Goal: Task Accomplishment & Management: Manage account settings

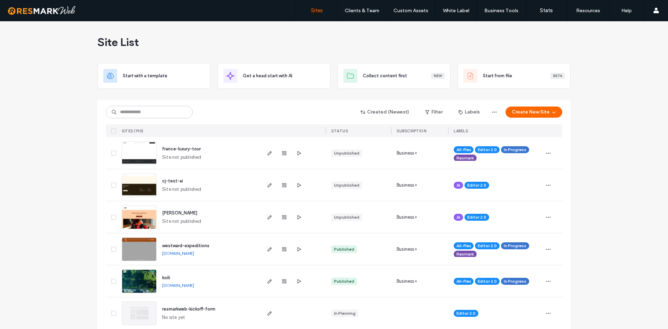
click at [120, 120] on div "Created (Newest) Filter Labels Create New Site SITES (190) STATUS SUBSCRIPTION …" at bounding box center [334, 118] width 456 height 37
click at [125, 118] on input at bounding box center [149, 112] width 87 height 13
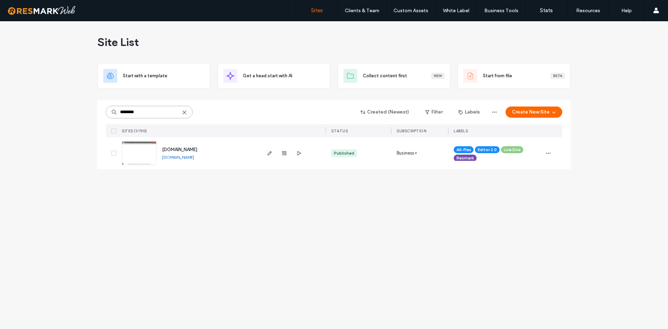
type input "********"
click at [433, 327] on div "Site List Start with a template Get a head start with AI Collect content first …" at bounding box center [334, 174] width 668 height 307
click at [125, 197] on div "Site List Start with a template Get a head start with AI Collect content first …" at bounding box center [334, 174] width 668 height 307
click at [137, 155] on img at bounding box center [139, 165] width 34 height 47
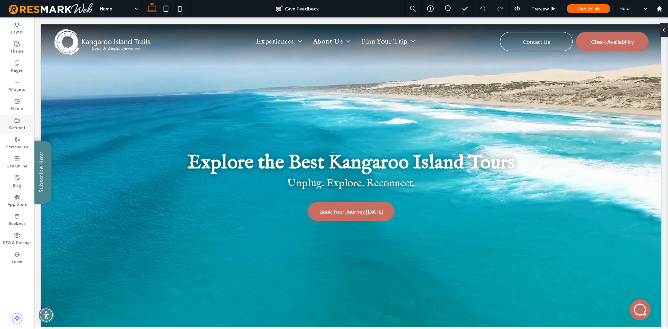
click at [26, 128] on div "Content" at bounding box center [17, 123] width 34 height 19
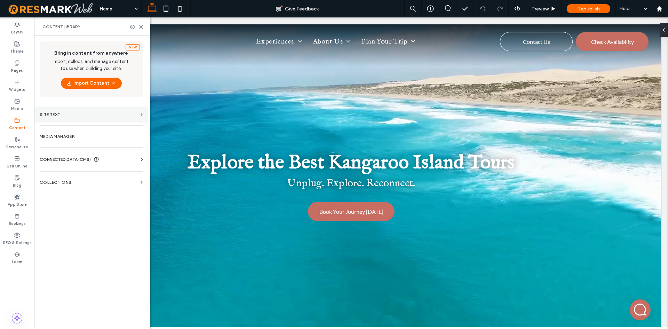
click at [92, 117] on label "Site Text" at bounding box center [89, 114] width 98 height 5
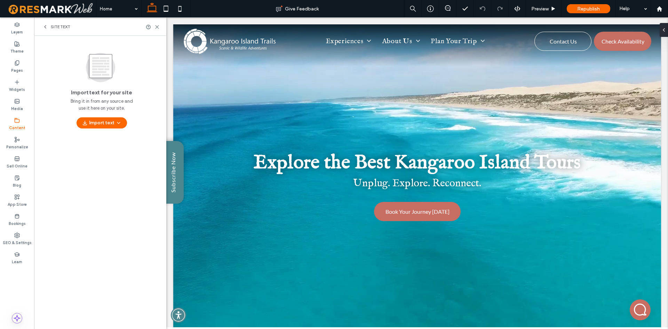
click at [60, 29] on span "Site Text" at bounding box center [60, 27] width 19 height 6
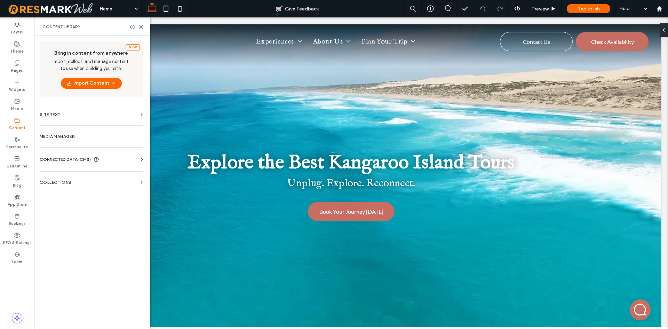
click at [77, 155] on div "CONNECTED DATA (CMS) Business Info Business Text Business Images Find and Repla…" at bounding box center [91, 159] width 114 height 18
click at [79, 157] on span "CONNECTED DATA (CMS)" at bounding box center [65, 159] width 51 height 7
click at [83, 174] on label "Business Info" at bounding box center [92, 176] width 95 height 5
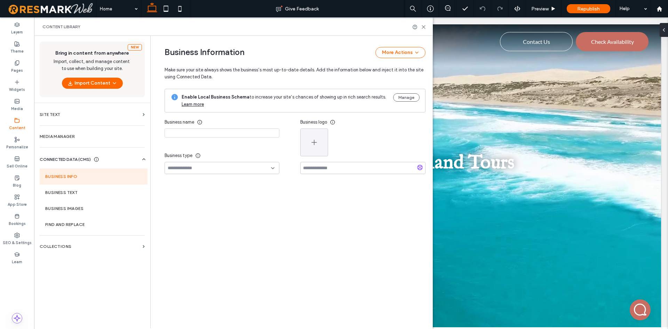
type input "**********"
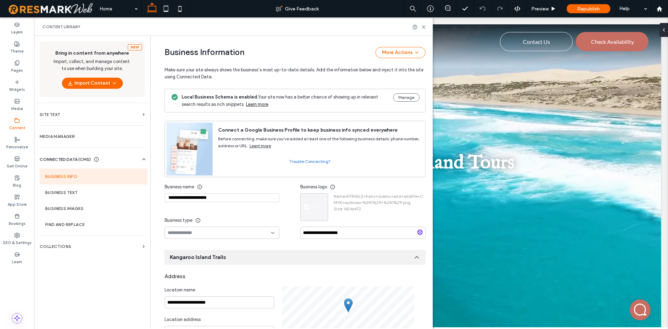
scroll to position [67, 0]
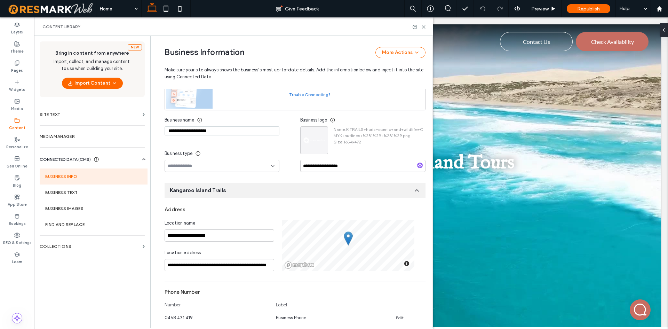
click at [216, 132] on input "**********" at bounding box center [222, 130] width 115 height 9
click at [425, 27] on icon at bounding box center [423, 26] width 5 height 5
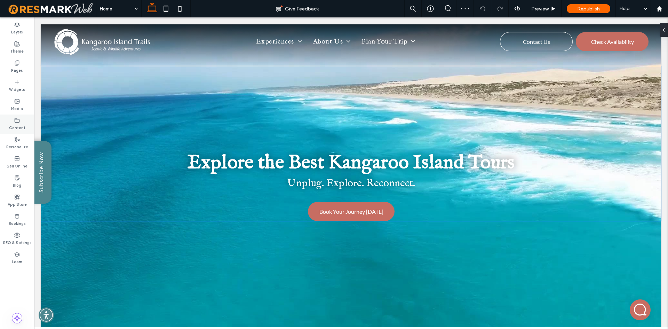
click at [27, 125] on div "Content" at bounding box center [17, 123] width 34 height 19
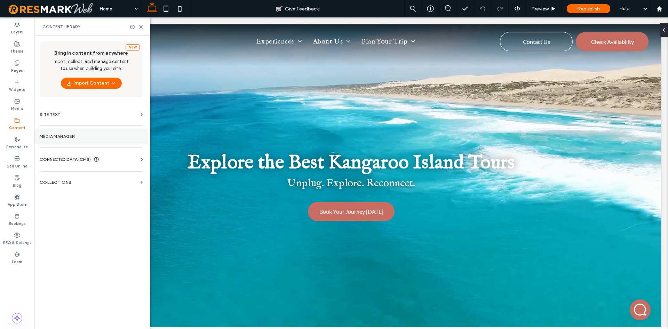
scroll to position [0, 0]
click at [63, 138] on label "Media Manager" at bounding box center [91, 136] width 103 height 5
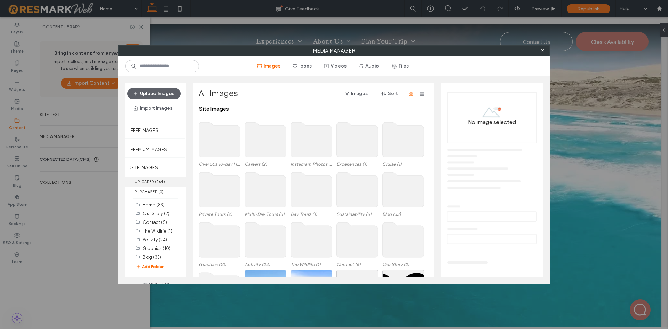
click at [159, 184] on label "UPLOADED ( 264 )" at bounding box center [155, 181] width 61 height 10
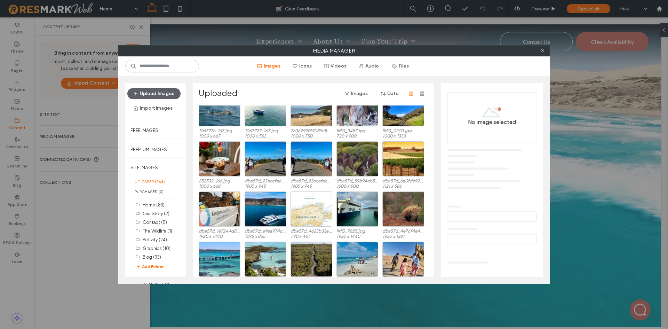
scroll to position [634, 0]
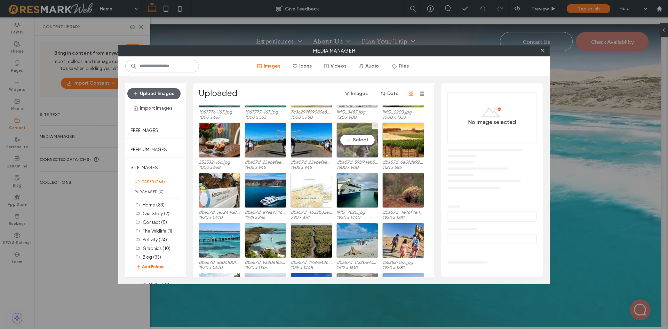
click at [352, 148] on div "Select" at bounding box center [357, 139] width 42 height 35
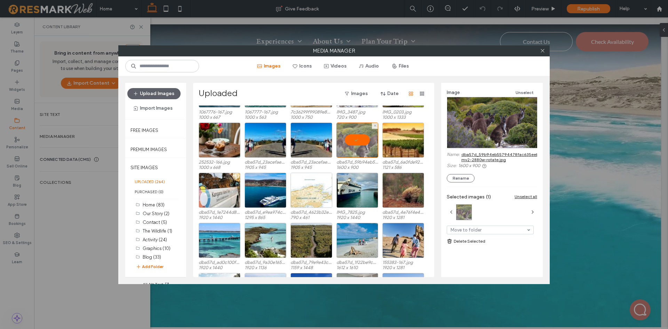
click at [346, 143] on div at bounding box center [357, 139] width 42 height 35
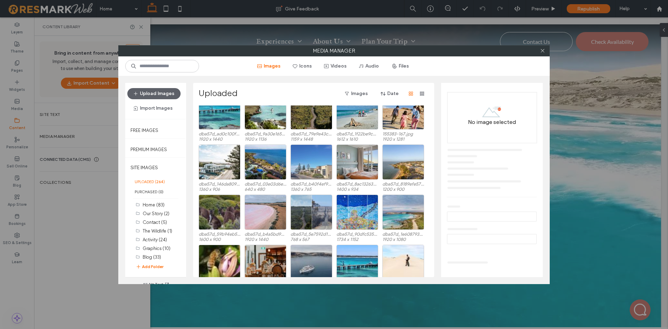
scroll to position [773, 0]
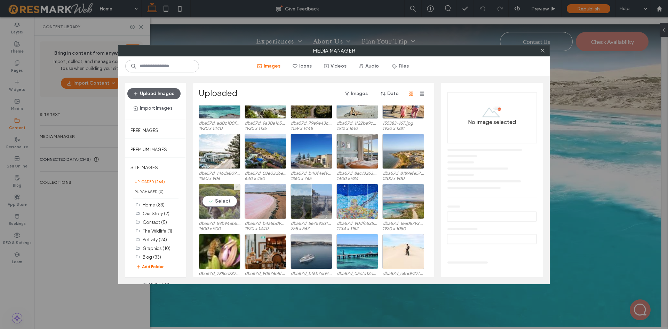
click at [210, 215] on div "Select" at bounding box center [220, 201] width 42 height 35
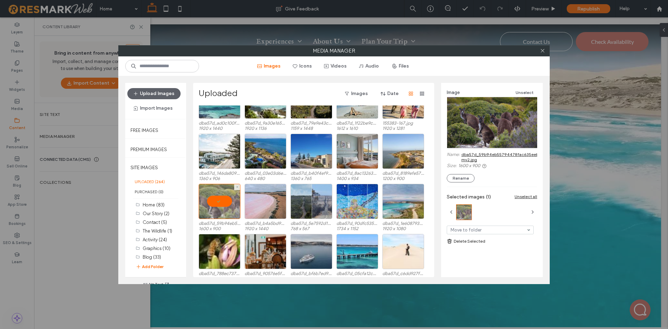
click at [211, 212] on div at bounding box center [220, 201] width 42 height 35
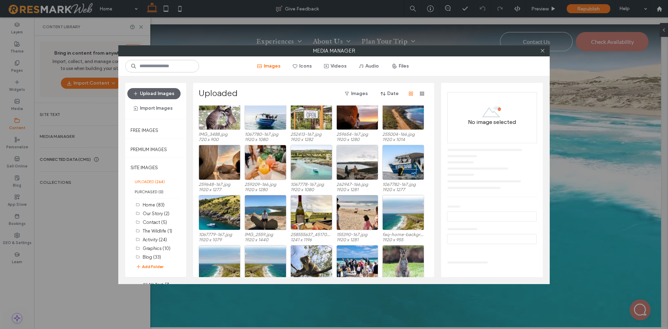
scroll to position [2537, 0]
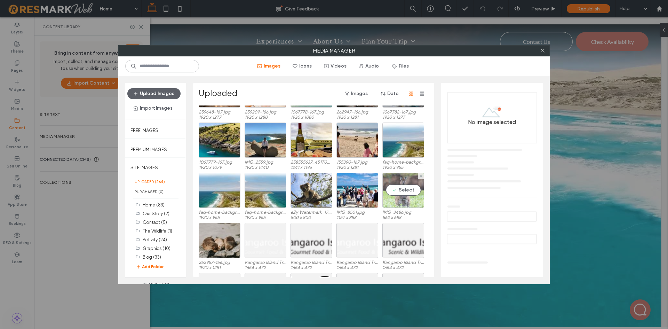
click at [402, 201] on div "Select" at bounding box center [403, 190] width 42 height 35
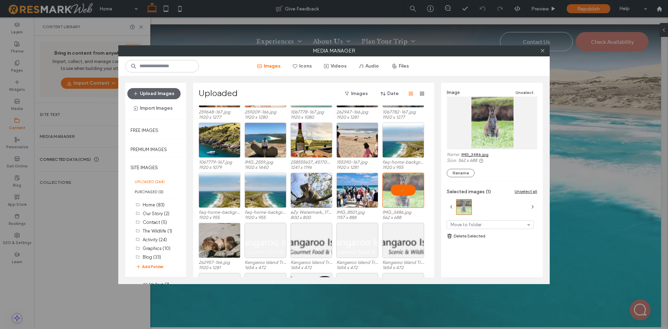
click at [485, 155] on link "IMG_3486.jpg" at bounding box center [474, 154] width 27 height 5
click at [141, 52] on label "Media Manager" at bounding box center [334, 51] width 431 height 10
click at [544, 51] on icon at bounding box center [542, 50] width 5 height 5
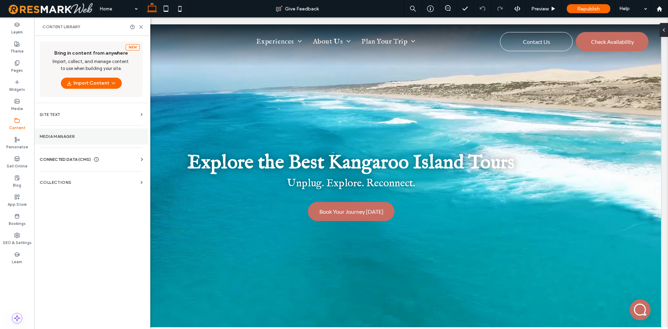
click at [73, 133] on section "Media Manager" at bounding box center [91, 136] width 114 height 16
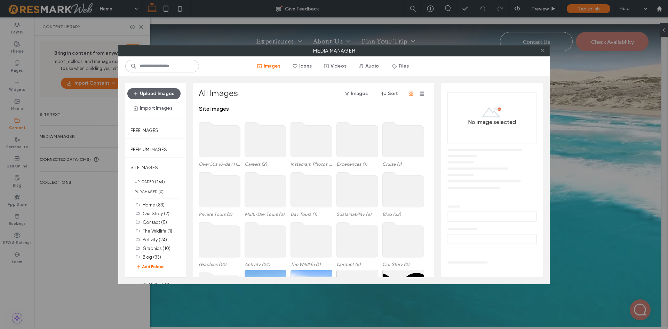
click at [542, 49] on icon at bounding box center [542, 50] width 5 height 5
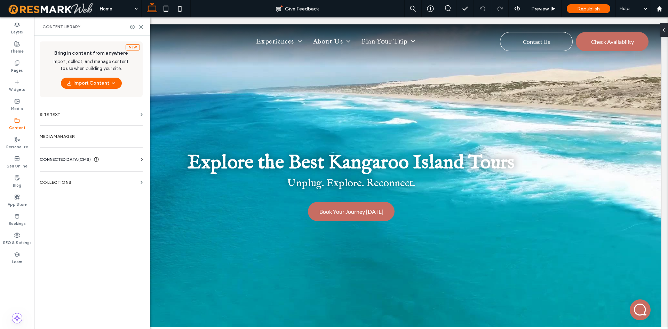
click at [102, 154] on div "CONNECTED DATA (CMS) Business Info Business Text Business Images Find and Repla…" at bounding box center [91, 159] width 114 height 18
click at [103, 157] on div "CONNECTED DATA (CMS)" at bounding box center [93, 159] width 106 height 7
click at [94, 174] on label "Business Info" at bounding box center [92, 176] width 95 height 5
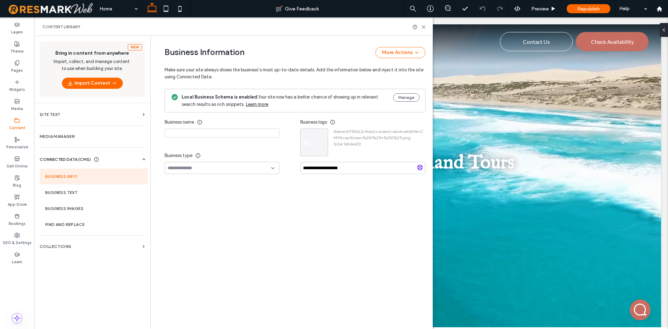
type input "**********"
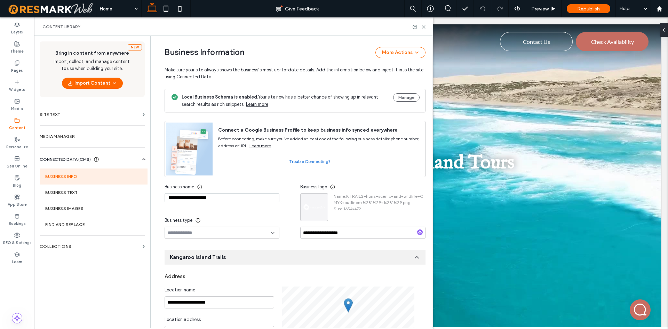
scroll to position [67, 0]
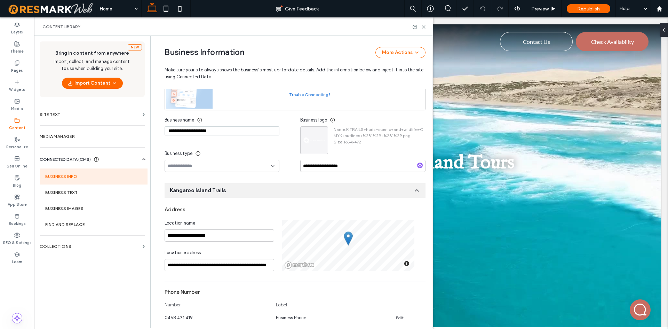
click at [209, 134] on input "**********" at bounding box center [222, 130] width 115 height 9
click at [423, 29] on icon at bounding box center [423, 26] width 5 height 5
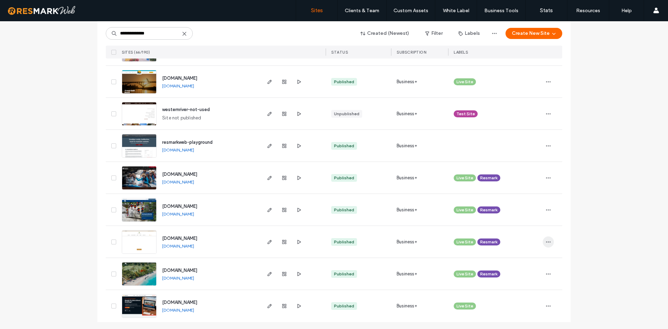
scroll to position [1929, 0]
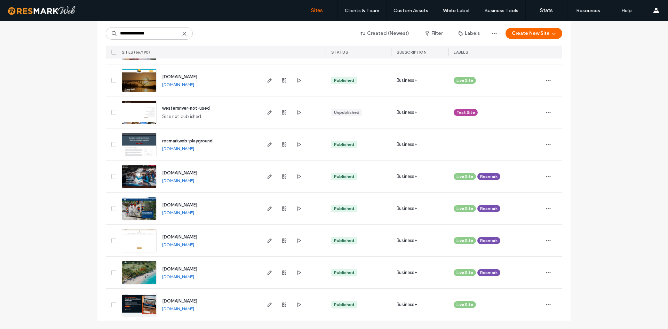
type input "**********"
click at [149, 305] on img at bounding box center [139, 316] width 34 height 47
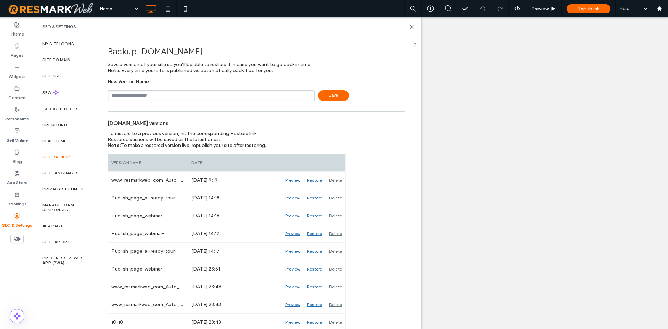
click at [146, 91] on input "text" at bounding box center [210, 95] width 207 height 11
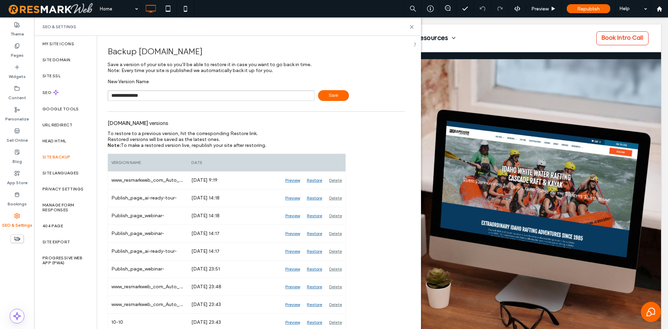
type input "**********"
click at [22, 156] on div "Blog" at bounding box center [17, 156] width 34 height 21
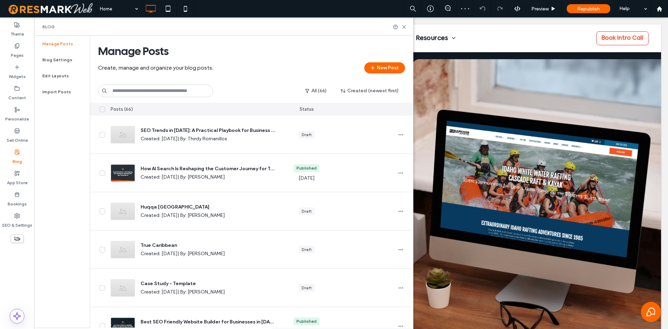
click at [22, 157] on div "Blog" at bounding box center [17, 156] width 34 height 21
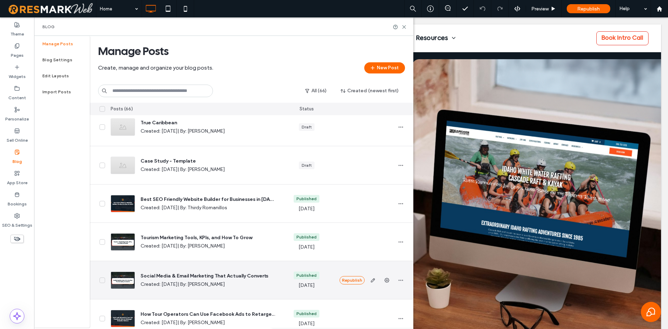
scroll to position [174, 0]
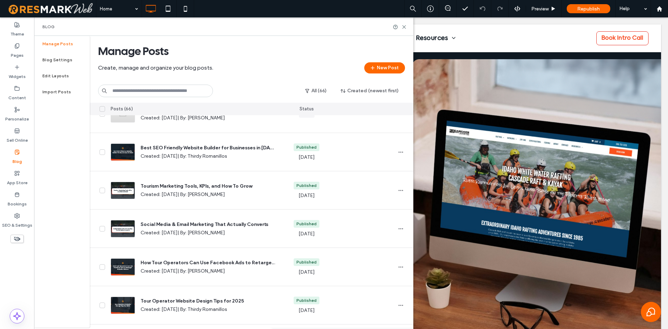
click at [119, 93] on input at bounding box center [155, 91] width 115 height 13
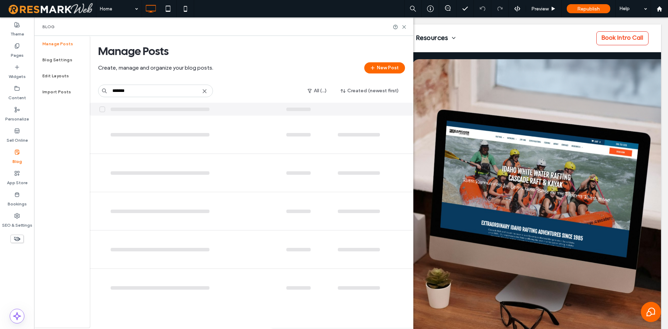
scroll to position [0, 0]
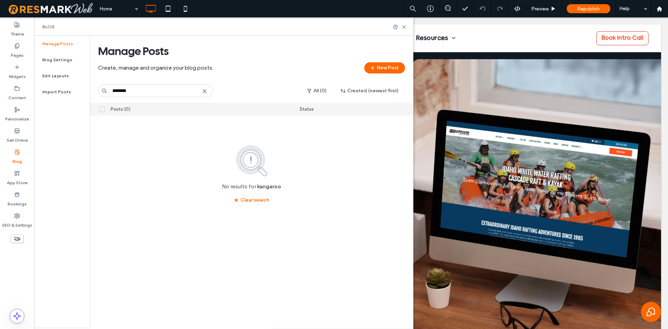
type input "********"
click at [205, 91] on use at bounding box center [204, 90] width 3 height 3
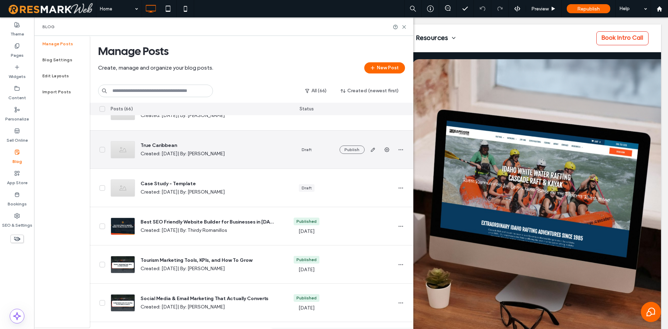
scroll to position [35, 0]
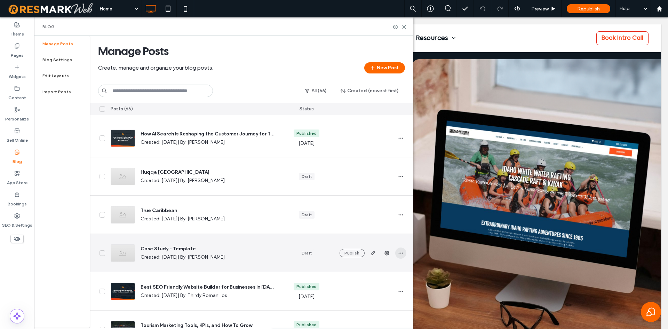
click at [400, 253] on icon "button" at bounding box center [401, 253] width 6 height 6
click at [388, 283] on div "Duplicate" at bounding box center [375, 284] width 62 height 13
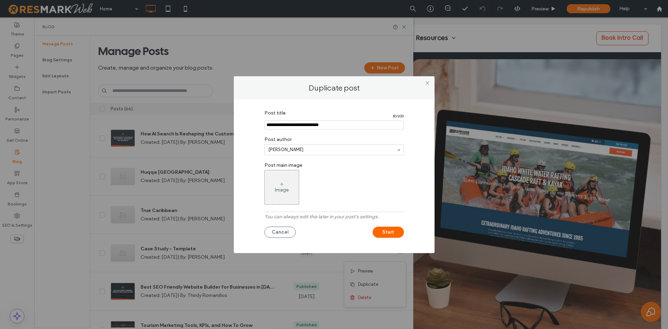
click at [329, 129] on input "Post title" at bounding box center [333, 124] width 139 height 9
click at [316, 122] on input "Post title" at bounding box center [333, 124] width 139 height 9
paste input "**********"
type input "**********"
click at [312, 136] on label "Post author" at bounding box center [333, 138] width 139 height 11
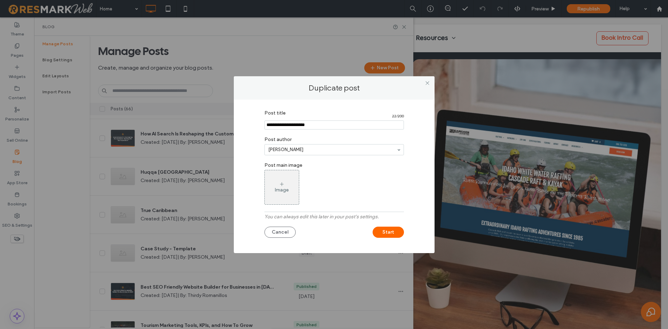
click at [269, 185] on div "Image" at bounding box center [282, 187] width 34 height 33
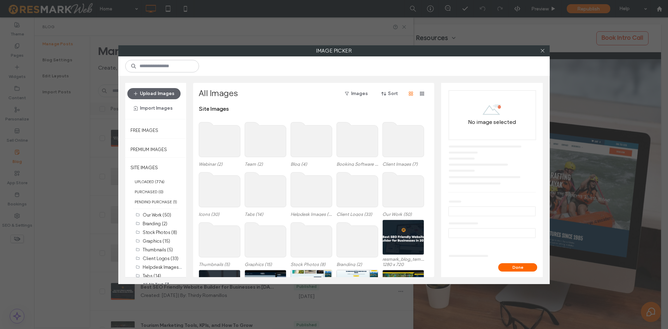
click at [401, 147] on use at bounding box center [403, 139] width 41 height 35
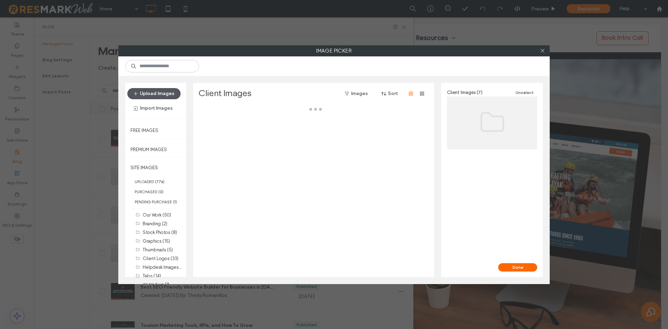
click at [165, 91] on button "Upload Images" at bounding box center [153, 93] width 53 height 11
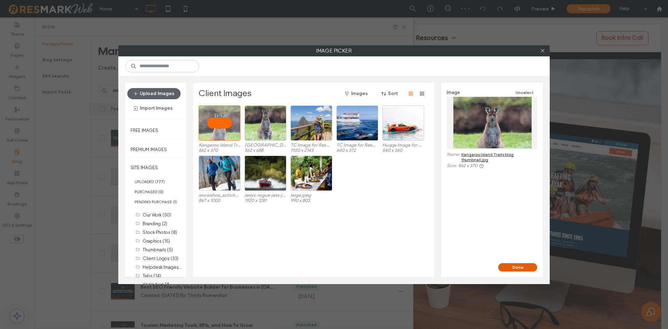
click at [507, 264] on button "Done" at bounding box center [517, 267] width 39 height 8
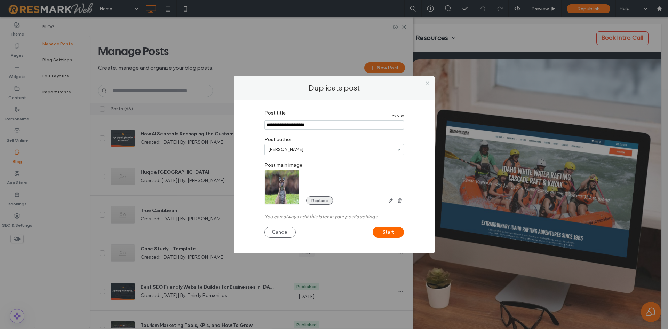
click at [325, 203] on button "Replace" at bounding box center [319, 200] width 27 height 8
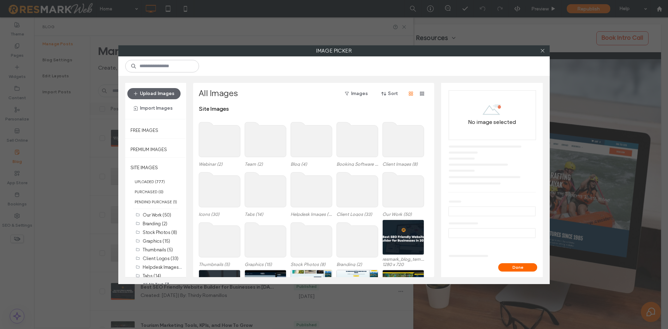
click at [400, 156] on use at bounding box center [403, 139] width 41 height 35
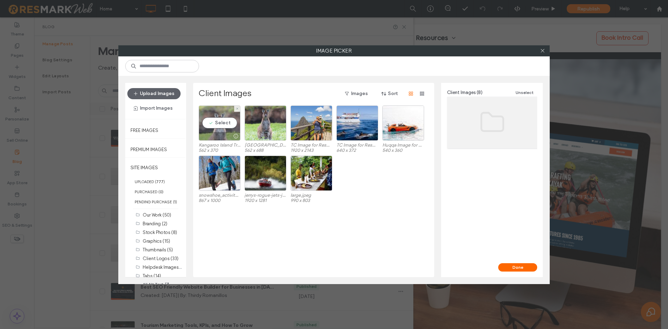
click at [223, 138] on div at bounding box center [219, 136] width 41 height 8
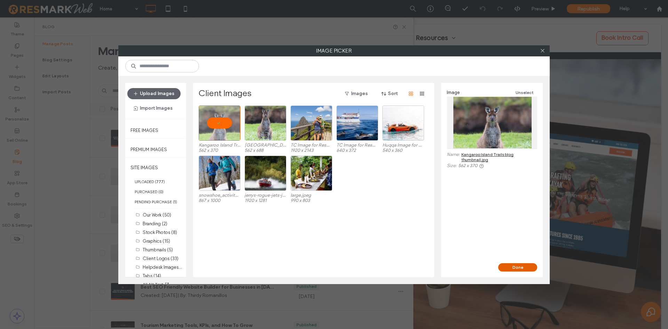
click at [515, 267] on button "Done" at bounding box center [517, 267] width 39 height 8
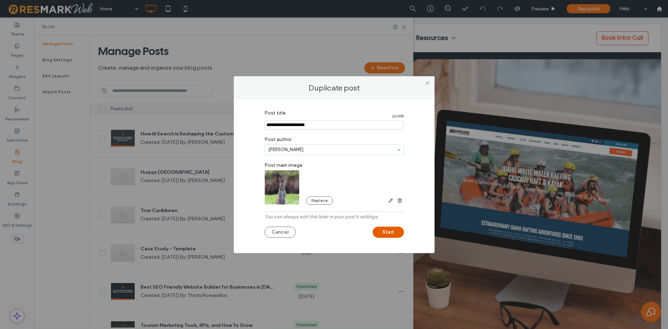
click at [379, 228] on button "Start" at bounding box center [388, 231] width 31 height 11
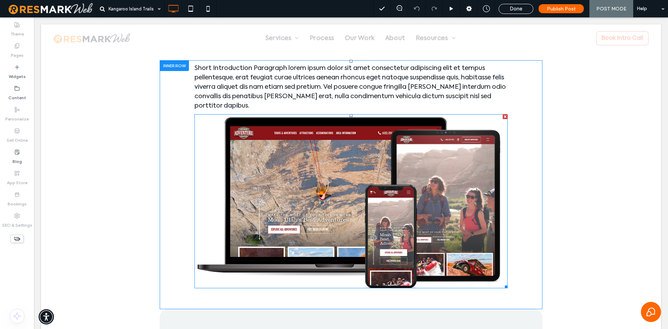
scroll to position [243, 0]
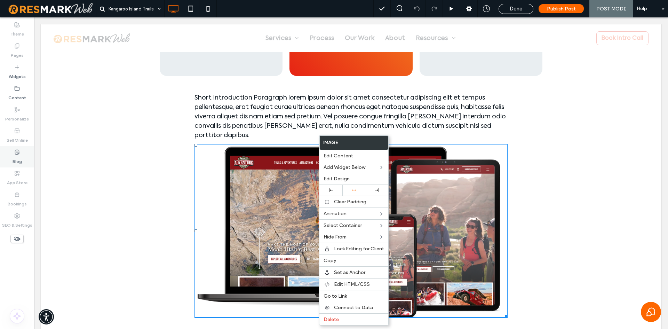
click at [21, 160] on label "Blog" at bounding box center [17, 160] width 9 height 10
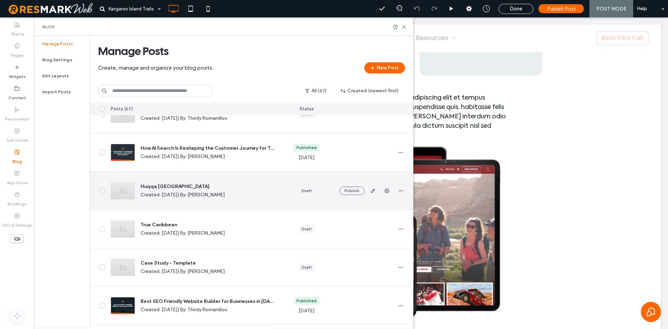
scroll to position [70, 0]
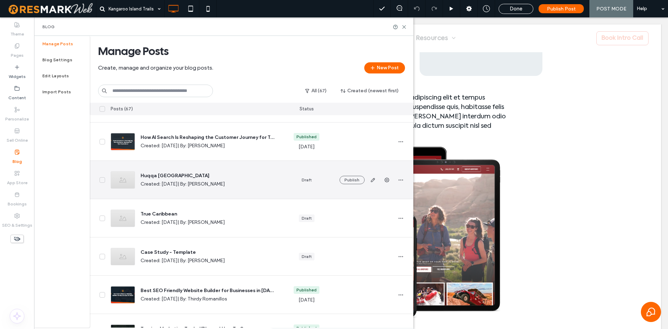
click at [129, 182] on div at bounding box center [123, 179] width 24 height 17
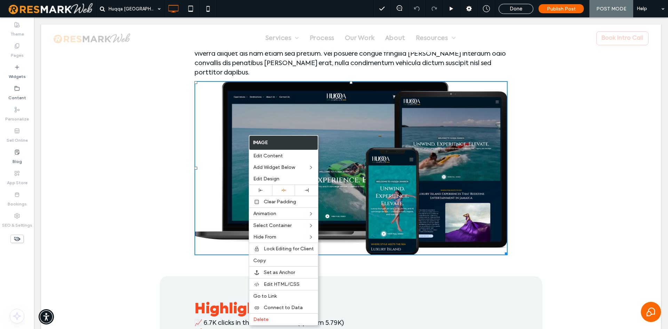
click at [241, 167] on img at bounding box center [350, 168] width 313 height 174
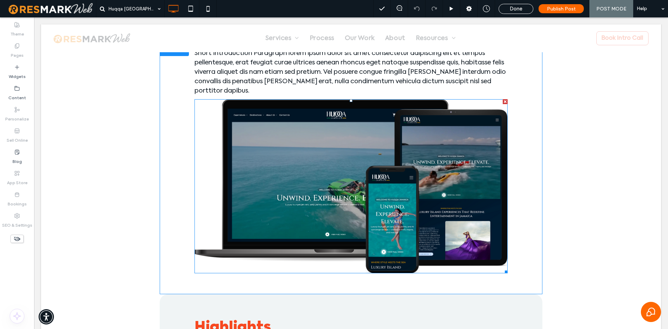
scroll to position [271, 0]
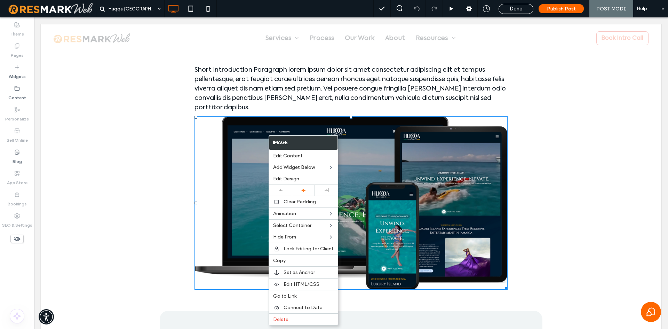
click at [243, 167] on img at bounding box center [350, 203] width 313 height 174
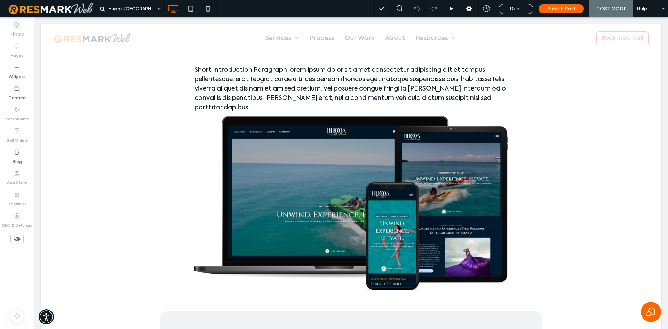
click at [22, 274] on div "Theme Pages Widgets Content Personalize Sell Online Blog App Store Bookings SEO…" at bounding box center [17, 172] width 34 height 311
click at [18, 150] on icon at bounding box center [17, 152] width 6 height 6
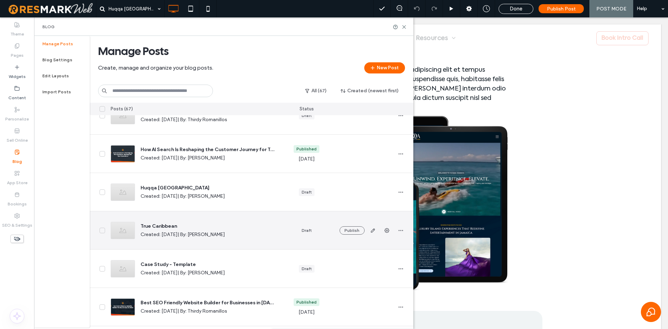
scroll to position [70, 0]
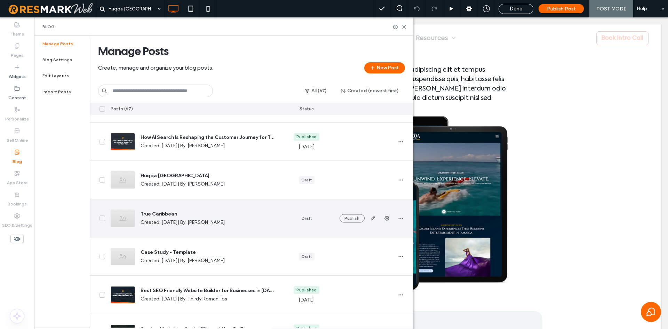
click at [134, 223] on div at bounding box center [123, 217] width 24 height 17
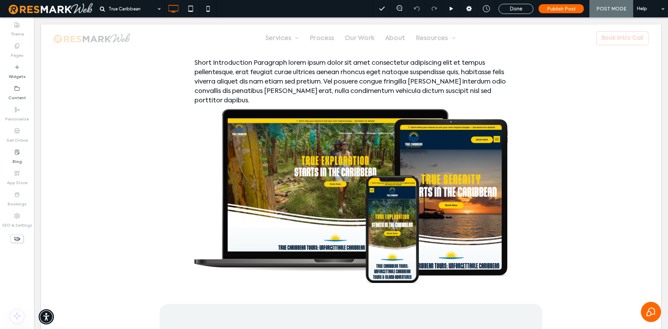
drag, startPoint x: 18, startPoint y: 276, endPoint x: 31, endPoint y: 243, distance: 34.7
click at [18, 276] on div "Theme Pages Widgets Content Personalize Sell Online Blog App Store Bookings SEO…" at bounding box center [17, 172] width 34 height 311
click at [18, 163] on label "Blog" at bounding box center [17, 160] width 9 height 10
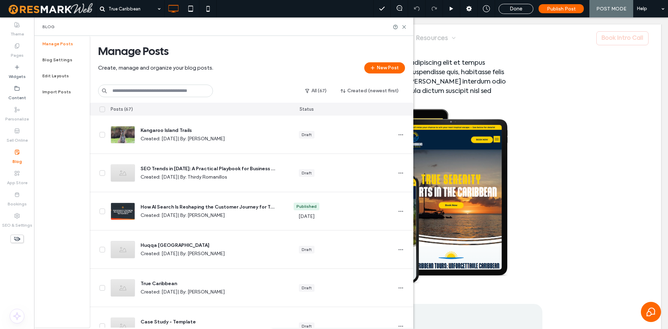
click at [22, 161] on div "Blog" at bounding box center [17, 156] width 34 height 21
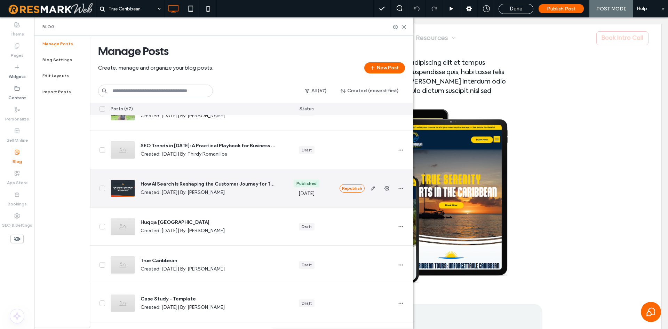
scroll to position [35, 0]
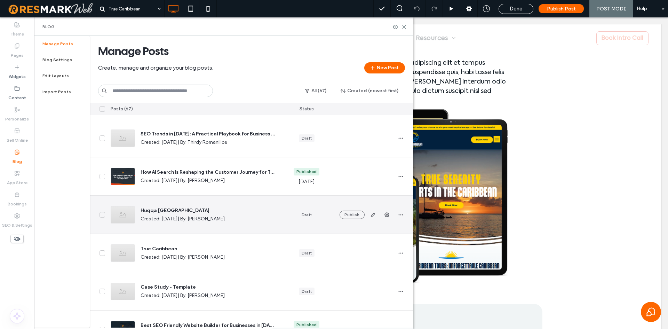
click at [221, 215] on span "Created: Sep 19, 2025 | By: Greg Rosenhan" at bounding box center [208, 218] width 135 height 7
click at [376, 214] on span "button" at bounding box center [372, 214] width 11 height 11
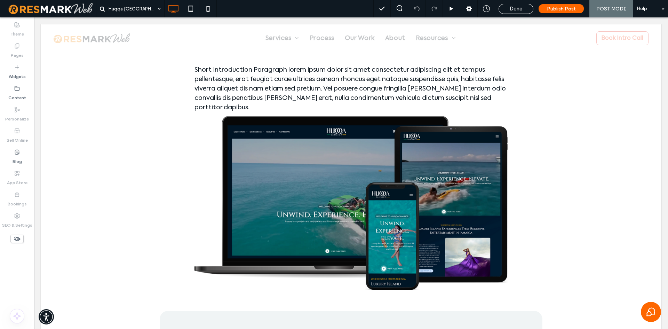
drag, startPoint x: 29, startPoint y: 266, endPoint x: 13, endPoint y: 277, distance: 19.7
click at [29, 266] on div "Theme Pages Widgets Content Personalize Sell Online Blog App Store Bookings SEO…" at bounding box center [17, 172] width 34 height 311
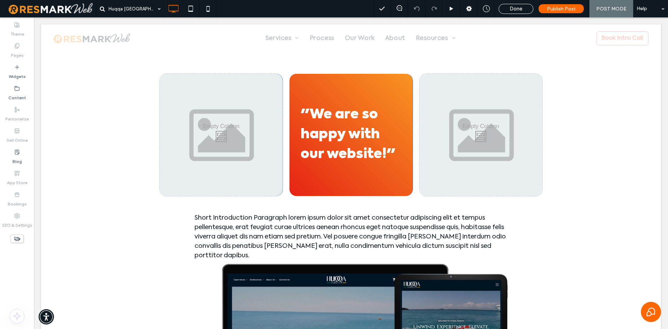
scroll to position [97, 0]
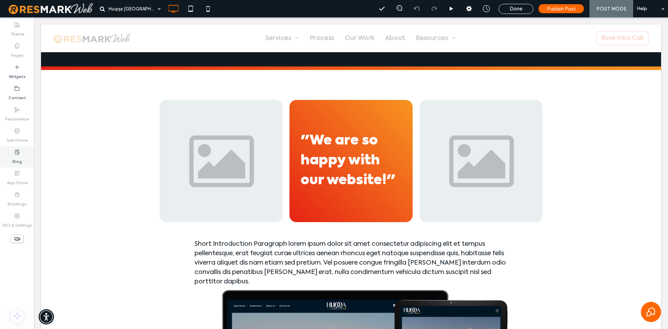
click at [25, 153] on div "Blog" at bounding box center [17, 156] width 34 height 21
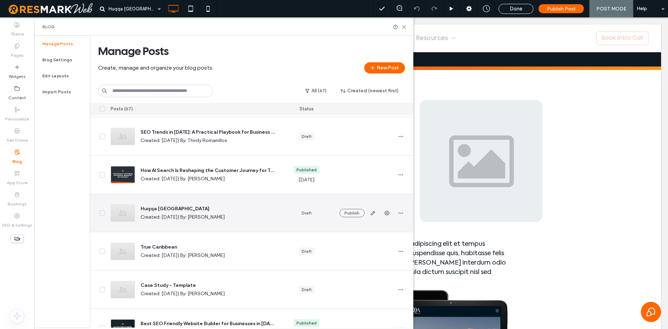
scroll to position [70, 0]
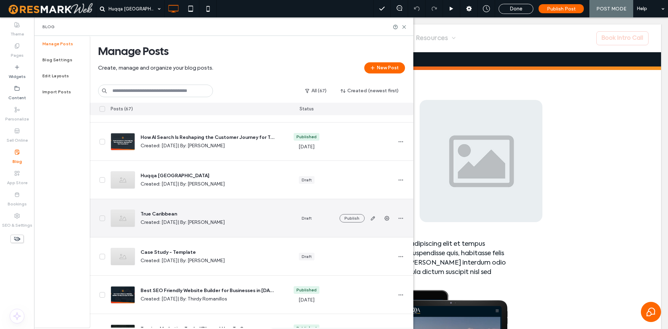
click at [123, 216] on div at bounding box center [123, 217] width 24 height 17
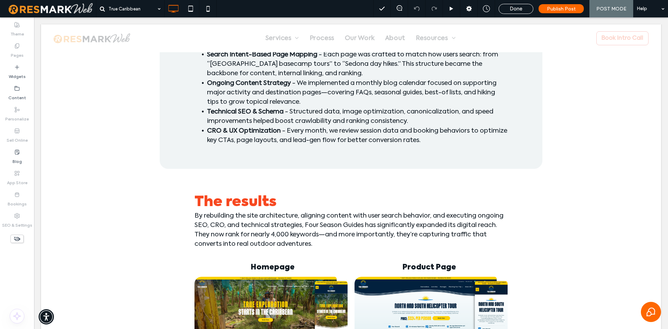
scroll to position [838, 0]
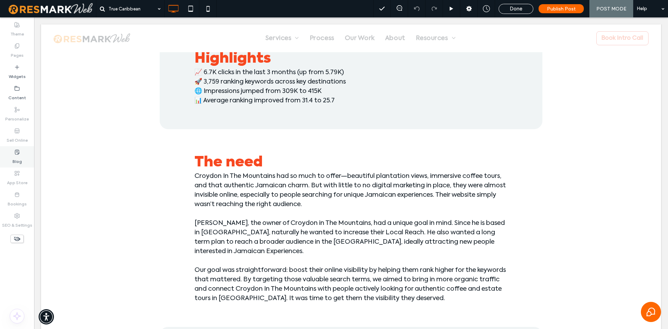
drag, startPoint x: 16, startPoint y: 167, endPoint x: 19, endPoint y: 162, distance: 5.6
click at [16, 167] on div "Blog" at bounding box center [17, 156] width 34 height 21
click at [17, 161] on label "Blog" at bounding box center [17, 160] width 9 height 10
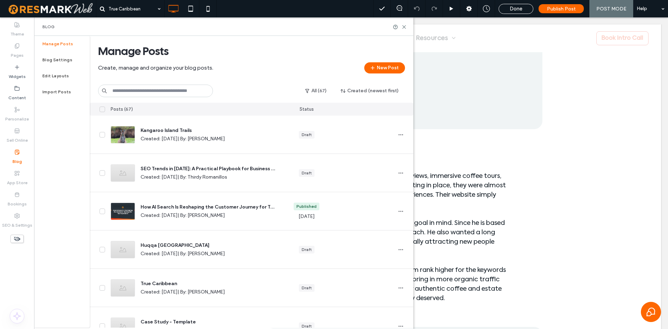
click at [22, 158] on div "Blog" at bounding box center [17, 156] width 34 height 21
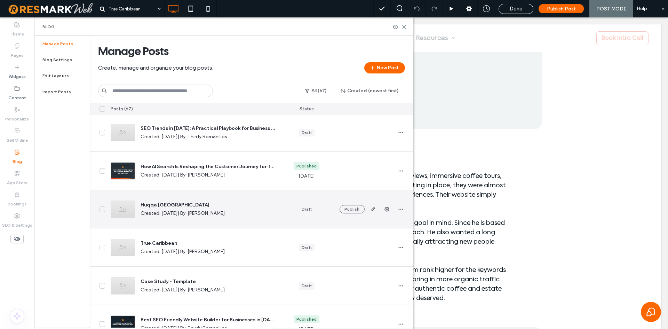
scroll to position [70, 0]
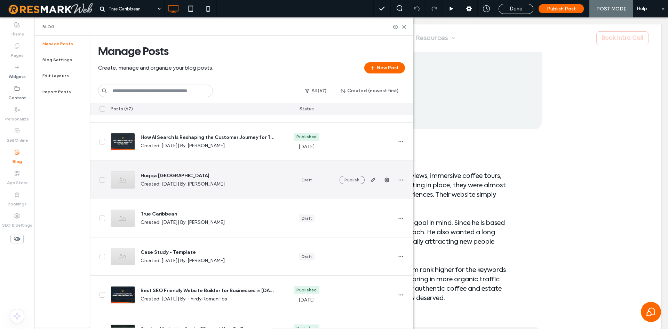
click at [130, 183] on div at bounding box center [123, 179] width 24 height 17
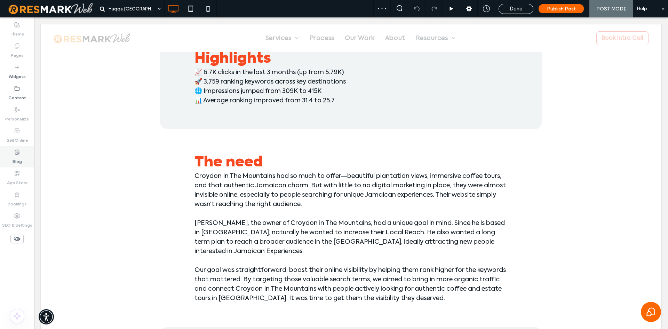
click at [23, 153] on div "Blog" at bounding box center [17, 156] width 34 height 21
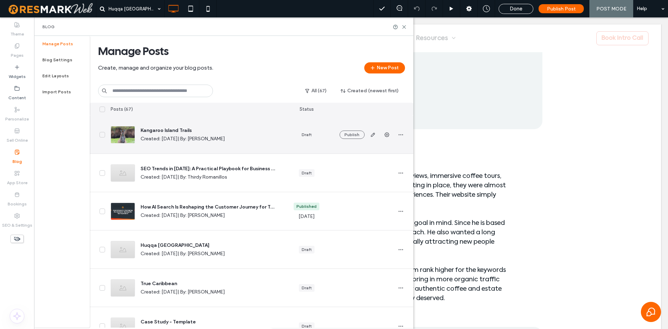
drag, startPoint x: 129, startPoint y: 132, endPoint x: 136, endPoint y: 141, distance: 11.1
click at [129, 132] on div at bounding box center [123, 134] width 24 height 17
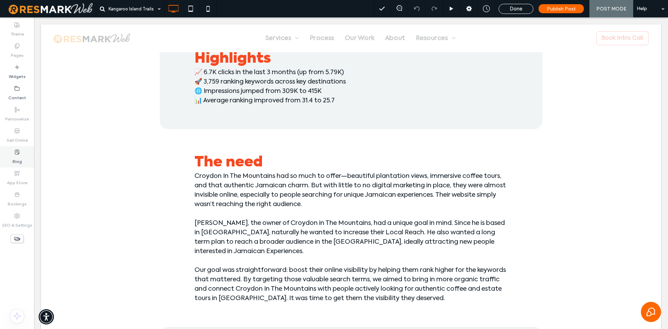
drag, startPoint x: 27, startPoint y: 152, endPoint x: 24, endPoint y: 160, distance: 8.3
click at [27, 152] on div "Blog" at bounding box center [17, 156] width 34 height 21
click at [24, 160] on div "Blog" at bounding box center [17, 156] width 34 height 21
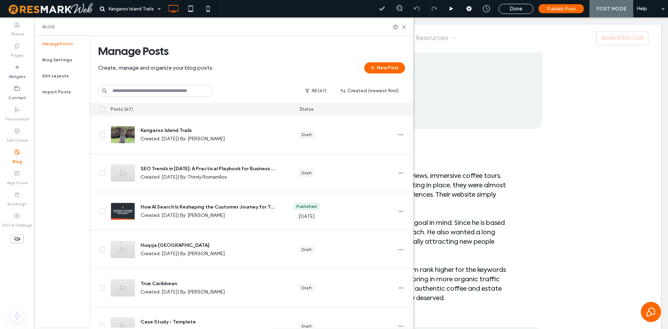
click at [82, 266] on div "Manage Posts Blog Settings Edit Layouts Import Posts" at bounding box center [62, 181] width 56 height 291
click at [405, 26] on use at bounding box center [403, 26] width 3 height 3
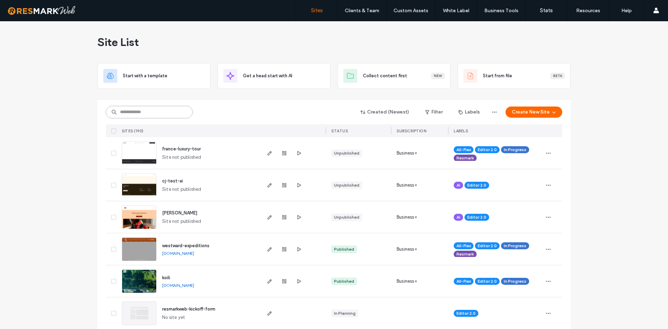
click at [180, 113] on input at bounding box center [149, 112] width 87 height 13
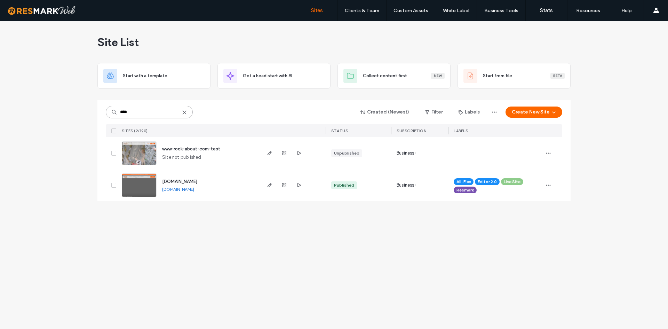
type input "****"
click at [153, 185] on img at bounding box center [139, 197] width 34 height 47
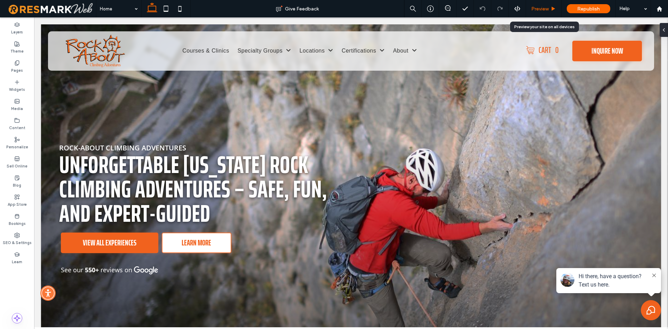
drag, startPoint x: 542, startPoint y: 11, endPoint x: 402, endPoint y: 8, distance: 139.9
click at [542, 11] on span "Preview" at bounding box center [539, 9] width 17 height 6
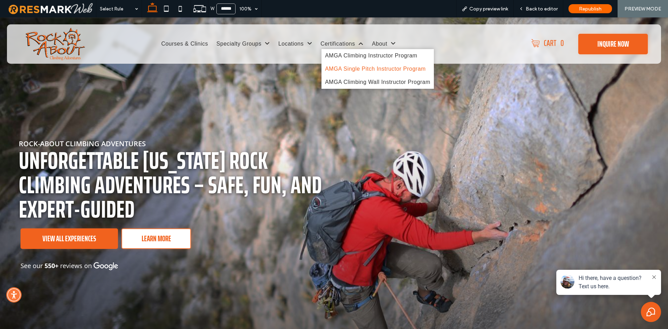
click at [338, 72] on span "AMGA Single Pitch Instructor Program" at bounding box center [375, 69] width 101 height 6
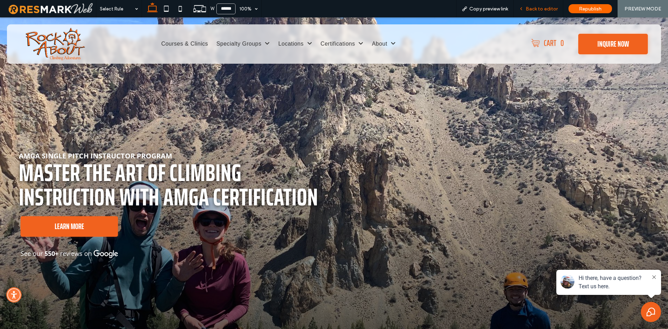
click at [534, 14] on div "Back to editor" at bounding box center [538, 8] width 50 height 17
click at [528, 12] on div "Back to editor" at bounding box center [538, 8] width 50 height 17
click at [531, 10] on span "Back to editor" at bounding box center [542, 9] width 32 height 6
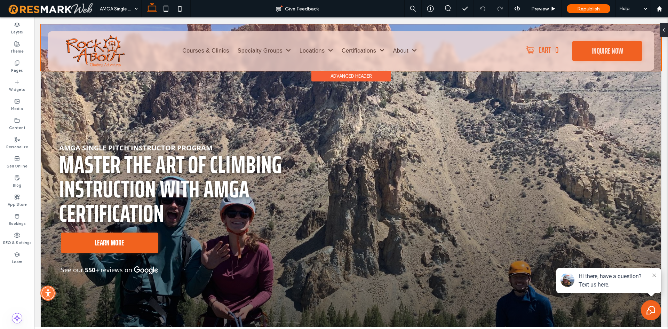
click at [324, 50] on div at bounding box center [351, 47] width 620 height 46
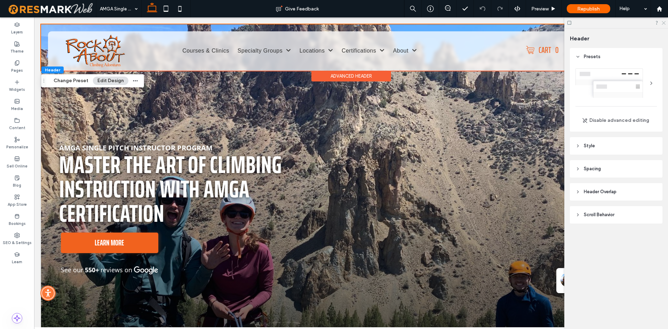
click at [664, 25] on div at bounding box center [616, 22] width 104 height 11
click at [663, 22] on icon at bounding box center [663, 22] width 5 height 5
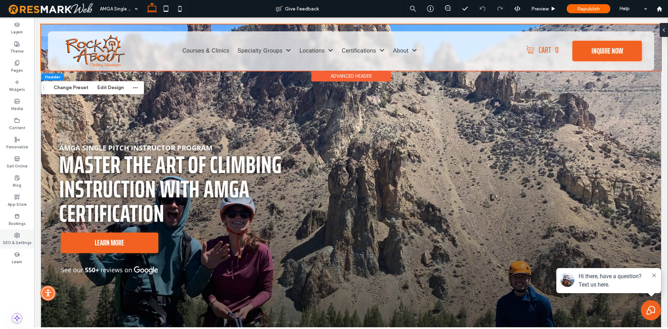
click at [17, 241] on label "SEO & Settings" at bounding box center [17, 242] width 29 height 8
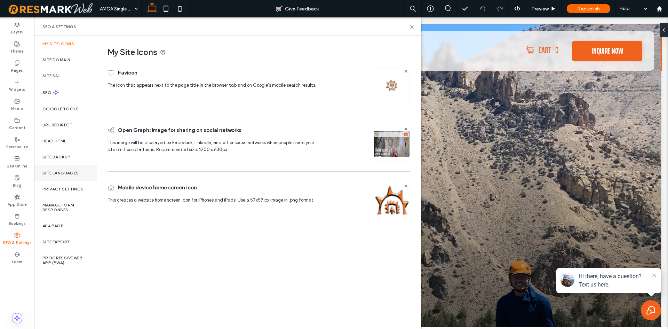
click at [67, 168] on div "Site Languages" at bounding box center [65, 173] width 63 height 16
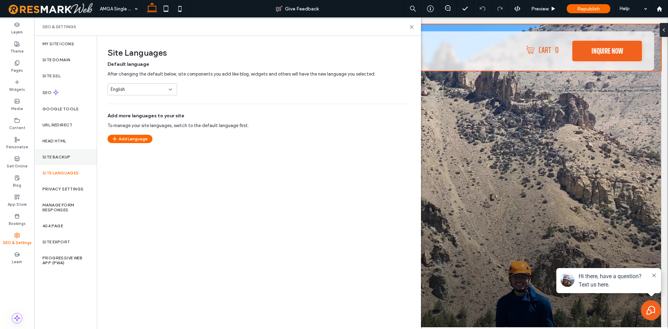
click at [75, 161] on div "Site Backup" at bounding box center [65, 157] width 63 height 16
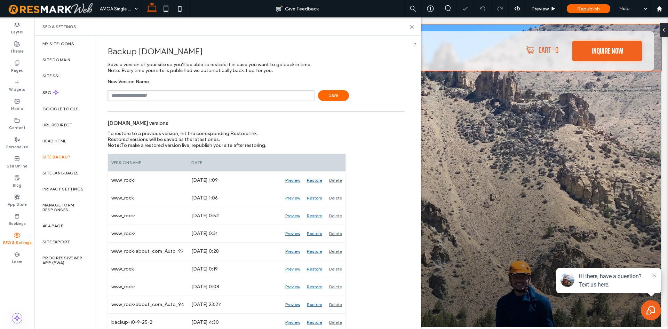
click at [194, 86] on div "New Version Name Save" at bounding box center [255, 90] width 297 height 22
click at [195, 91] on input "text" at bounding box center [210, 95] width 207 height 11
type input "**********"
click at [581, 121] on div "AMGA Single Pitch Instructor Program Master the Art of Climbing Instruction wit…" at bounding box center [351, 209] width 595 height 321
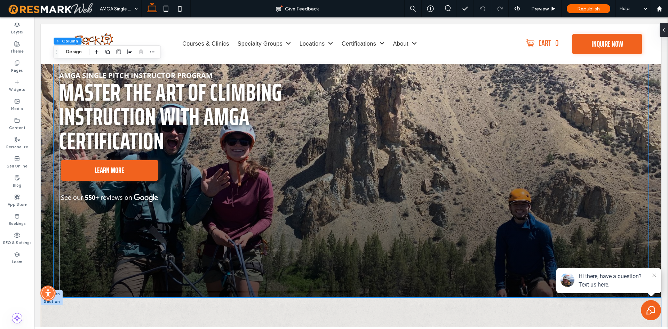
scroll to position [70, 0]
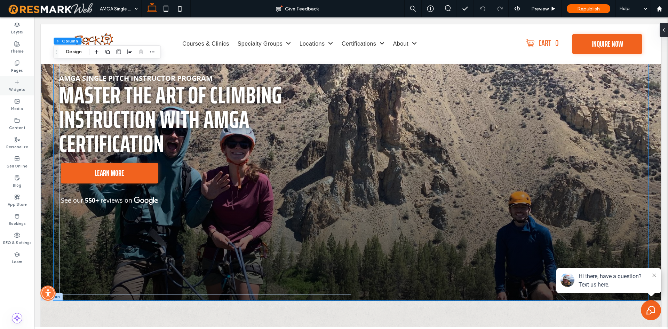
click at [20, 87] on label "Widgets" at bounding box center [17, 89] width 16 height 8
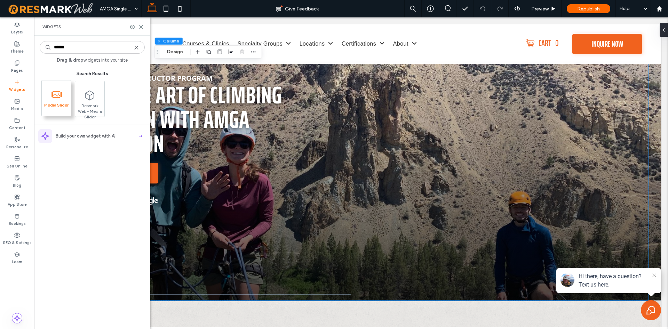
type input "******"
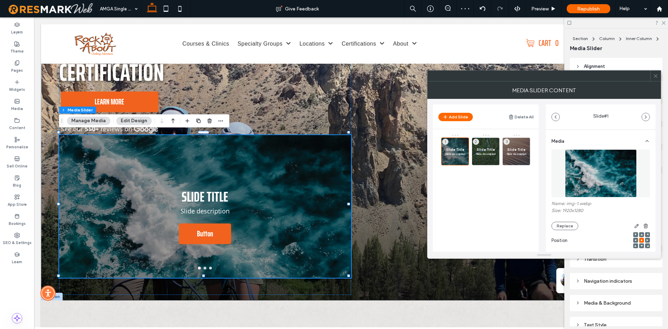
click at [618, 175] on img at bounding box center [601, 173] width 72 height 48
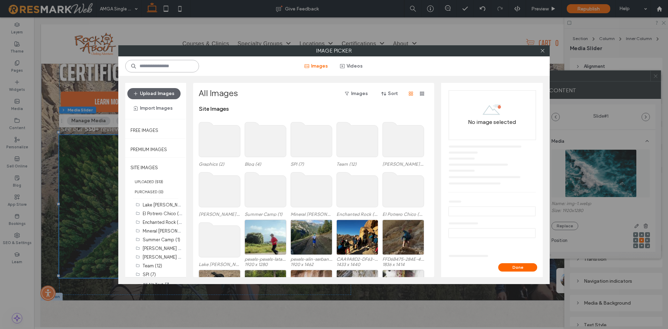
click at [174, 61] on input at bounding box center [162, 66] width 74 height 13
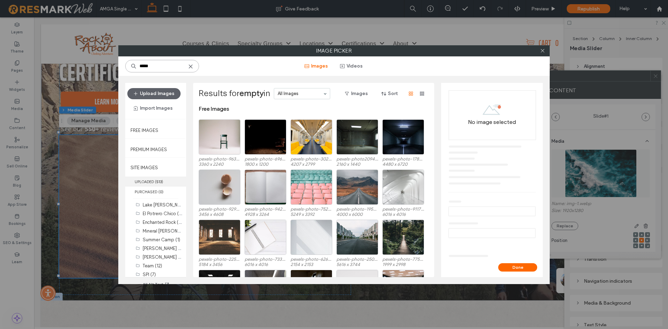
type input "*****"
click at [162, 182] on b "513" at bounding box center [159, 181] width 6 height 5
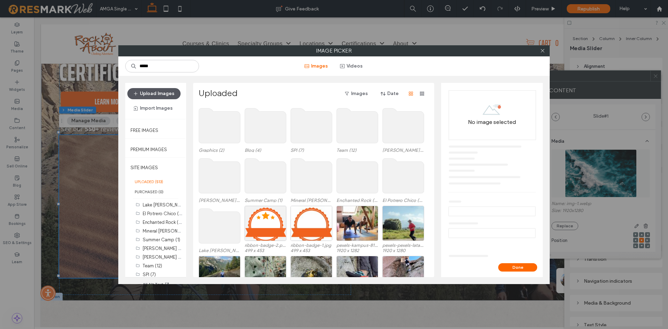
click at [166, 94] on button "Upload Images" at bounding box center [153, 93] width 53 height 11
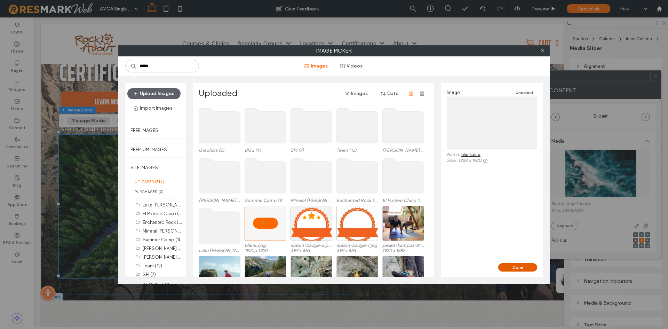
click at [523, 266] on button "Done" at bounding box center [517, 267] width 39 height 8
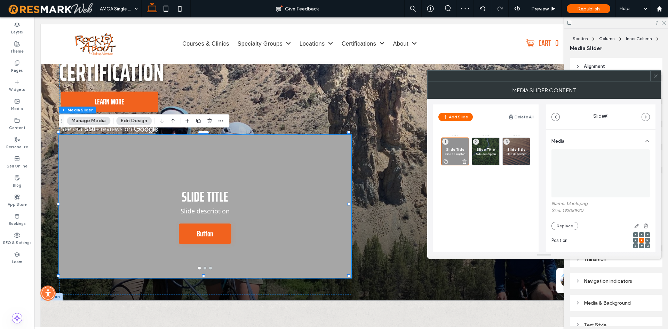
click at [454, 148] on span "Slide Title" at bounding box center [455, 149] width 20 height 5
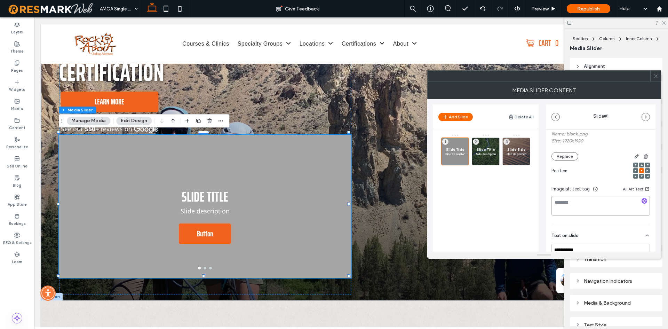
click at [587, 206] on textarea at bounding box center [600, 205] width 98 height 19
click at [590, 245] on input "**********" at bounding box center [600, 249] width 98 height 12
paste input "**********"
type input "**********"
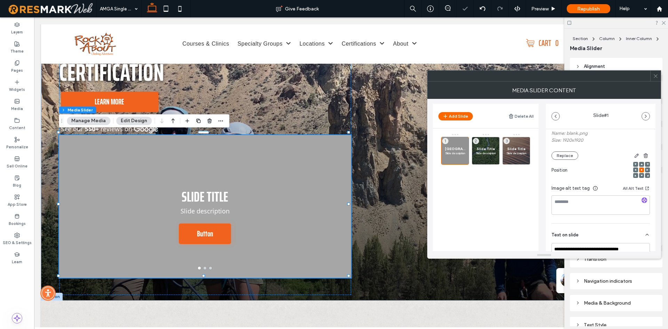
click at [513, 233] on main "Scottsdale, AZ: Nov 1–3, 2025 (Course Slide description 1 Slide Title Slide des…" at bounding box center [486, 204] width 106 height 152
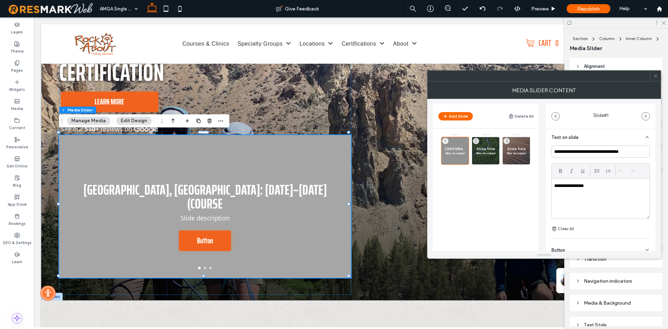
scroll to position [174, 0]
click at [589, 189] on div "**********" at bounding box center [601, 191] width 98 height 40
paste div
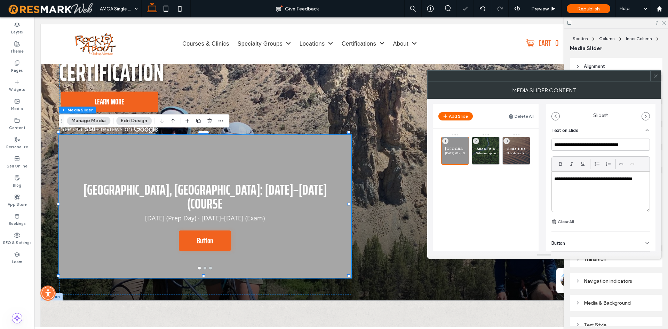
click at [483, 213] on main "Scottsdale, AZ: Nov 1–3, 2025 (Course Nov 7, 2025 (Prep Day) · Nov 8–9, 2025 (E…" at bounding box center [486, 204] width 106 height 152
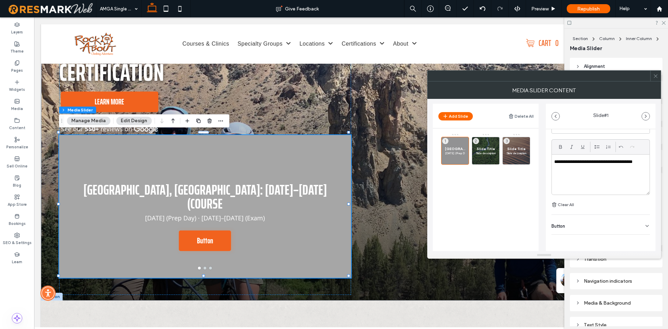
click at [592, 231] on div "Button" at bounding box center [600, 224] width 98 height 19
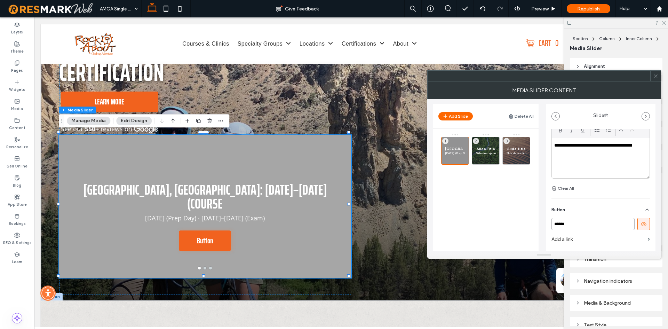
click at [592, 225] on input "******" at bounding box center [592, 224] width 83 height 12
paste input "********"
type input "**********"
click at [509, 224] on main "Scottsdale, AZ: Nov 1–3, 2025 (Course Nov 7, 2025 (Prep Day) · Nov 8–9, 2025 (E…" at bounding box center [486, 204] width 106 height 152
click at [657, 77] on icon at bounding box center [655, 75] width 5 height 5
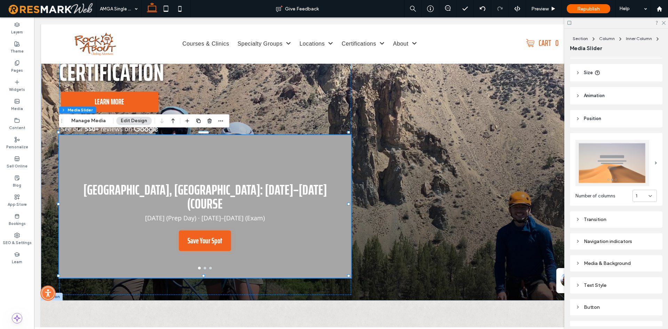
scroll to position [76, 0]
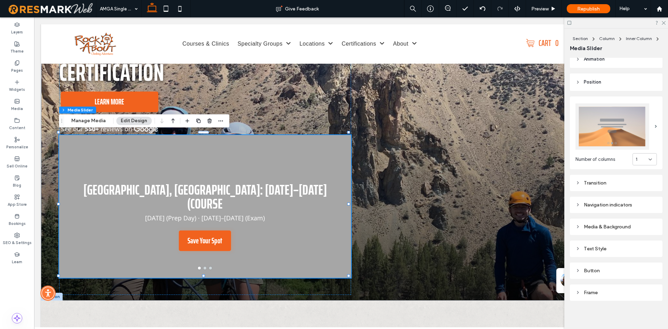
click at [636, 289] on div "Frame" at bounding box center [615, 292] width 81 height 6
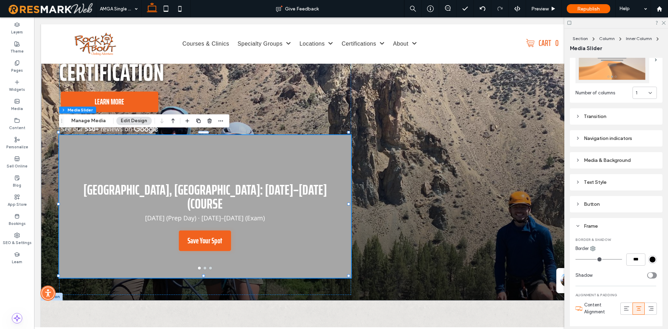
scroll to position [173, 0]
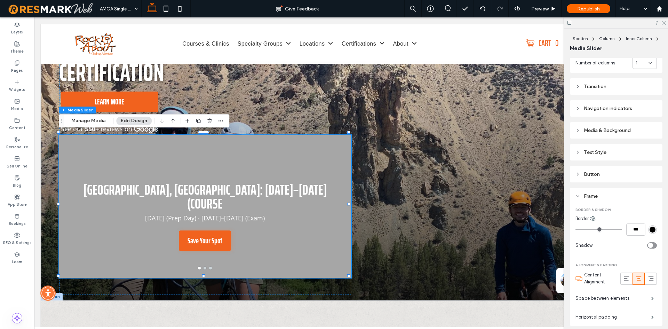
click at [623, 134] on div "Media & Background" at bounding box center [616, 130] width 93 height 16
click at [624, 129] on div "Media & Background" at bounding box center [615, 130] width 81 height 6
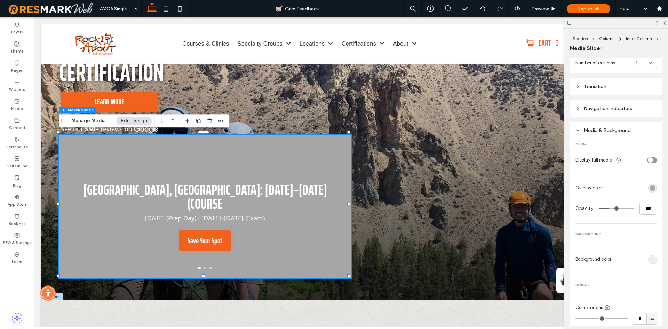
click at [652, 188] on div at bounding box center [652, 188] width 9 height 9
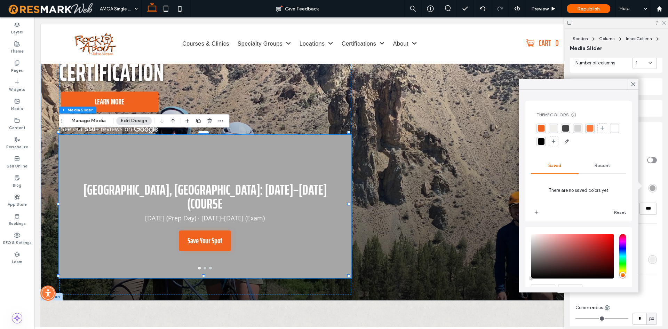
click at [650, 187] on div "rgba(0, 0, 0, 0.3)" at bounding box center [652, 188] width 6 height 6
click at [594, 168] on span "Recent" at bounding box center [602, 166] width 16 height 6
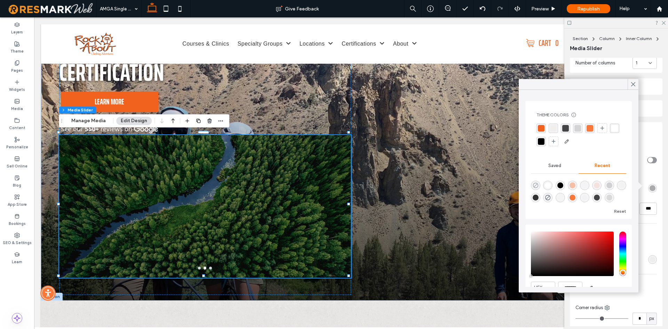
click at [535, 183] on icon "rgba(0, 0, 0, 0)" at bounding box center [535, 185] width 6 height 6
type input "*"
type input "**"
type input "*"
type input "**"
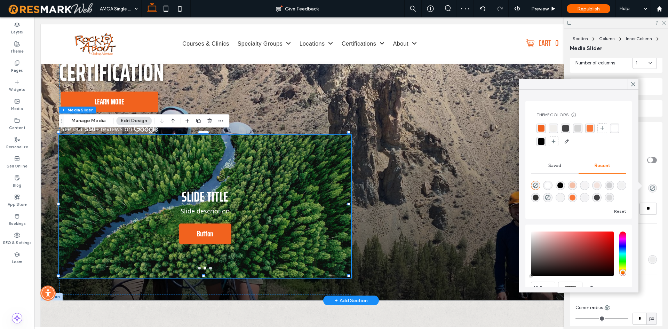
click at [198, 266] on button "go to slide 1" at bounding box center [199, 267] width 3 height 3
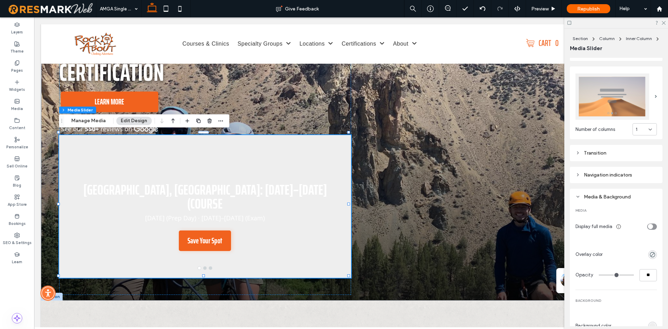
scroll to position [103, 0]
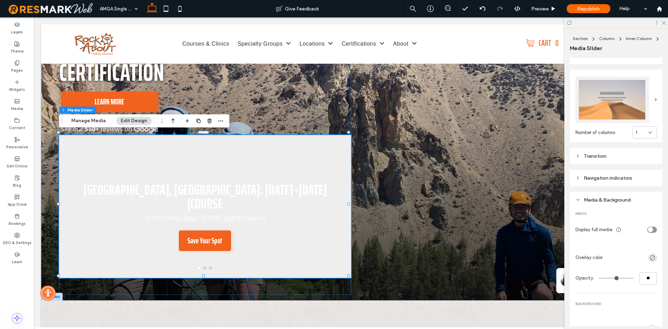
click at [604, 175] on div "Navigation indicators" at bounding box center [615, 178] width 81 height 6
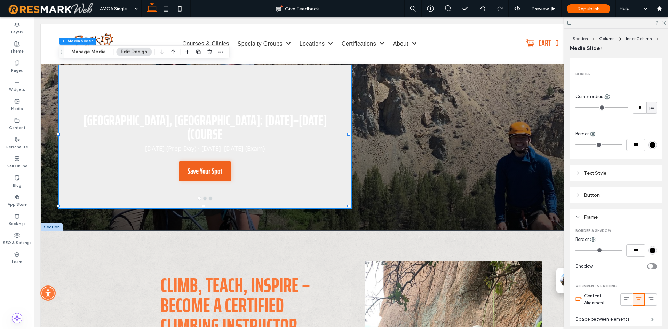
scroll to position [520, 0]
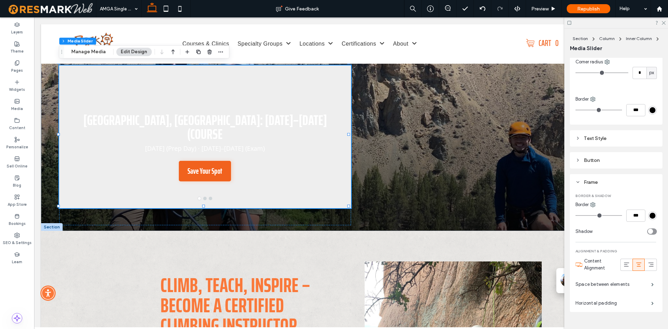
click at [605, 136] on div "Text Style" at bounding box center [615, 138] width 81 height 6
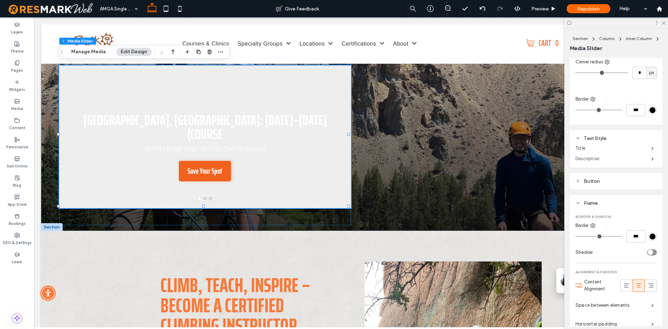
click at [613, 153] on label "Description" at bounding box center [613, 159] width 76 height 14
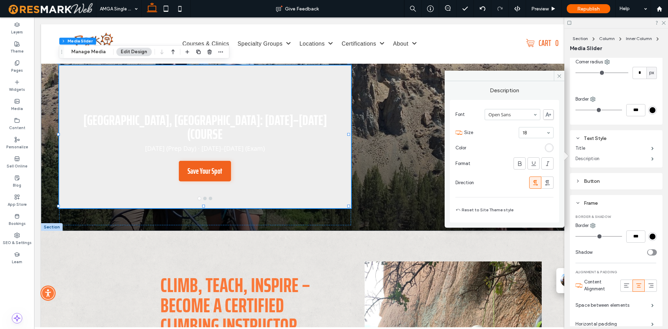
click at [614, 155] on label "Description" at bounding box center [613, 159] width 76 height 14
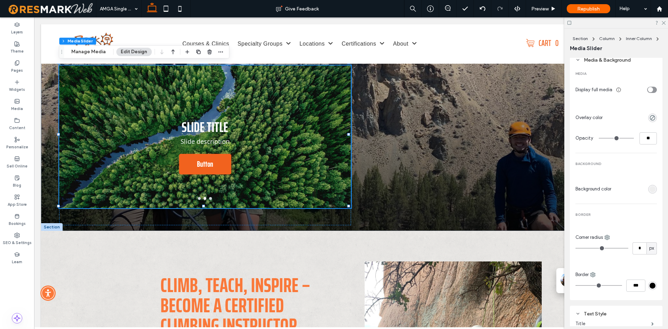
scroll to position [309, 0]
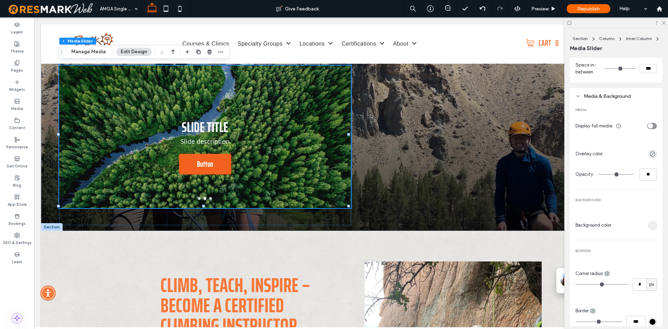
click at [650, 223] on div "rgb(238, 238, 238)" at bounding box center [652, 225] width 6 height 6
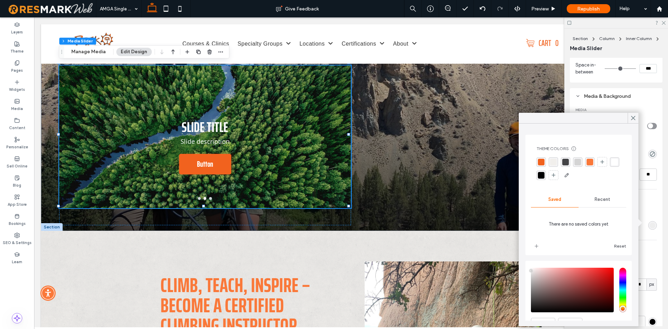
click at [600, 200] on span "Recent" at bounding box center [602, 200] width 16 height 6
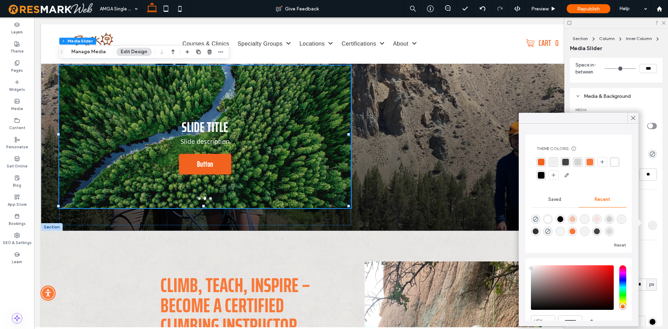
click at [538, 216] on div "rgba(0, 0, 0, 0)" at bounding box center [535, 218] width 9 height 9
type input "*******"
type input "*"
type input "**"
click at [197, 197] on div at bounding box center [205, 136] width 292 height 143
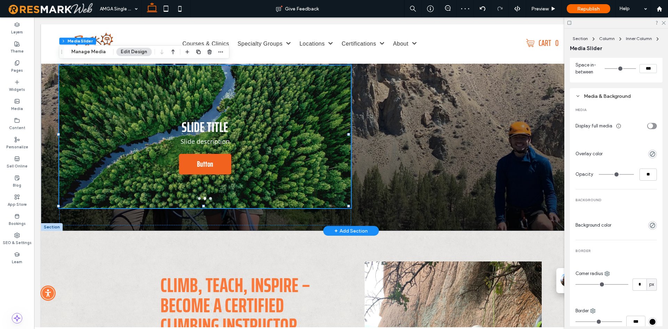
click at [199, 197] on button "go to slide 1" at bounding box center [199, 198] width 3 height 3
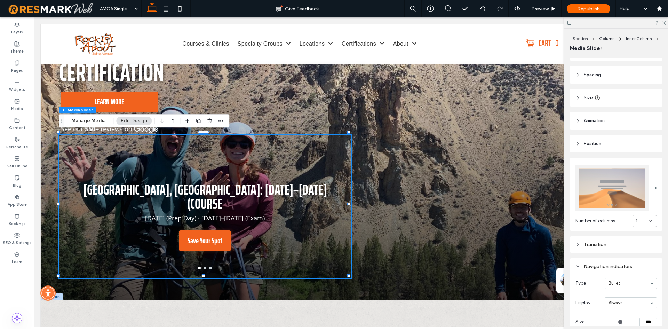
scroll to position [0, 0]
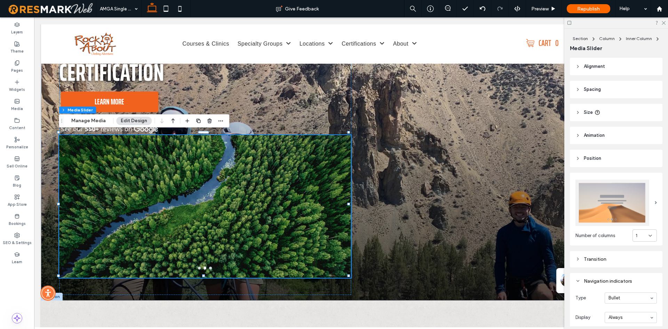
click at [615, 115] on header "Size" at bounding box center [616, 112] width 93 height 17
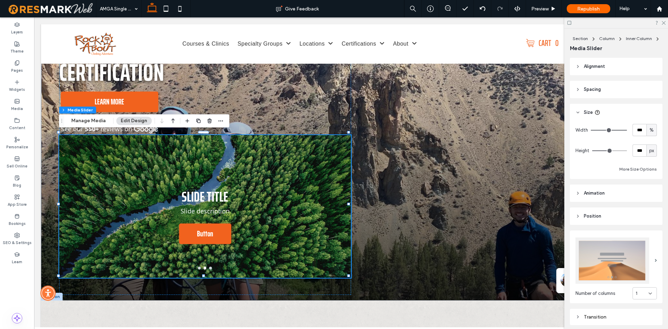
click at [650, 149] on span "px" at bounding box center [651, 150] width 5 height 7
click at [651, 210] on div "A" at bounding box center [648, 211] width 10 height 12
type input "*"
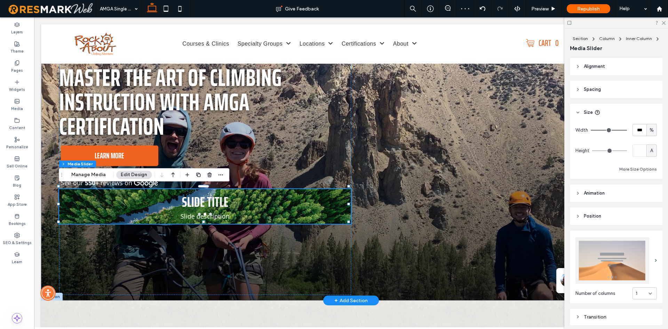
click at [199, 212] on div "Slide description" at bounding box center [205, 216] width 49 height 8
click at [198, 213] on button "go to slide 1" at bounding box center [199, 214] width 3 height 3
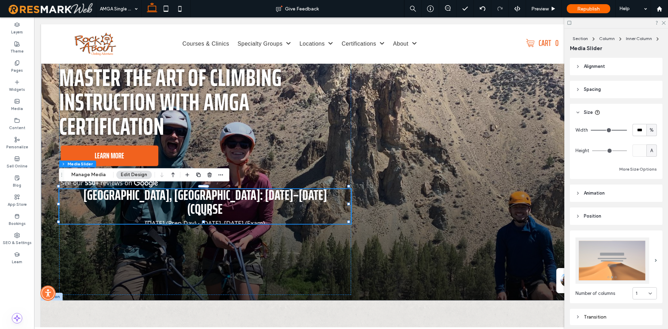
click at [649, 146] on div "A" at bounding box center [651, 150] width 10 height 12
click at [647, 166] on span "px" at bounding box center [648, 162] width 5 height 7
type input "***"
click at [640, 155] on input "***" at bounding box center [639, 150] width 14 height 12
type input "***"
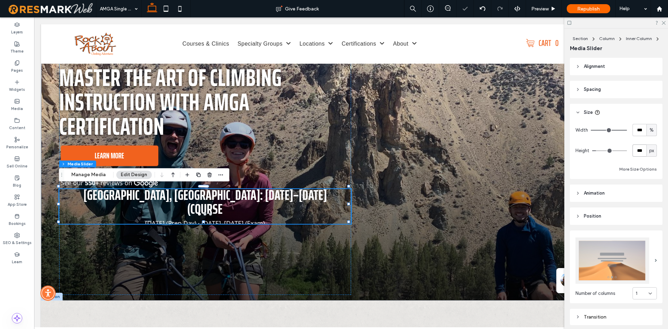
type input "***"
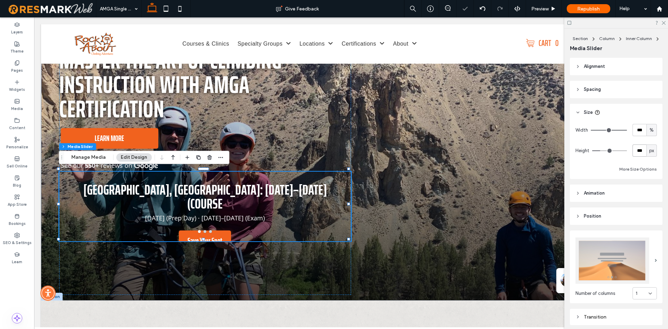
drag, startPoint x: 638, startPoint y: 154, endPoint x: 626, endPoint y: 154, distance: 11.8
click at [626, 154] on div "Height *** px" at bounding box center [615, 150] width 81 height 12
type input "***"
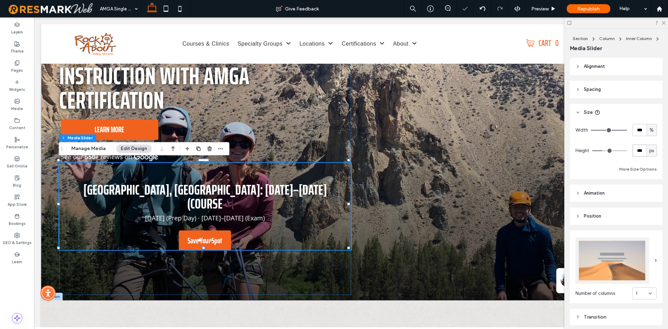
click at [635, 151] on input "***" at bounding box center [639, 150] width 14 height 12
type input "***"
click at [658, 152] on div "Width *** % Height *** px More Size Options" at bounding box center [616, 150] width 93 height 58
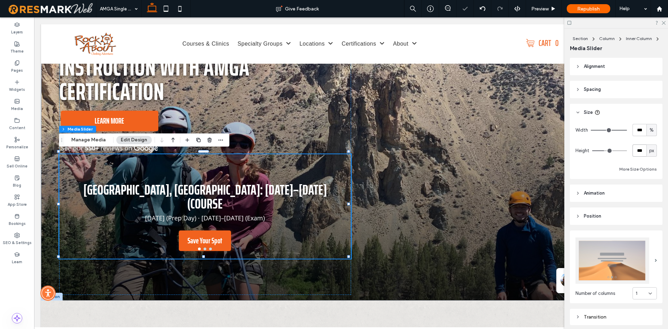
click at [640, 149] on input "***" at bounding box center [639, 150] width 14 height 12
type input "***"
click at [662, 141] on div "Alignment Spacing Padding (inner spacing) 0px 0% 0px 0% * px 0px * px 0px Size …" at bounding box center [618, 192] width 97 height 268
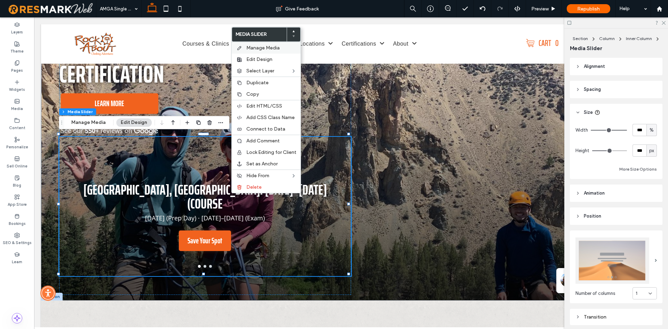
click at [275, 44] on div "Manage Media" at bounding box center [266, 48] width 69 height 12
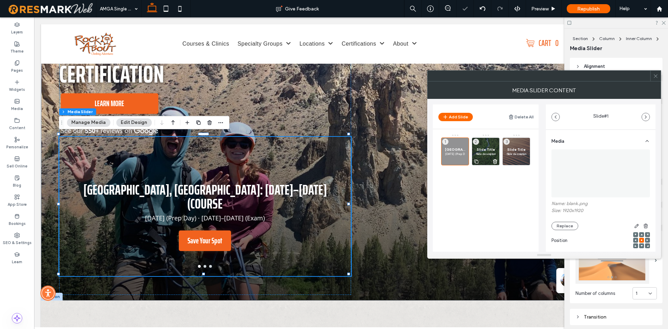
click at [496, 162] on use at bounding box center [495, 161] width 4 height 4
click at [530, 161] on div "Slide Title Slide description 3" at bounding box center [516, 151] width 28 height 28
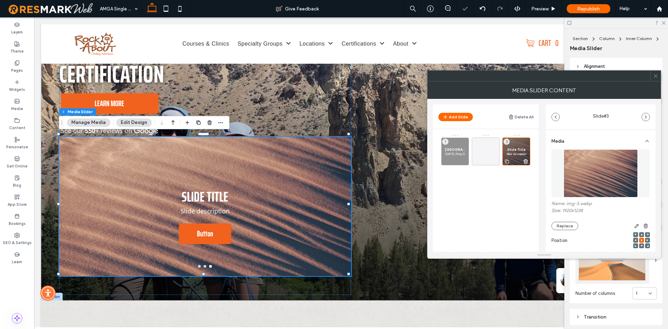
click at [528, 161] on icon at bounding box center [526, 161] width 6 height 6
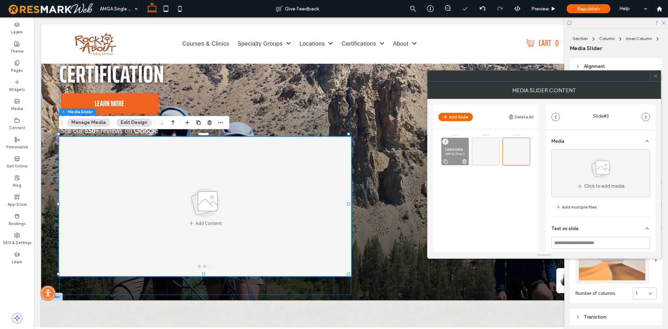
click at [447, 160] on icon at bounding box center [446, 161] width 6 height 6
click at [446, 197] on icon at bounding box center [446, 199] width 6 height 6
click at [478, 198] on icon at bounding box center [476, 199] width 6 height 6
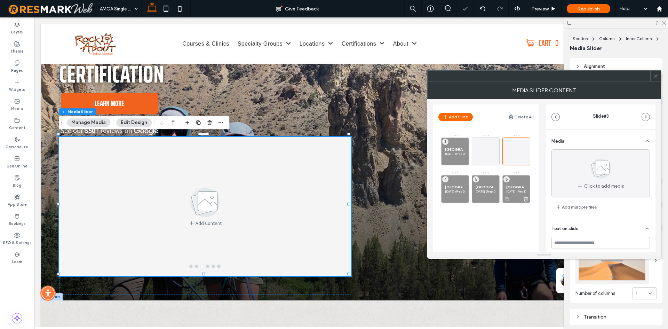
click at [509, 197] on icon at bounding box center [507, 199] width 6 height 6
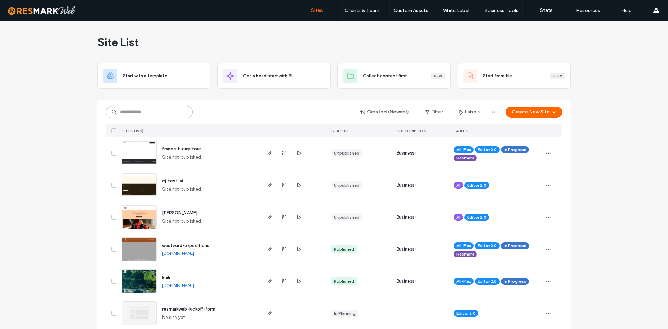
click at [157, 109] on input at bounding box center [149, 112] width 87 height 13
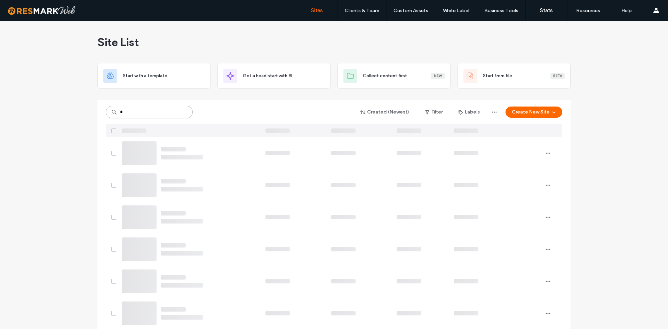
type input "*"
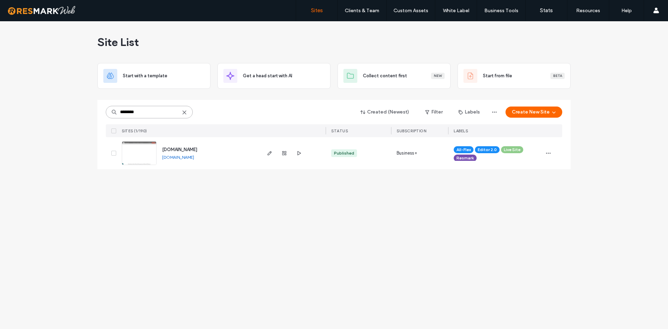
type input "********"
click at [150, 143] on img at bounding box center [139, 165] width 34 height 47
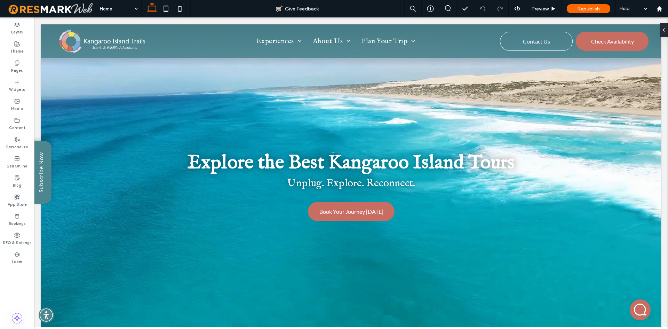
scroll to position [139, 0]
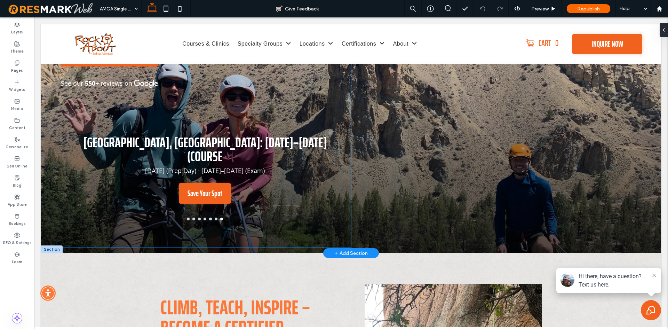
scroll to position [104, 0]
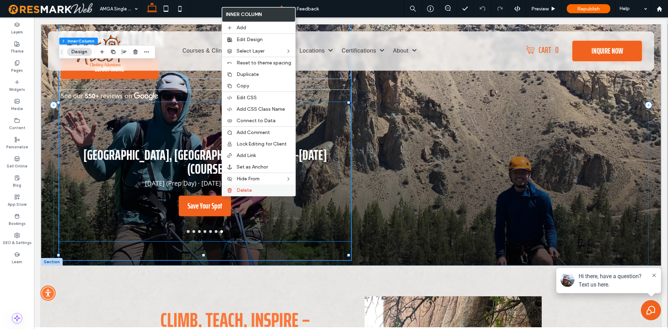
type input "**"
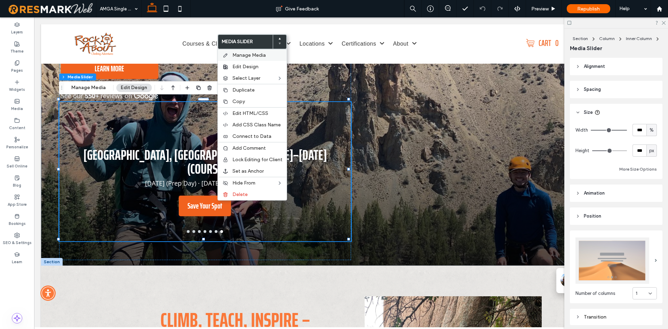
click at [250, 55] on span "Manage Media" at bounding box center [248, 55] width 33 height 6
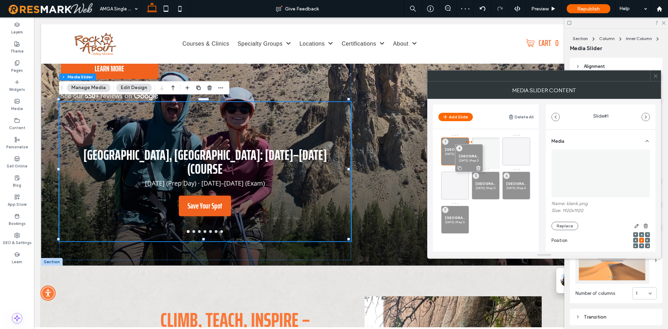
drag, startPoint x: 460, startPoint y: 184, endPoint x: 473, endPoint y: 158, distance: 29.6
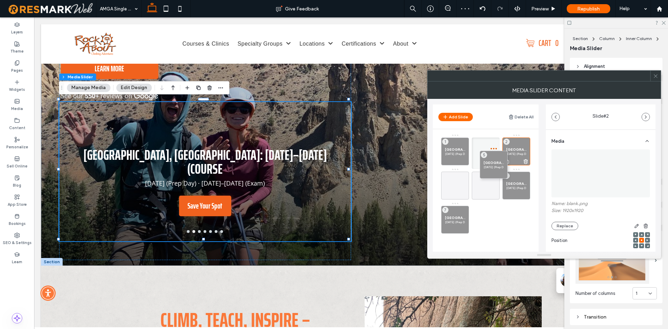
drag, startPoint x: 489, startPoint y: 184, endPoint x: 511, endPoint y: 161, distance: 31.5
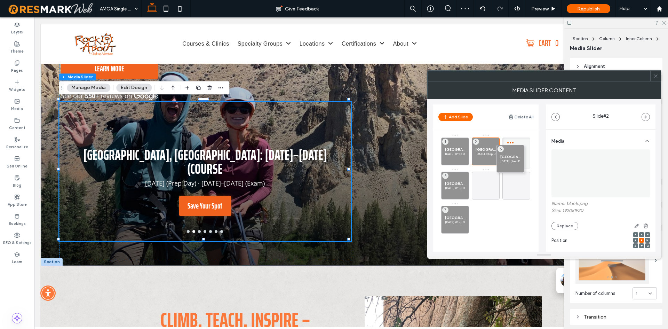
drag, startPoint x: 522, startPoint y: 184, endPoint x: 510, endPoint y: 131, distance: 54.5
click at [510, 131] on main "Scottsdale, AZ: Nov 1–3, 2025 (Course Nov 7, 2025 (Prep Day) · Nov 8–9, 2025 (E…" at bounding box center [486, 205] width 106 height 152
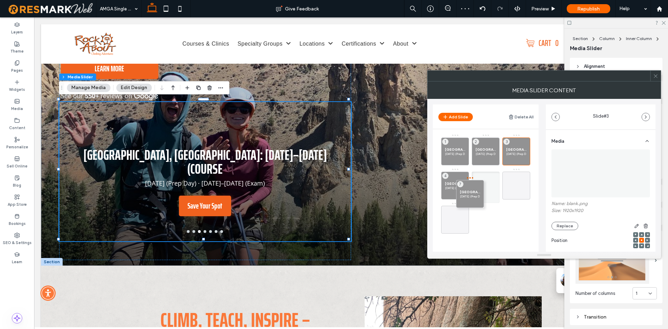
drag, startPoint x: 454, startPoint y: 217, endPoint x: 475, endPoint y: 173, distance: 49.3
click at [659, 81] on div at bounding box center [655, 76] width 10 height 10
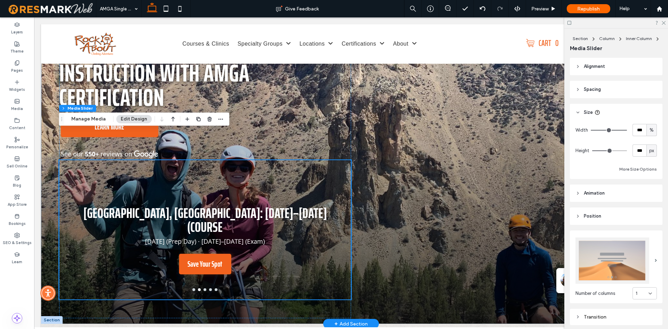
scroll to position [35, 0]
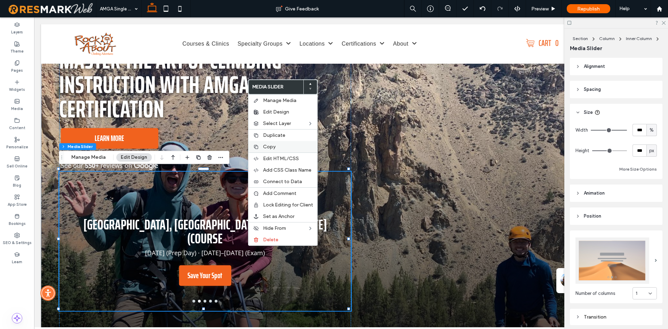
click at [281, 142] on div "Copy" at bounding box center [282, 146] width 69 height 11
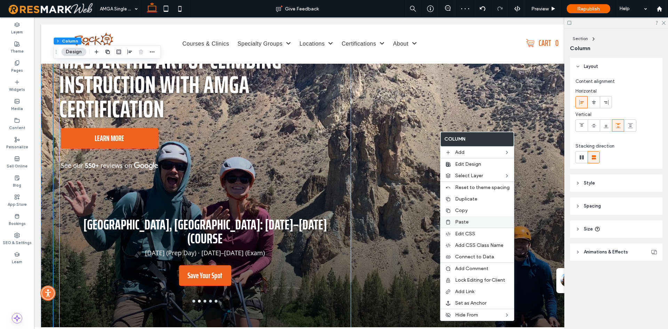
click at [480, 222] on label "Paste" at bounding box center [482, 222] width 55 height 6
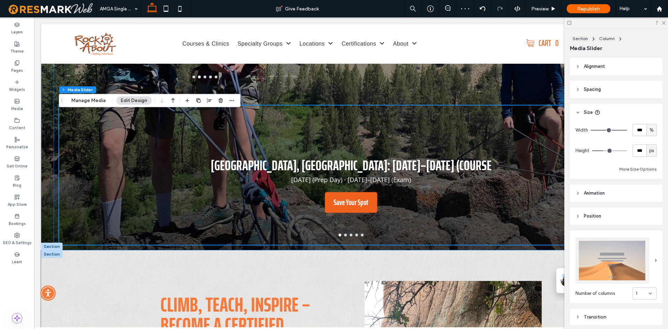
scroll to position [189, 0]
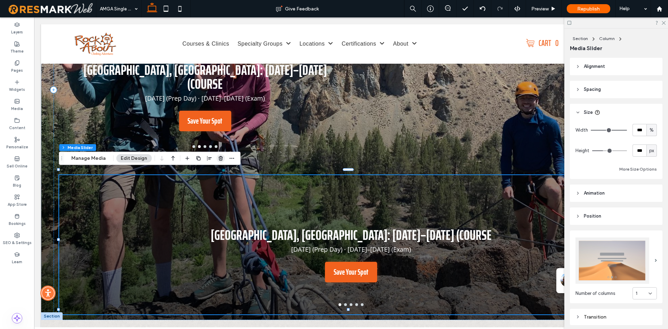
click at [216, 158] on span "button" at bounding box center [220, 158] width 8 height 8
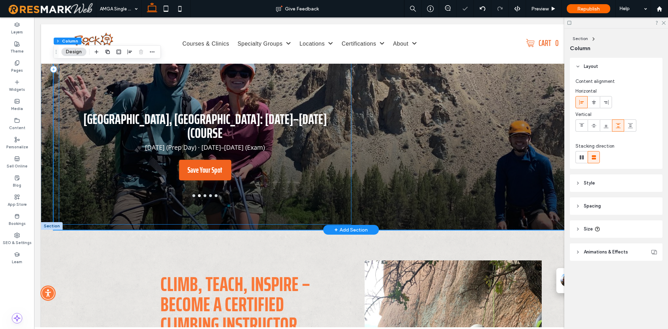
scroll to position [85, 0]
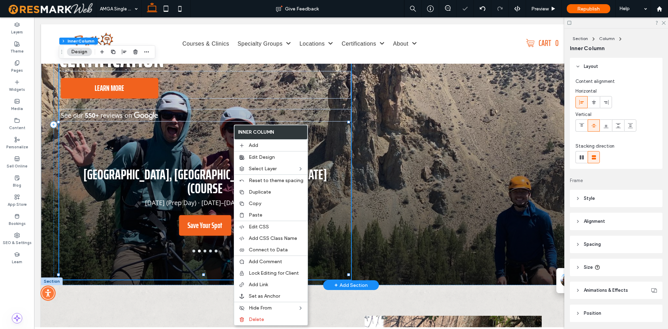
type input "**"
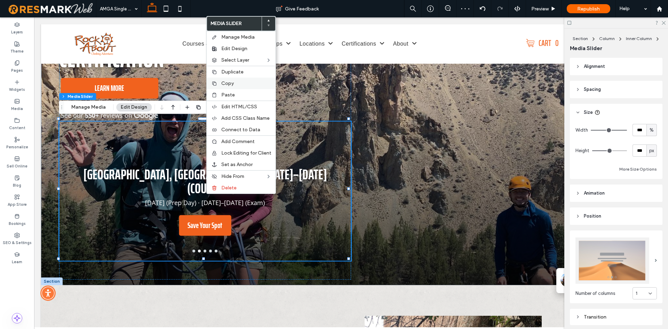
click at [232, 82] on span "Copy" at bounding box center [227, 83] width 13 height 6
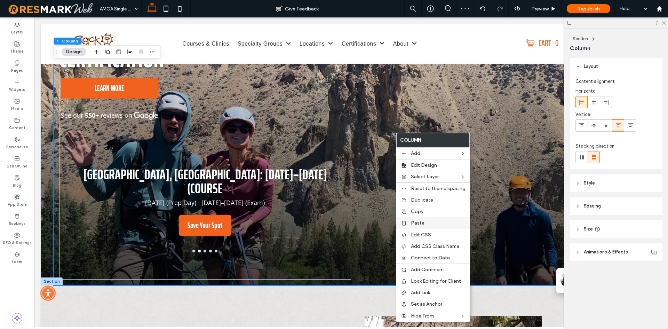
click at [425, 223] on label "Paste" at bounding box center [438, 223] width 55 height 6
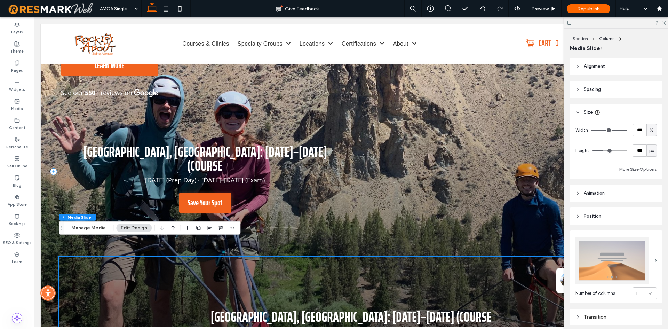
scroll to position [120, 0]
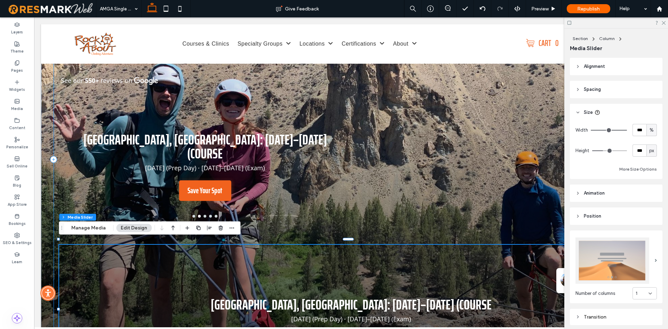
click at [375, 114] on div "AMGA Single Pitch Instructor Program Master the Art of Climbing Instruction wit…" at bounding box center [351, 159] width 595 height 460
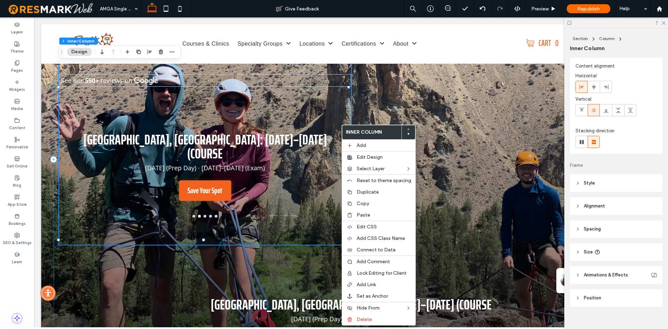
scroll to position [24, 0]
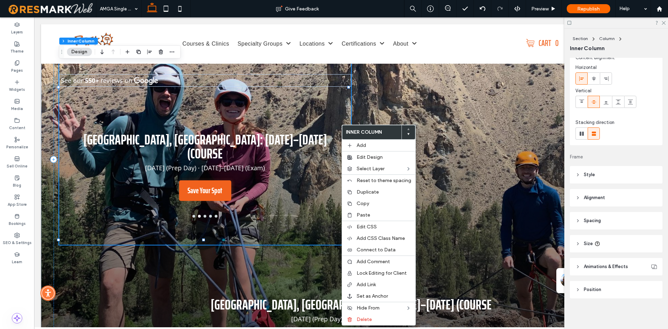
click at [611, 181] on header "Style" at bounding box center [616, 174] width 93 height 17
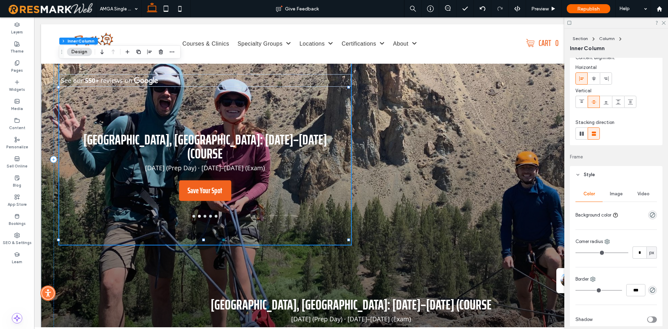
scroll to position [0, 0]
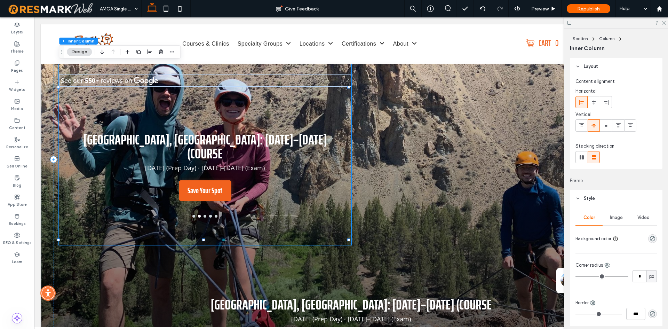
click at [612, 179] on span "Frame" at bounding box center [616, 180] width 93 height 7
click at [612, 193] on header "Style" at bounding box center [616, 198] width 93 height 17
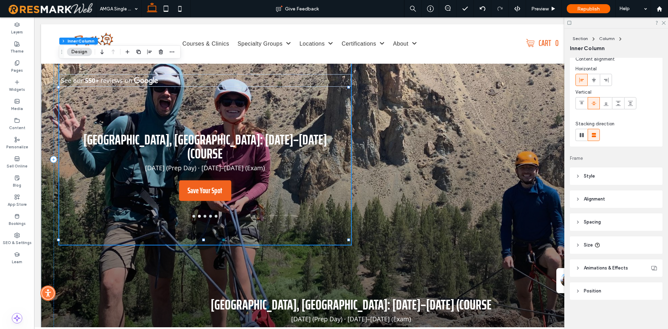
scroll to position [24, 0]
click at [622, 238] on header "Size" at bounding box center [616, 243] width 93 height 17
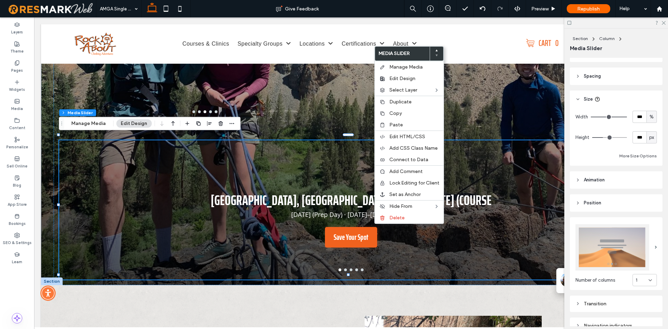
scroll to position [0, 0]
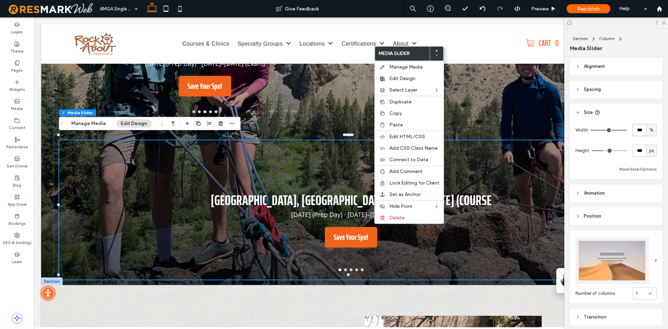
click at [636, 132] on input "***" at bounding box center [639, 130] width 14 height 12
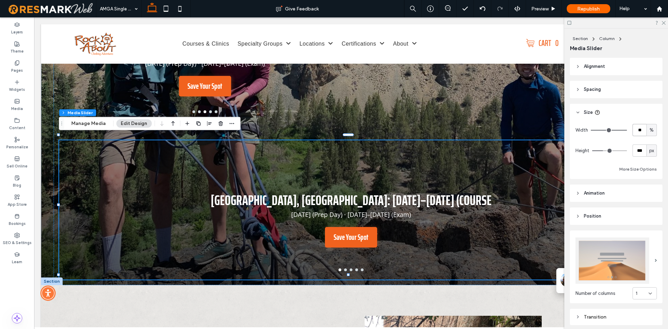
type input "**"
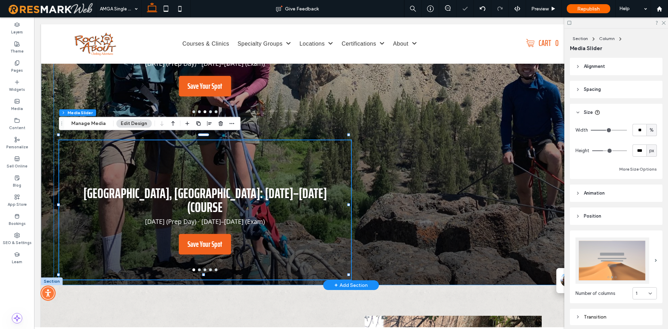
click at [434, 135] on div "AMGA Single Pitch Instructor Program Master the Art of Climbing Instruction wit…" at bounding box center [351, 55] width 595 height 460
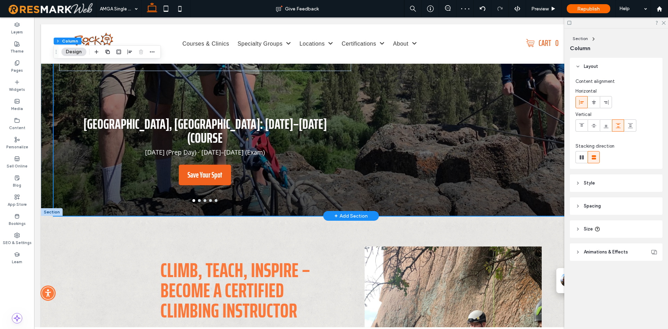
scroll to position [294, 0]
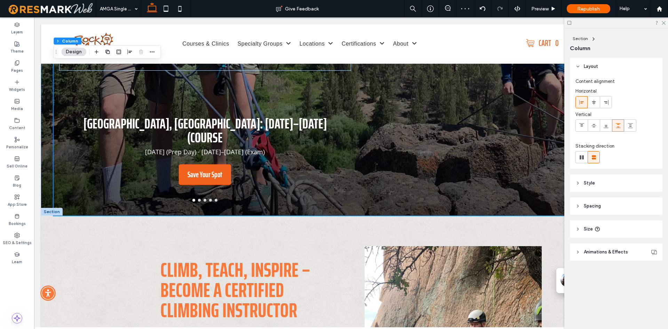
click at [620, 206] on header "Spacing" at bounding box center [616, 205] width 93 height 17
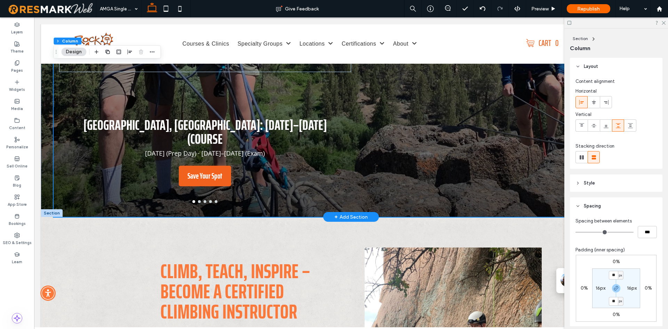
scroll to position [189, 0]
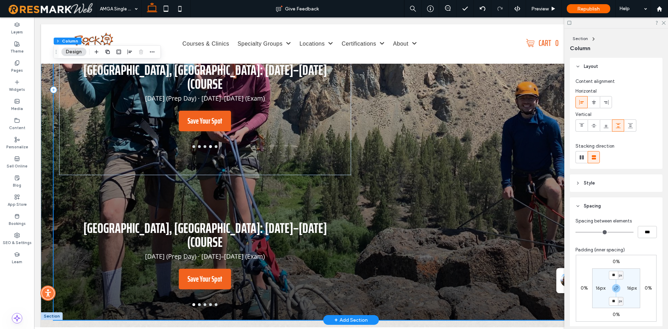
click at [505, 166] on div "AMGA Single Pitch Instructor Program Master the Art of Climbing Instruction wit…" at bounding box center [351, 90] width 595 height 460
click at [582, 160] on icon at bounding box center [581, 157] width 7 height 7
type input "*"
type input "**"
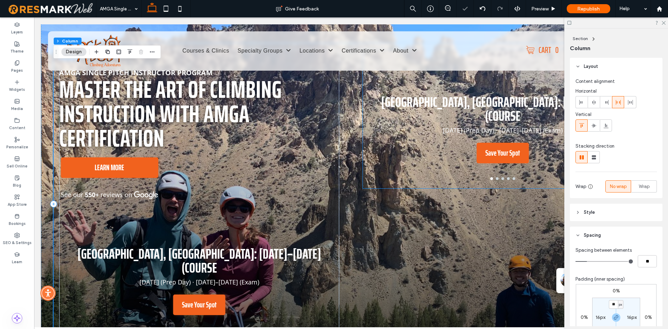
scroll to position [0, 0]
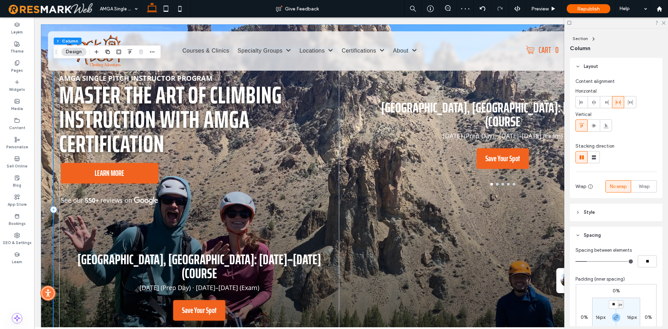
click at [459, 224] on div "AMGA Single Pitch Instructor Program Master the Art of Climbing Instruction wit…" at bounding box center [351, 209] width 595 height 321
click at [594, 120] on span at bounding box center [594, 125] width 6 height 11
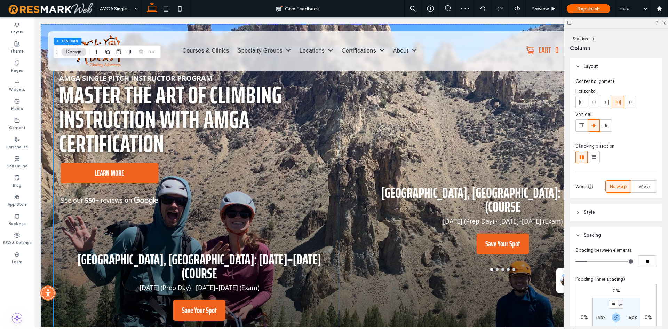
click at [594, 123] on icon at bounding box center [594, 126] width 6 height 6
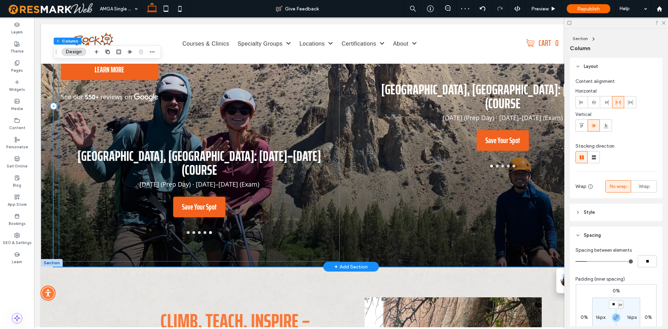
scroll to position [104, 0]
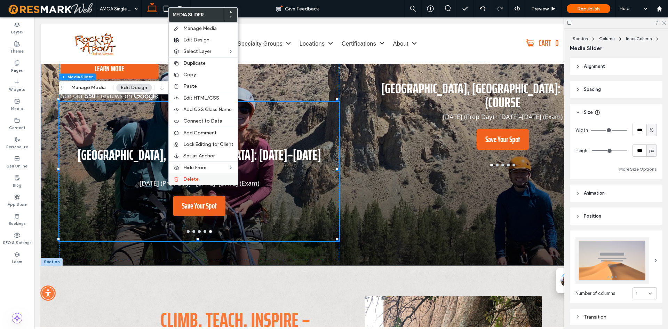
click at [202, 181] on label "Delete" at bounding box center [208, 179] width 50 height 6
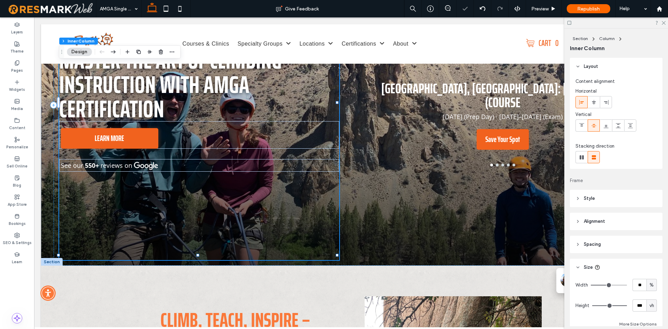
type input "**"
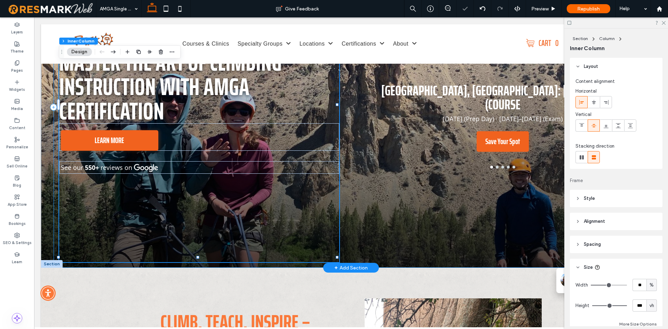
scroll to position [0, 0]
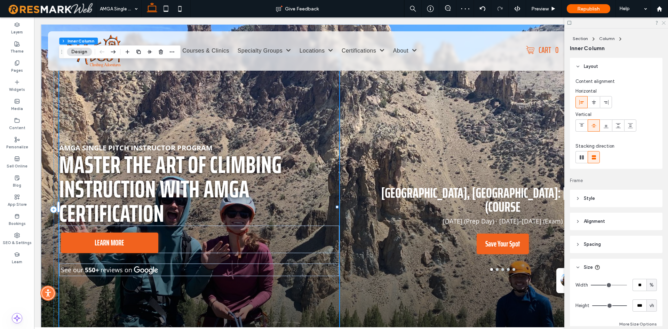
click at [664, 21] on icon at bounding box center [663, 22] width 5 height 5
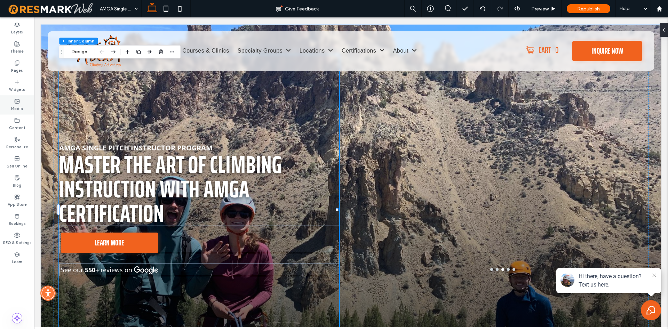
click at [22, 104] on label "Media" at bounding box center [17, 108] width 12 height 8
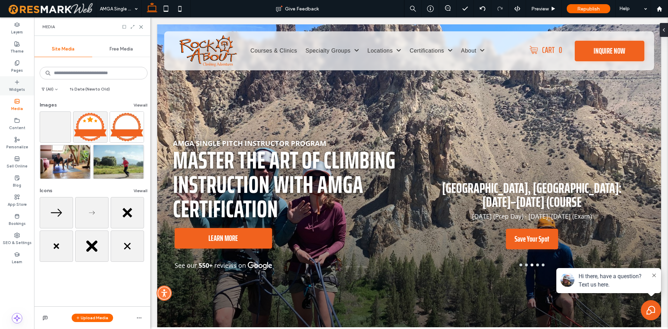
click at [18, 80] on icon at bounding box center [17, 82] width 6 height 6
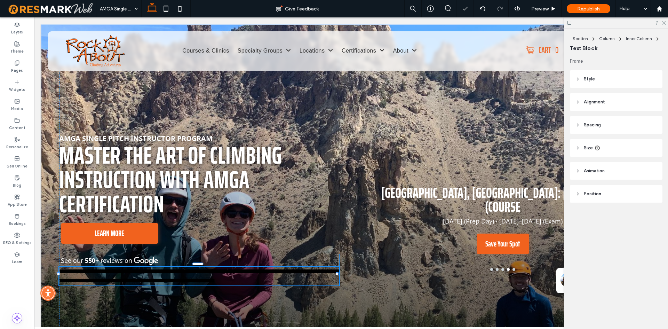
type input "*********"
type input "**"
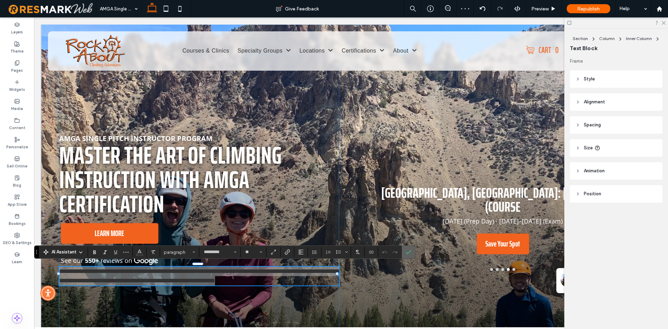
click at [406, 254] on icon "Confirm" at bounding box center [409, 252] width 6 height 6
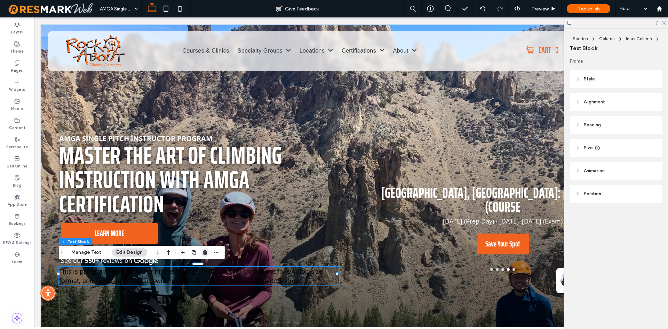
click at [203, 254] on use "button" at bounding box center [205, 252] width 4 height 5
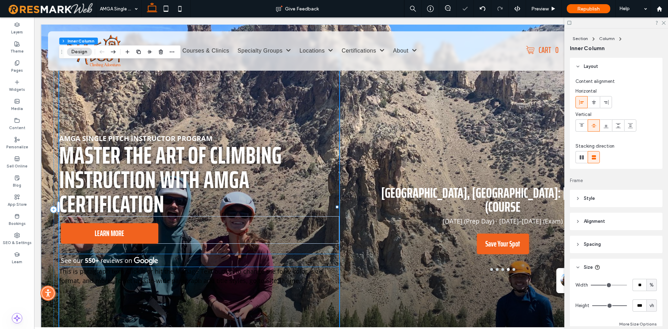
type input "**"
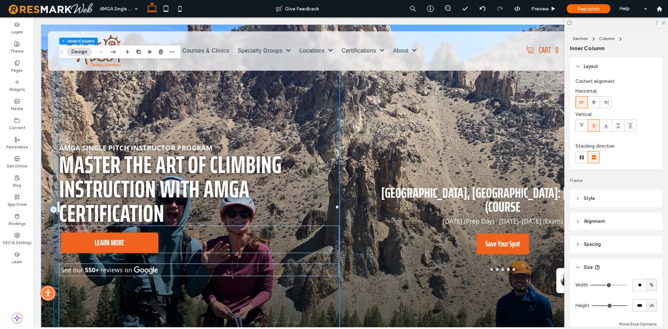
click at [471, 293] on div "AMGA Single Pitch Instructor Program Master the Art of Climbing Instruction wit…" at bounding box center [351, 209] width 595 height 321
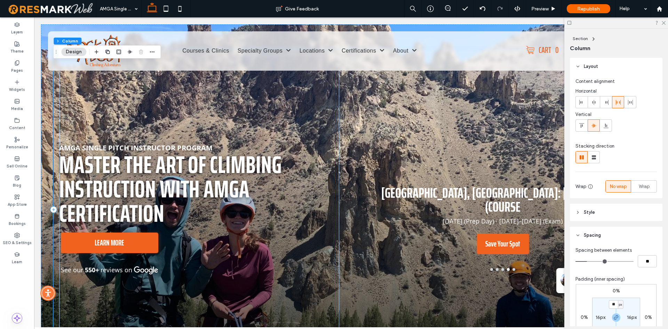
scroll to position [70, 0]
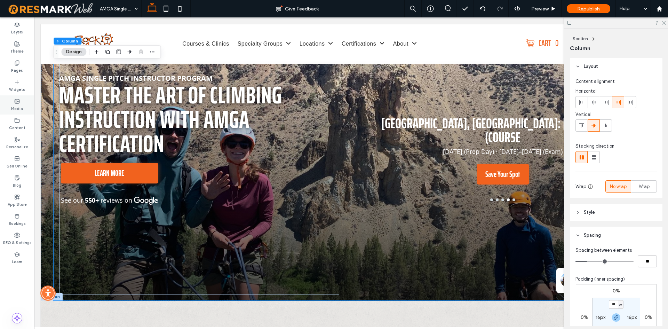
click at [24, 110] on div "Media" at bounding box center [17, 104] width 34 height 19
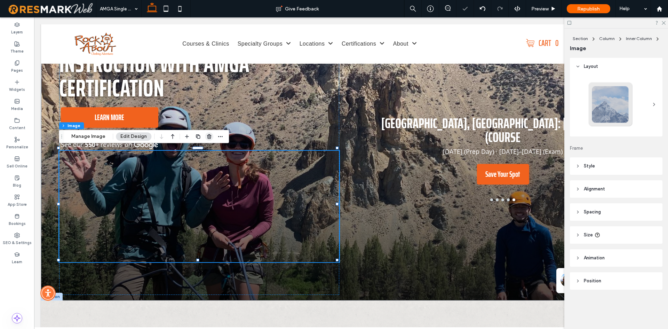
drag, startPoint x: 207, startPoint y: 138, endPoint x: 160, endPoint y: 123, distance: 49.2
click at [207, 138] on use "button" at bounding box center [209, 136] width 4 height 5
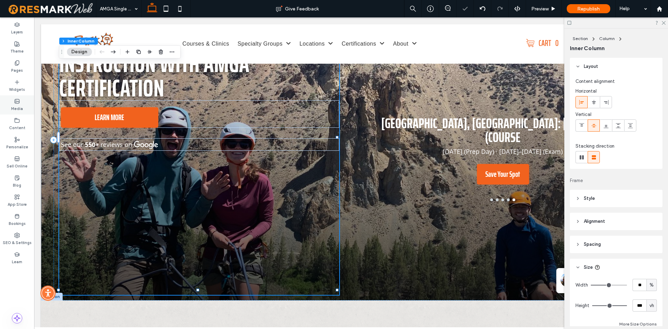
type input "**"
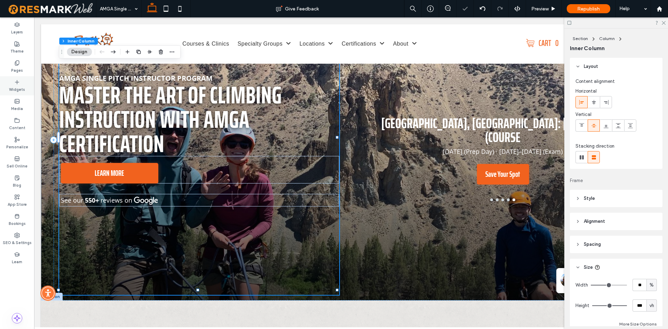
click at [24, 89] on label "Widgets" at bounding box center [17, 89] width 16 height 8
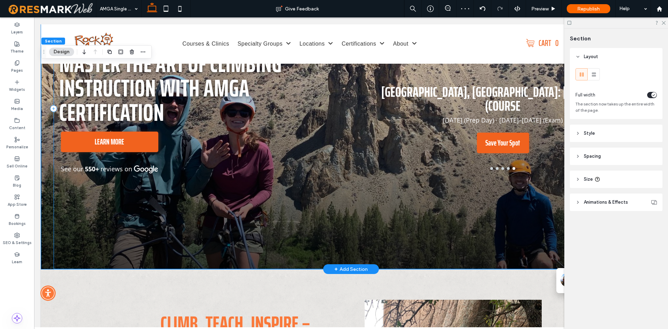
scroll to position [103, 0]
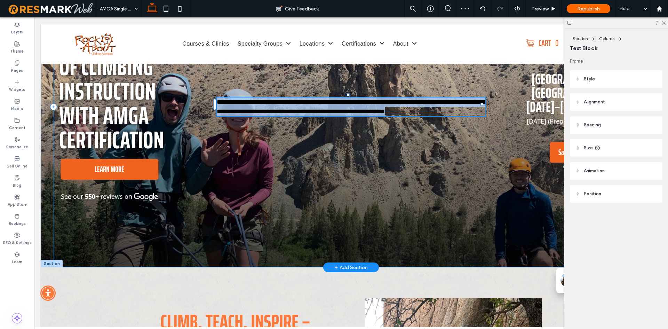
click at [455, 233] on div "**********" at bounding box center [351, 106] width 595 height 321
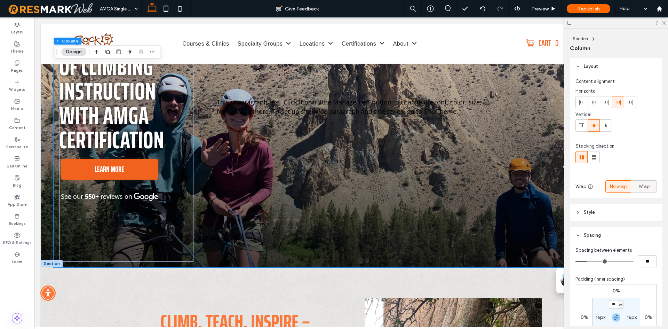
click at [639, 189] on span "Wrap" at bounding box center [644, 186] width 11 height 7
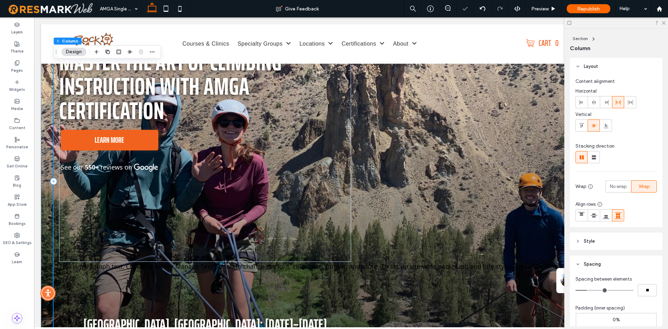
click at [381, 194] on div "AMGA Single Pitch Instructor Program Master the Art of Climbing Instruction wit…" at bounding box center [351, 180] width 595 height 469
click at [649, 291] on input "**" at bounding box center [647, 290] width 19 height 12
type input "*"
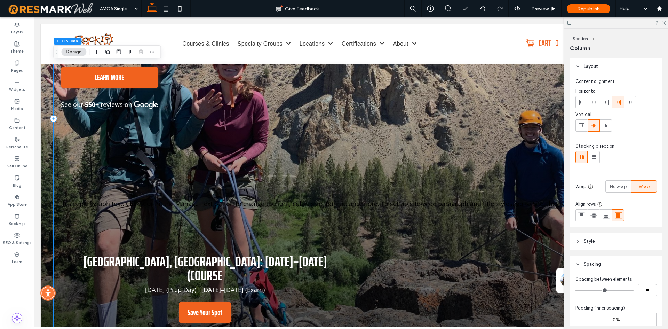
scroll to position [172, 0]
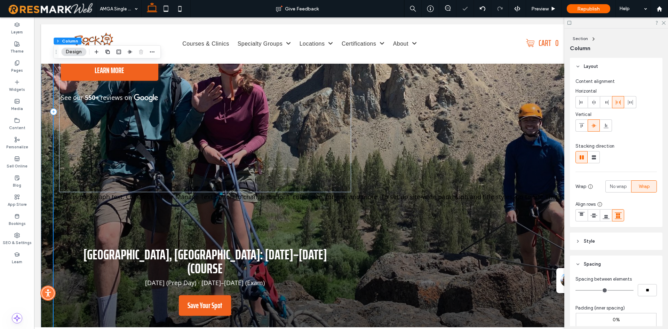
click at [416, 257] on div "AMGA Single Pitch Instructor Program Master the Art of Climbing Instruction wit…" at bounding box center [351, 111] width 595 height 469
click at [597, 154] on div at bounding box center [593, 156] width 11 height 11
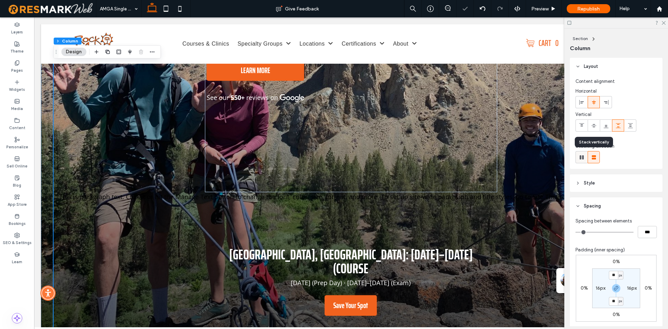
click at [582, 160] on icon at bounding box center [581, 157] width 7 height 7
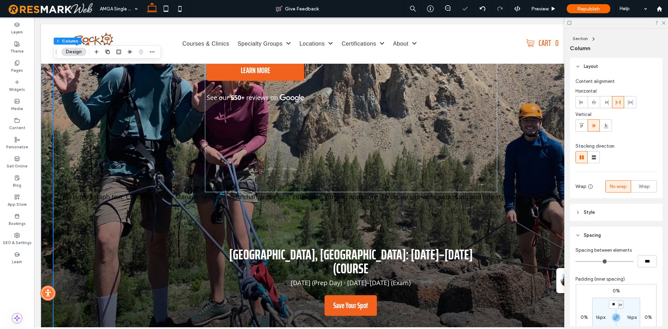
type input "**"
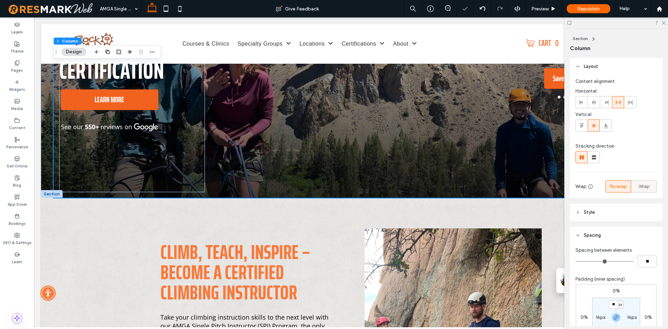
click at [631, 186] on label "Wrap" at bounding box center [644, 186] width 26 height 12
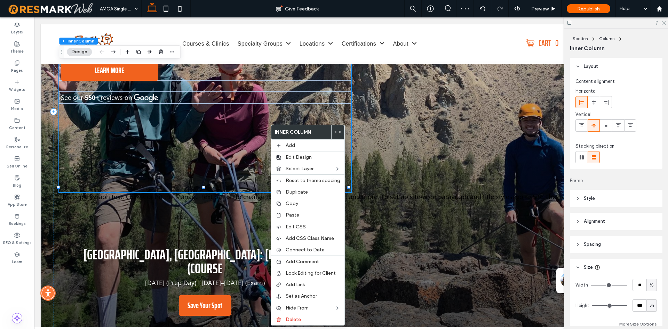
type input "**"
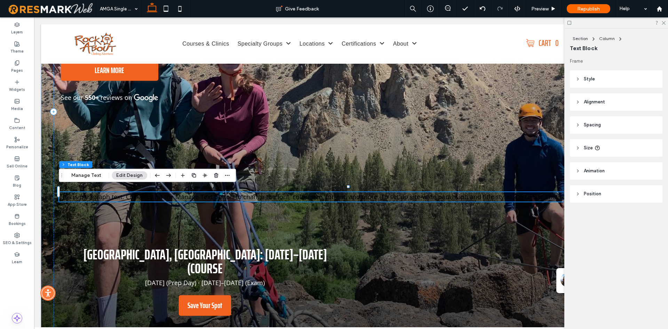
click at [615, 80] on header "Style" at bounding box center [616, 78] width 93 height 17
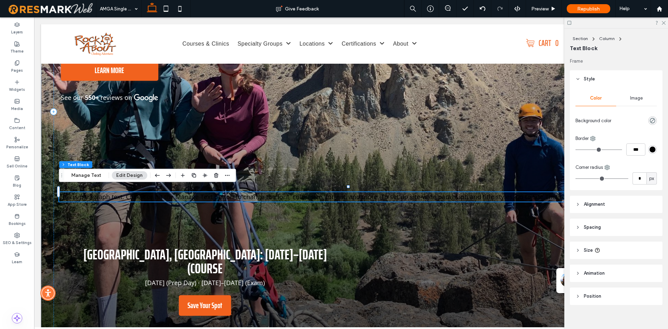
click at [615, 81] on header "Style" at bounding box center [616, 78] width 93 height 17
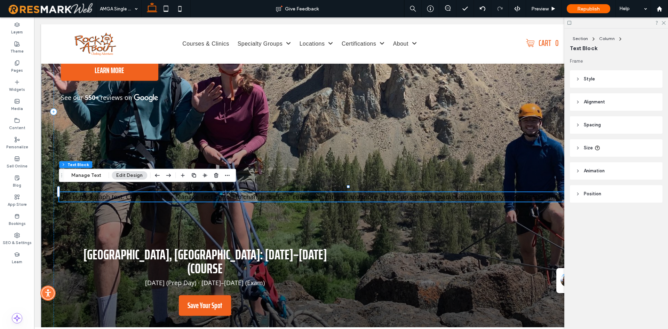
click at [626, 146] on header "Size" at bounding box center [616, 147] width 93 height 17
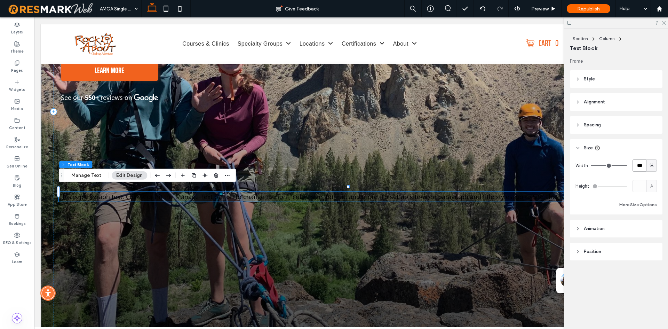
click at [639, 170] on input "***" at bounding box center [639, 165] width 14 height 12
type input "**"
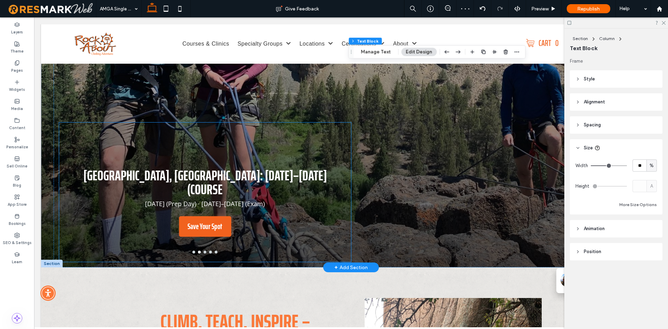
scroll to position [137, 0]
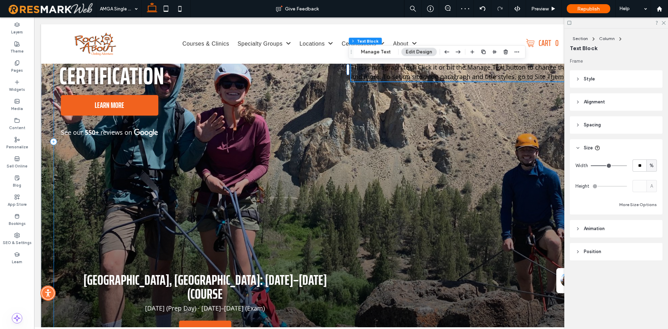
click at [410, 188] on div "AMGA Single Pitch Instructor Program Master the Art of Climbing Instruction wit…" at bounding box center [351, 142] width 595 height 460
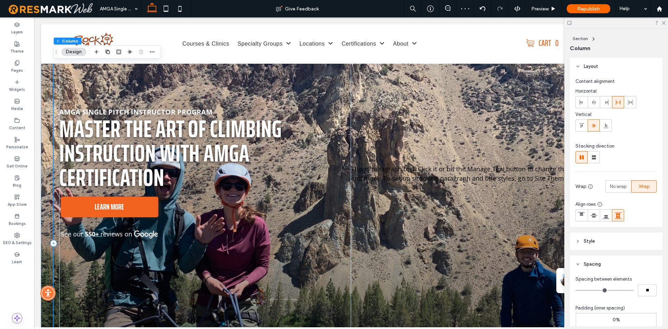
scroll to position [33, 0]
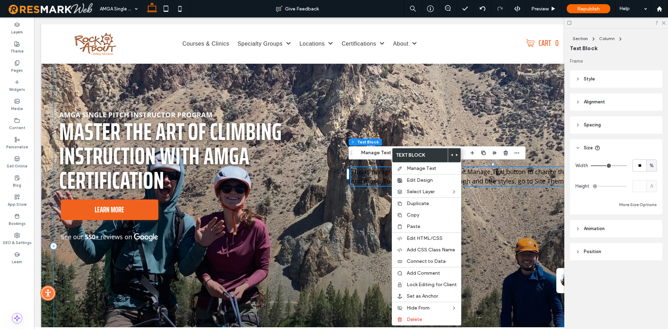
click at [359, 256] on div "AMGA Single Pitch Instructor Program Master the Art of Climbing Instruction wit…" at bounding box center [351, 246] width 595 height 460
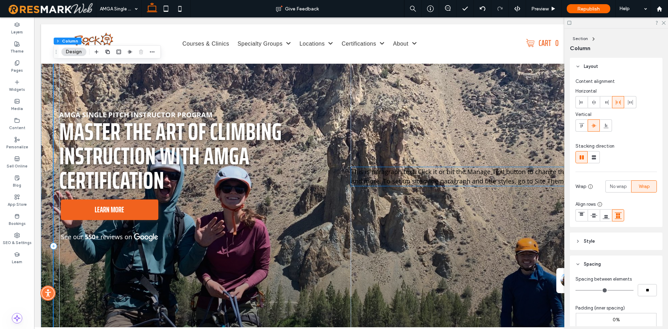
drag, startPoint x: 392, startPoint y: 182, endPoint x: 391, endPoint y: 186, distance: 3.9
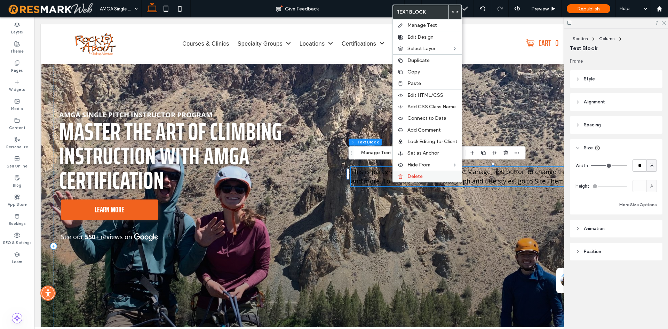
click at [419, 171] on div "Delete" at bounding box center [427, 175] width 69 height 11
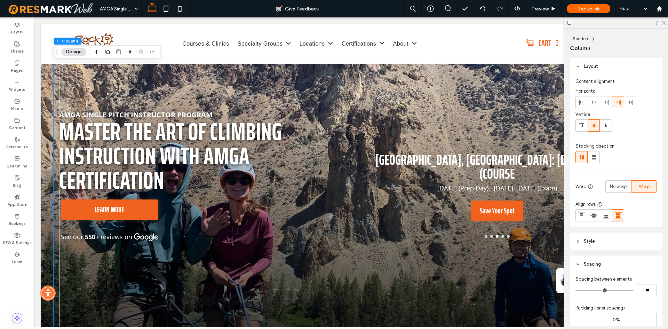
drag, startPoint x: 664, startPoint y: 22, endPoint x: 650, endPoint y: 70, distance: 49.6
click at [664, 22] on icon at bounding box center [663, 22] width 5 height 5
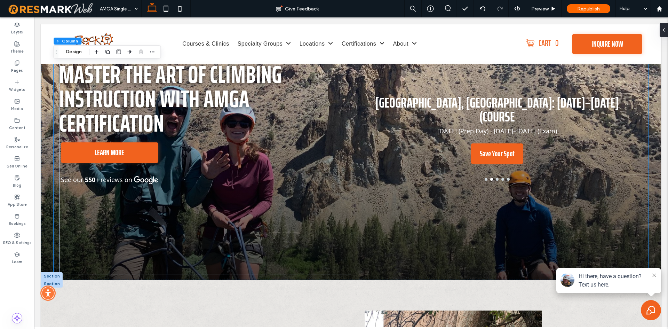
scroll to position [0, 0]
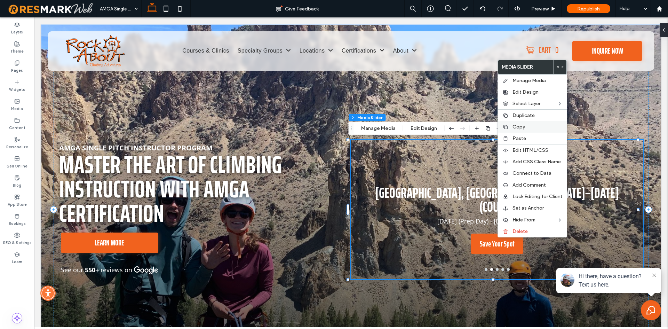
click at [518, 125] on span "Copy" at bounding box center [518, 127] width 13 height 6
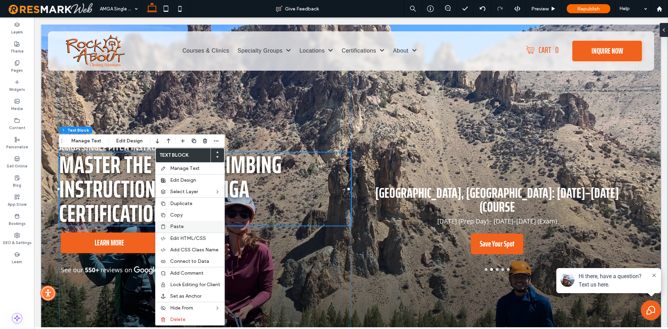
click at [194, 223] on label "Paste" at bounding box center [195, 226] width 50 height 6
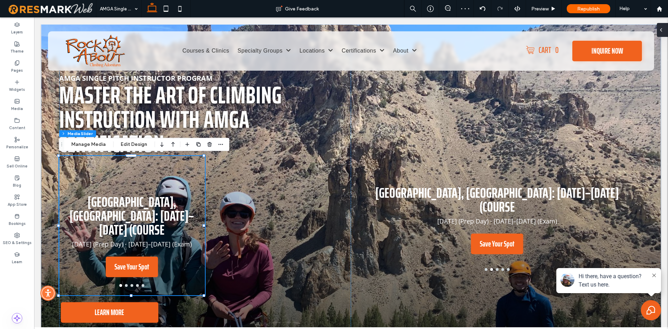
click at [667, 27] on div at bounding box center [662, 30] width 11 height 14
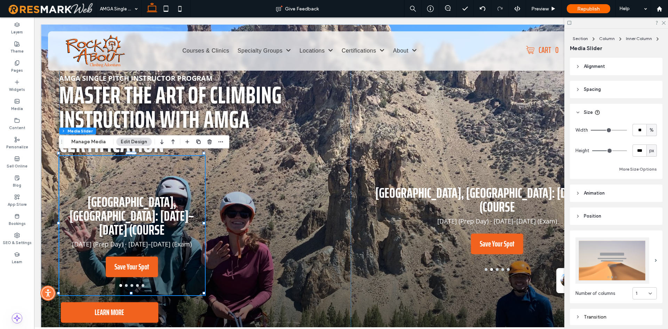
click at [650, 131] on div "%" at bounding box center [651, 130] width 7 height 7
click at [640, 130] on input "**" at bounding box center [639, 130] width 14 height 12
type input "***"
click at [643, 138] on div "Width *** % Height *** px More Size Options" at bounding box center [615, 148] width 81 height 49
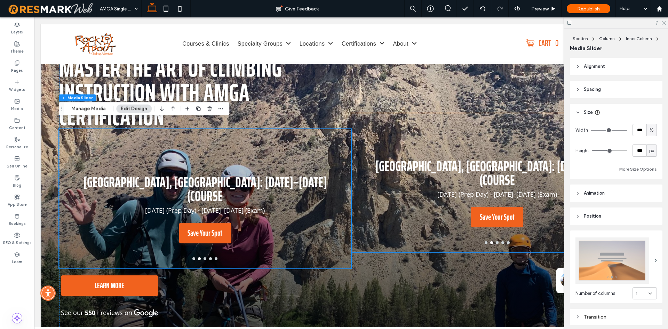
scroll to position [35, 0]
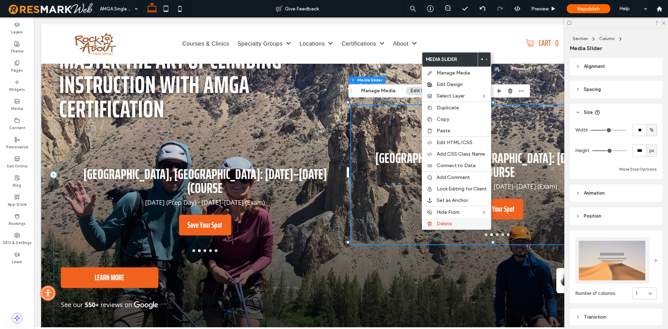
click at [429, 224] on icon at bounding box center [430, 224] width 6 height 6
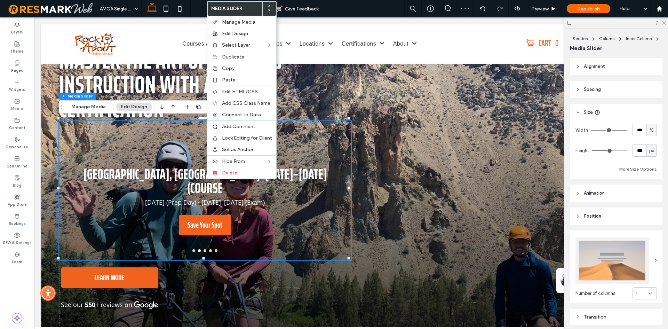
click at [613, 241] on img at bounding box center [612, 260] width 74 height 46
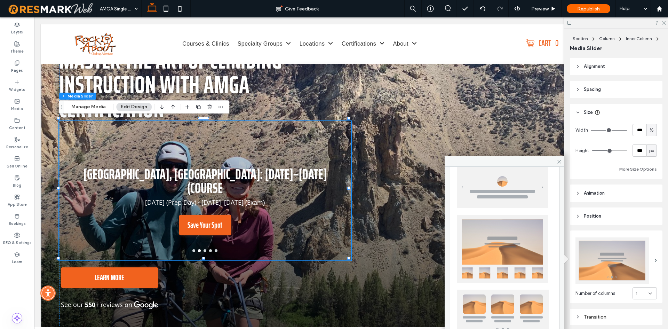
scroll to position [173, 0]
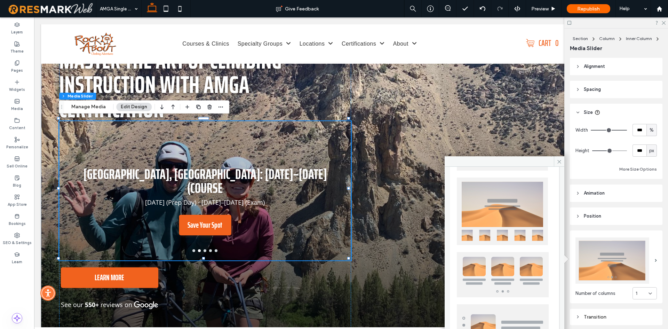
click at [505, 278] on img at bounding box center [503, 274] width 92 height 45
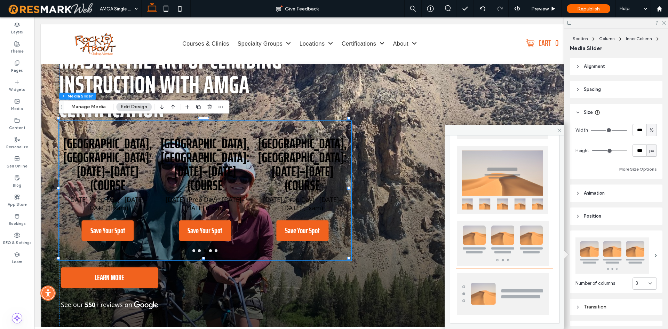
click at [14, 278] on div "Layers Theme Pages Widgets Media Content Personalize Sell Online Blog App Store…" at bounding box center [17, 172] width 34 height 311
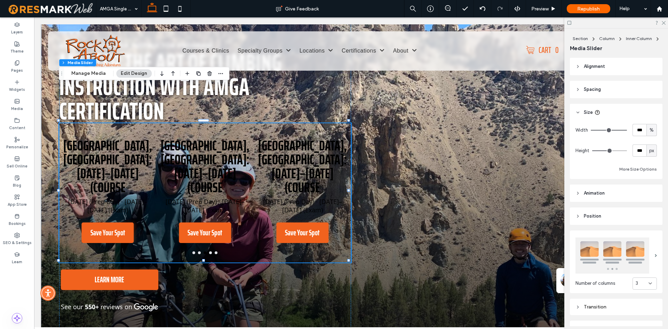
scroll to position [70, 0]
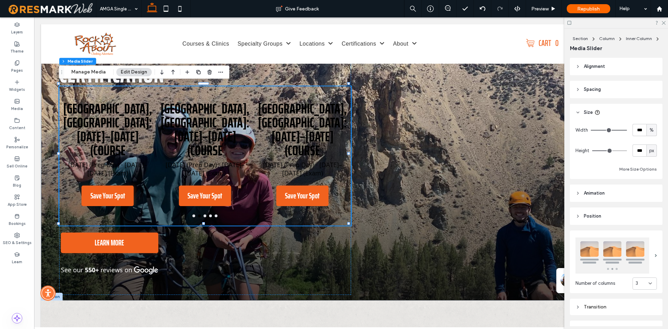
click at [26, 289] on div "Layers Theme Pages Widgets Media Content Personalize Sell Online Blog App Store…" at bounding box center [17, 172] width 34 height 311
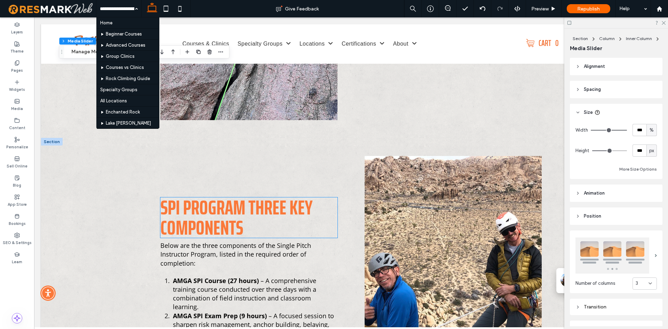
scroll to position [835, 0]
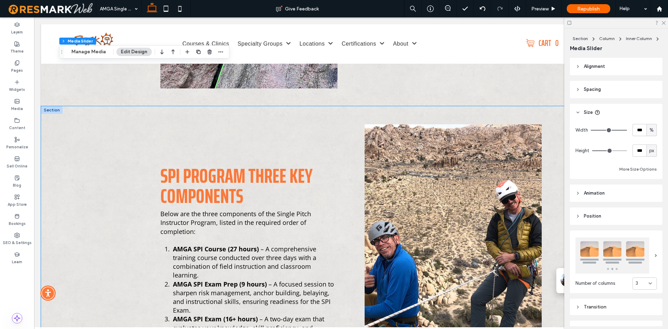
click at [104, 193] on div "SPI Program three key components Below are the three components of the Single P…" at bounding box center [351, 253] width 620 height 294
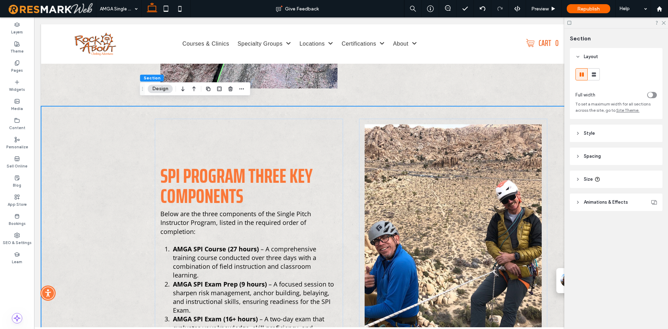
click at [26, 283] on div "Layers Theme Pages Widgets Media Content Personalize Sell Online Blog App Store…" at bounding box center [17, 172] width 34 height 311
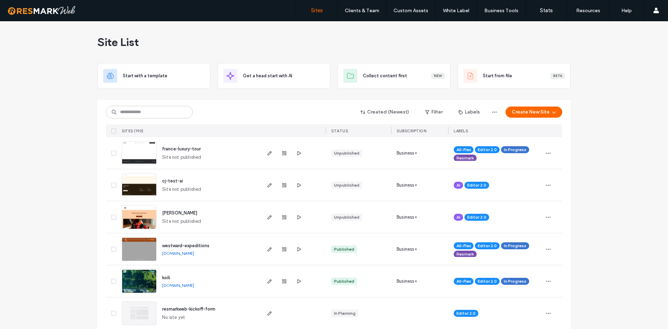
click at [126, 105] on div "Created (Newest) Filter Labels Create New Site SITES (190) STATUS SUBSCRIPTION …" at bounding box center [334, 118] width 456 height 37
click at [129, 128] on span "SITES (190)" at bounding box center [133, 130] width 22 height 5
click at [128, 118] on input at bounding box center [149, 112] width 87 height 13
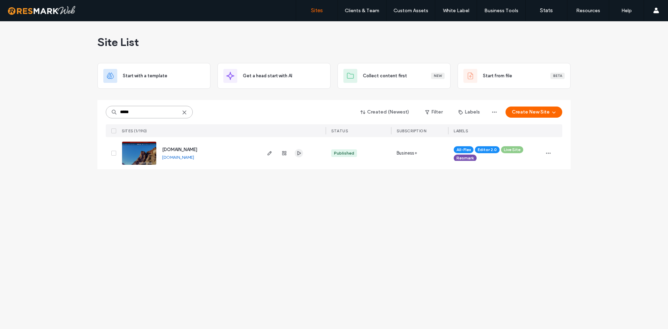
type input "*****"
click at [299, 152] on use "button" at bounding box center [298, 153] width 3 height 4
click at [608, 208] on div "Site List Start with a template Get a head start with AI Collect content first …" at bounding box center [334, 174] width 668 height 307
type input "******"
click at [145, 160] on img at bounding box center [139, 165] width 34 height 47
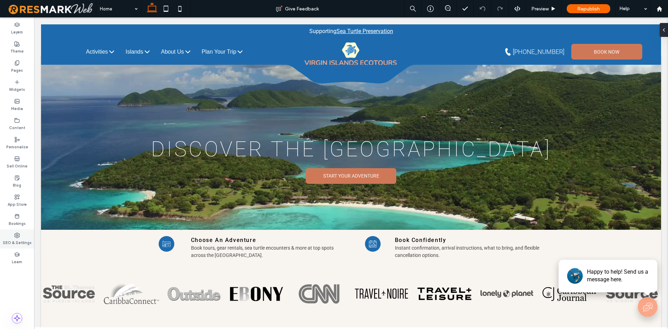
click at [27, 237] on div "SEO & Settings" at bounding box center [17, 238] width 34 height 19
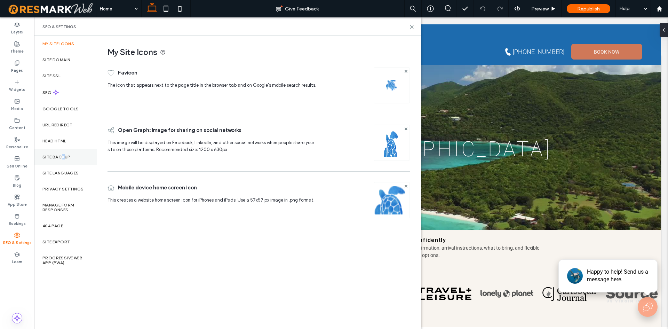
click at [64, 152] on div "Site Backup" at bounding box center [65, 157] width 63 height 16
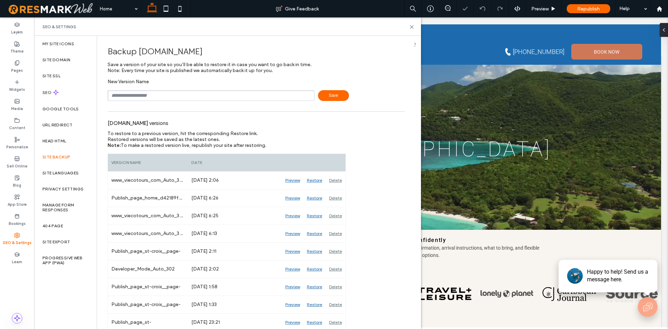
click at [149, 95] on input "text" at bounding box center [210, 95] width 207 height 11
type input "**********"
click at [25, 121] on div "Content" at bounding box center [17, 123] width 34 height 19
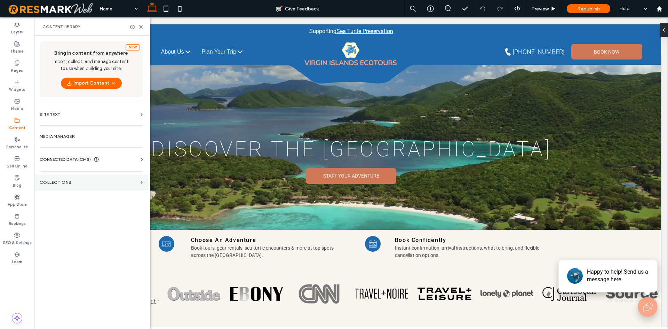
click at [80, 181] on label "Collections" at bounding box center [89, 182] width 98 height 5
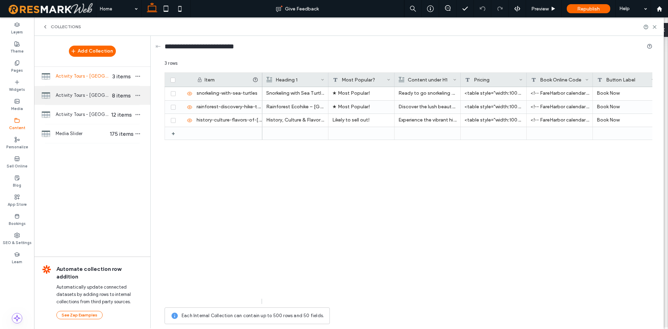
click at [91, 94] on span "Activity Tours - [GEOGRAPHIC_DATA][PERSON_NAME]" at bounding box center [83, 95] width 54 height 7
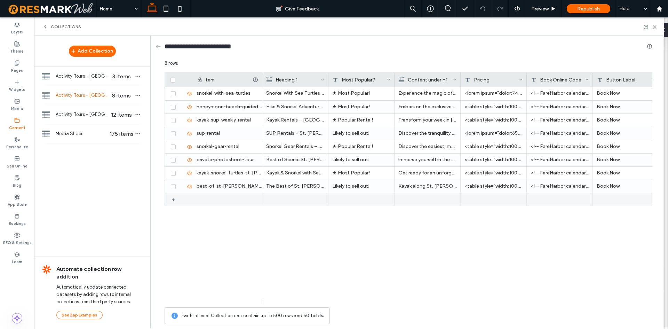
click at [244, 194] on div at bounding box center [228, 199] width 70 height 13
click at [240, 196] on div "1" at bounding box center [228, 199] width 70 height 13
click at [241, 198] on div "1" at bounding box center [228, 199] width 70 height 13
click at [237, 199] on div "1" at bounding box center [228, 199] width 70 height 13
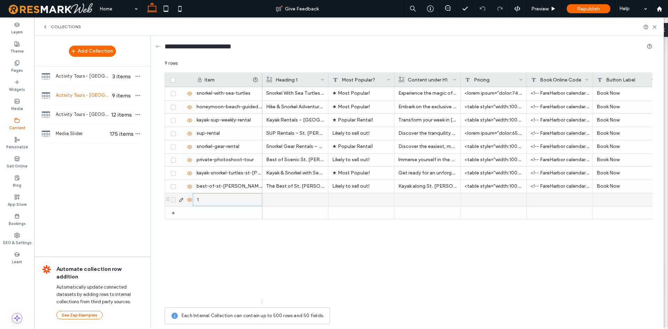
click at [234, 198] on div "1" at bounding box center [228, 199] width 70 height 13
type input "**********"
click at [300, 197] on div at bounding box center [295, 199] width 58 height 13
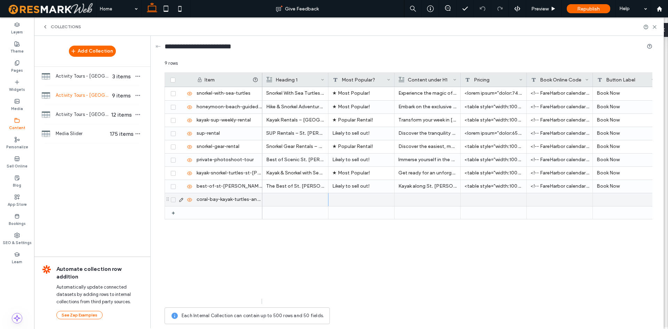
click at [305, 198] on div at bounding box center [295, 199] width 58 height 13
click at [307, 198] on div at bounding box center [295, 199] width 58 height 12
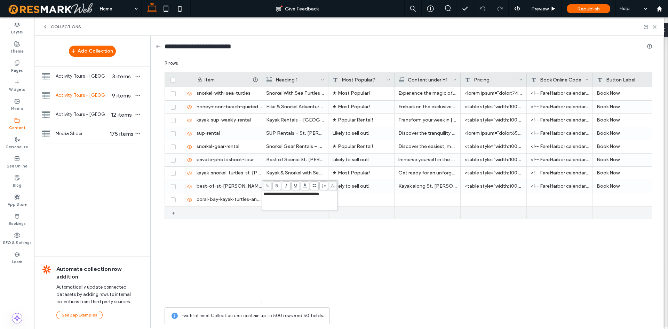
click at [241, 218] on div at bounding box center [228, 212] width 70 height 13
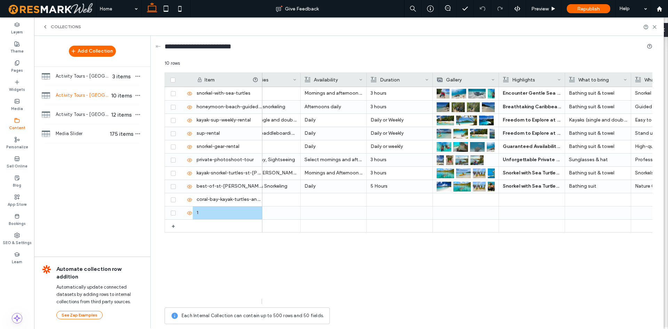
scroll to position [0, 620]
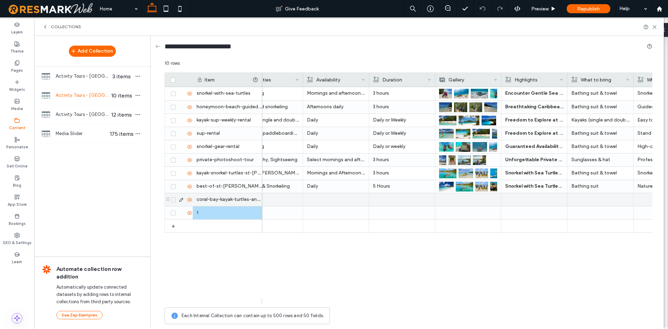
click at [466, 202] on div at bounding box center [468, 199] width 58 height 13
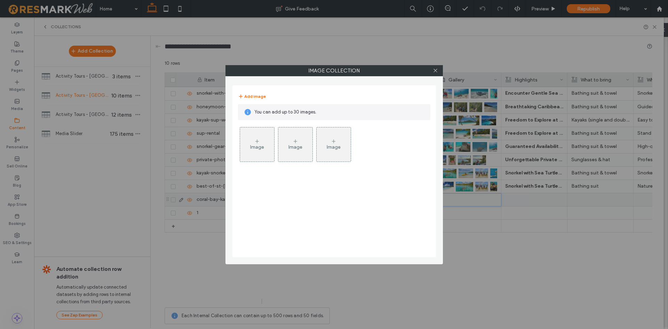
click at [257, 142] on use at bounding box center [256, 140] width 3 height 3
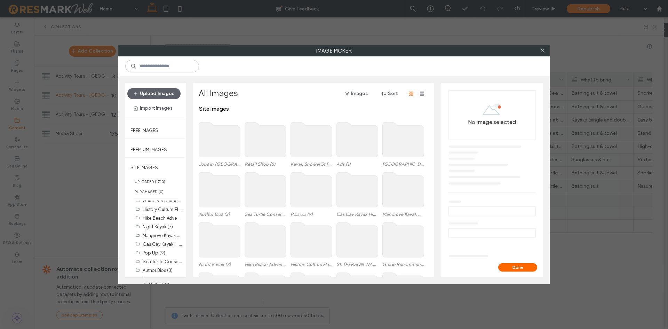
scroll to position [333, 0]
click at [543, 50] on icon at bounding box center [542, 50] width 5 height 5
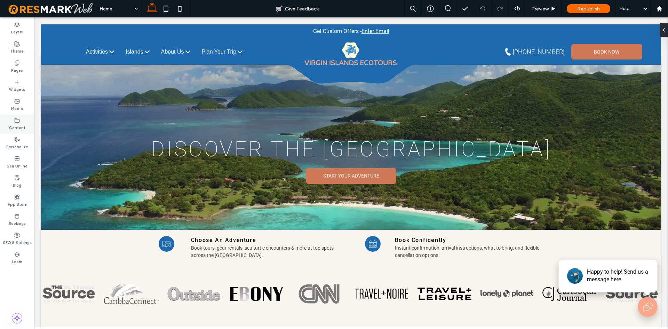
click at [21, 125] on label "Content" at bounding box center [17, 127] width 16 height 8
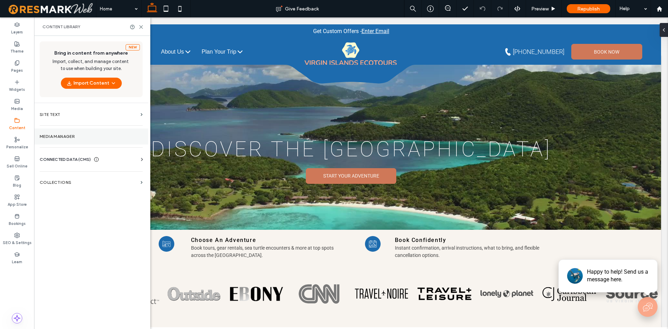
click at [78, 138] on label "Media Manager" at bounding box center [91, 136] width 103 height 5
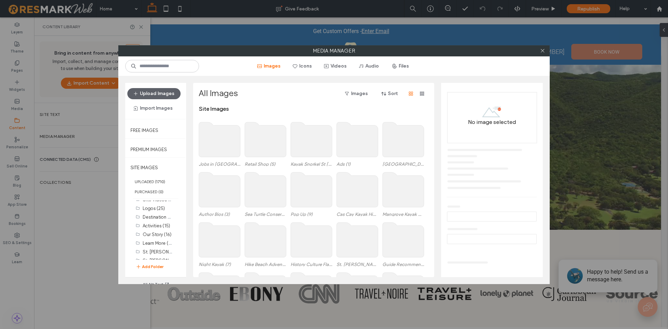
scroll to position [70, 0]
click at [151, 266] on button "Add Folder" at bounding box center [150, 266] width 28 height 7
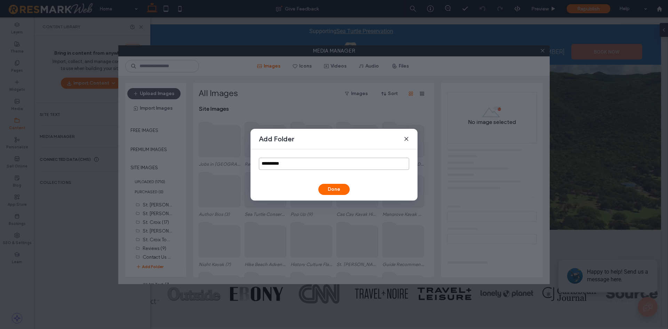
click at [295, 163] on input "**********" at bounding box center [334, 164] width 150 height 12
click at [359, 166] on input "**********" at bounding box center [334, 164] width 150 height 12
paste input "**********"
click at [310, 162] on input "**********" at bounding box center [334, 164] width 150 height 12
type input "**********"
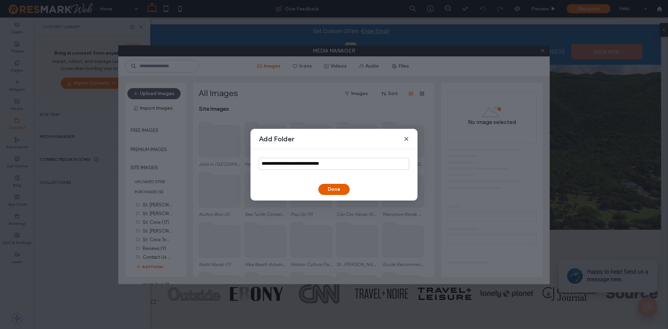
click at [330, 188] on button "Done" at bounding box center [333, 189] width 31 height 11
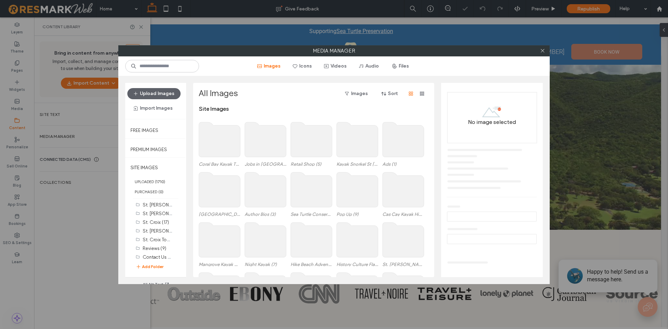
click at [212, 142] on use at bounding box center [219, 139] width 41 height 35
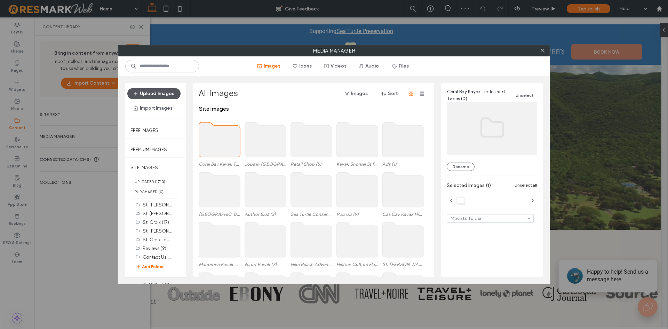
click at [210, 133] on use at bounding box center [219, 139] width 41 height 35
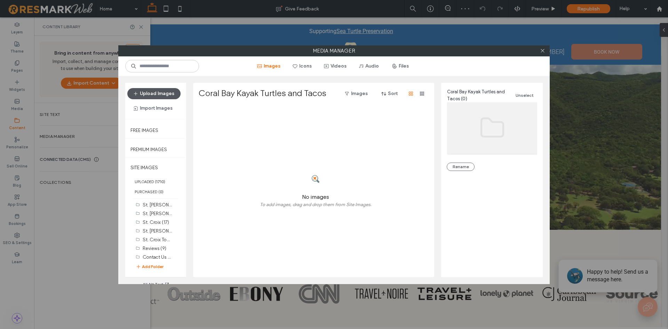
click at [168, 94] on button "Upload Images" at bounding box center [153, 93] width 53 height 11
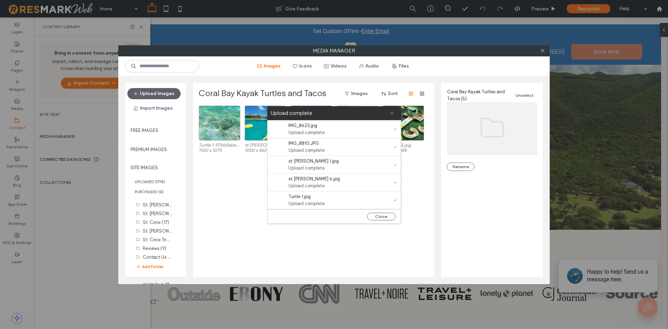
click at [392, 114] on icon at bounding box center [392, 113] width 5 height 5
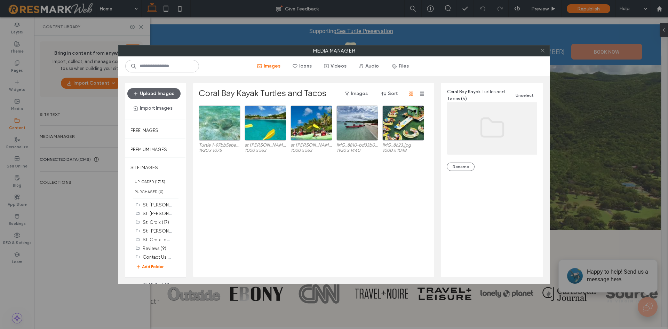
click at [544, 51] on icon at bounding box center [542, 50] width 5 height 5
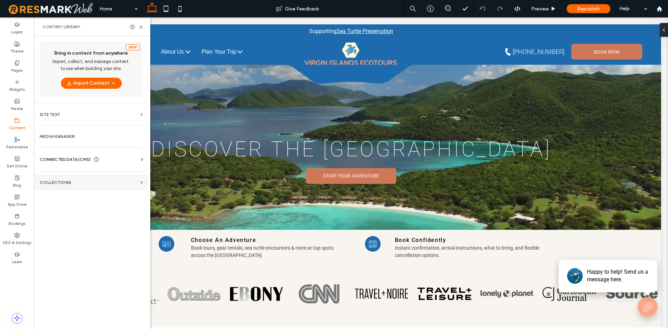
click at [104, 180] on label "Collections" at bounding box center [89, 182] width 98 height 5
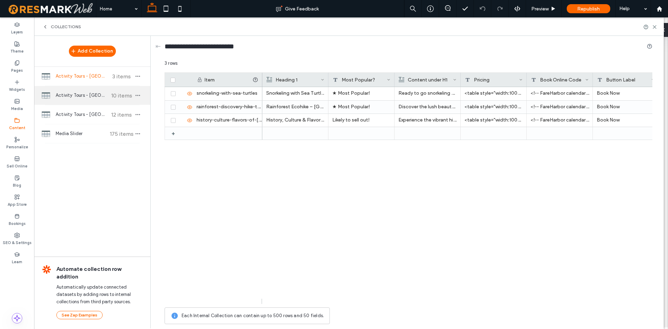
click at [102, 97] on span "Activity Tours - St John" at bounding box center [82, 95] width 52 height 7
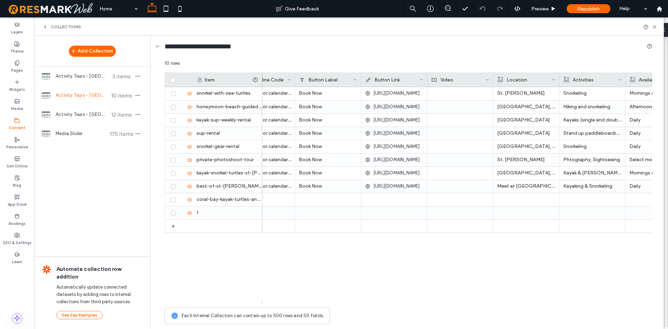
scroll to position [0, 0]
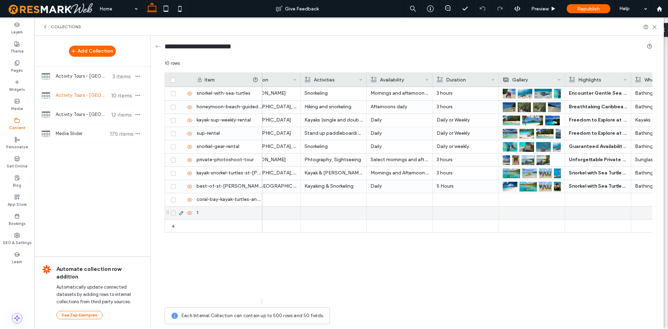
click at [528, 204] on div at bounding box center [532, 199] width 58 height 13
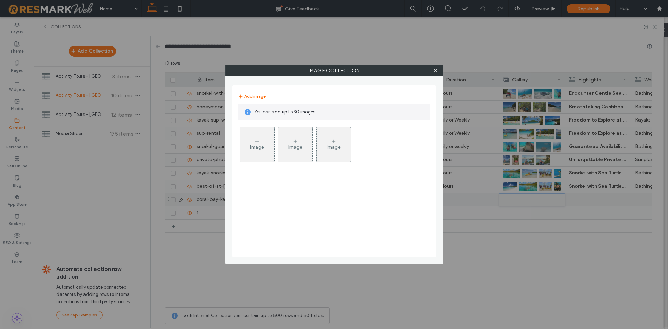
click at [240, 139] on div "Image" at bounding box center [257, 144] width 34 height 33
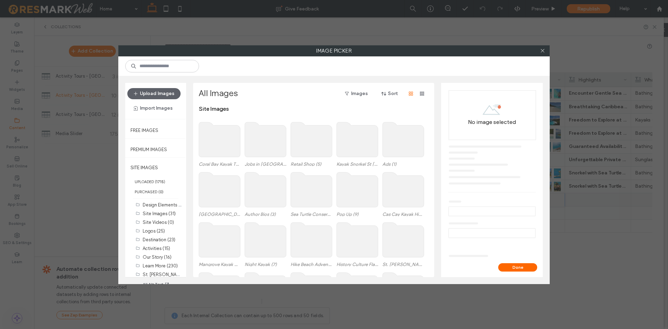
click at [221, 141] on use at bounding box center [219, 139] width 41 height 35
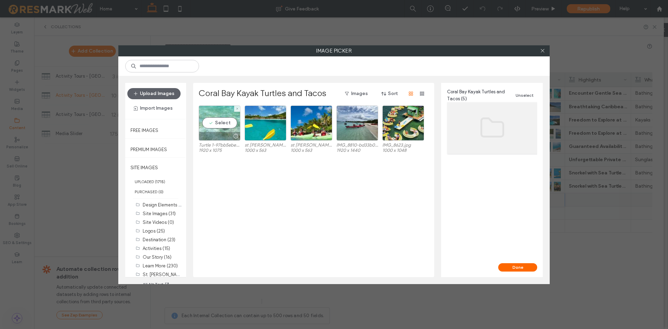
click at [214, 127] on div "Select" at bounding box center [220, 122] width 42 height 35
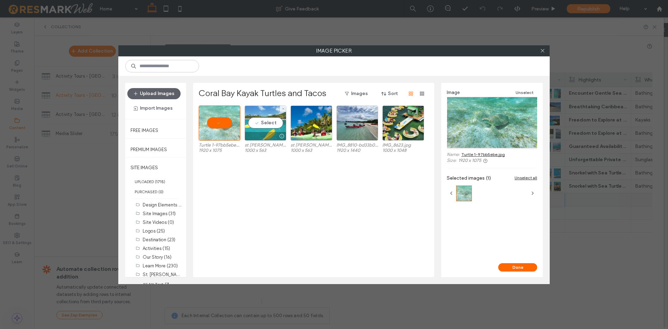
click at [255, 129] on div "Select" at bounding box center [266, 122] width 42 height 35
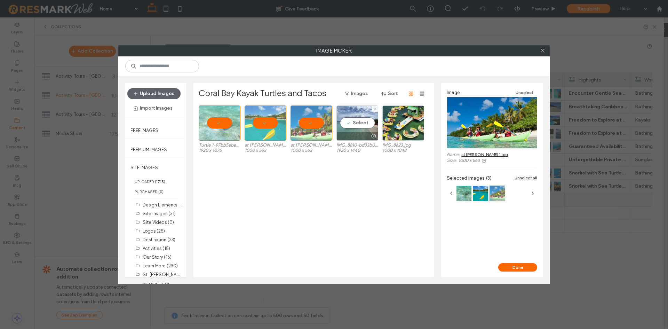
click at [378, 141] on div "Select IMG_8810-bd33b029.JPG 1920 x 1440" at bounding box center [357, 128] width 42 height 47
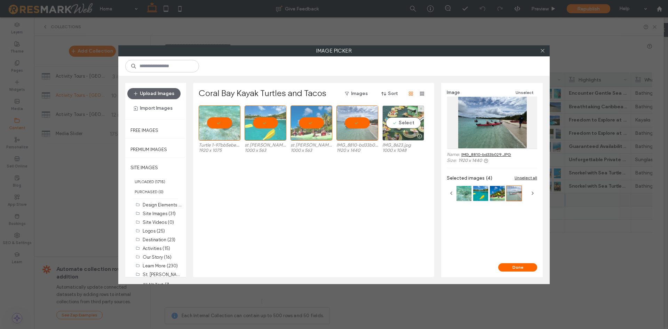
click at [420, 137] on div at bounding box center [419, 136] width 9 height 6
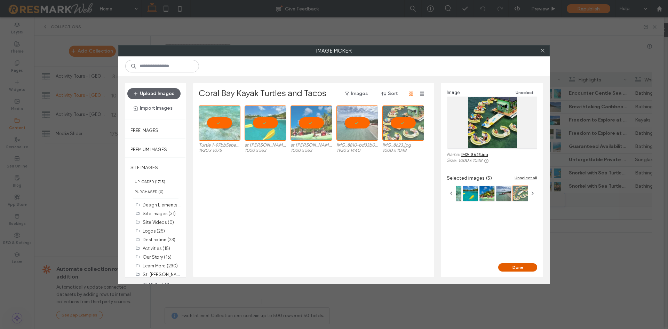
click at [511, 269] on button "Done" at bounding box center [517, 267] width 39 height 8
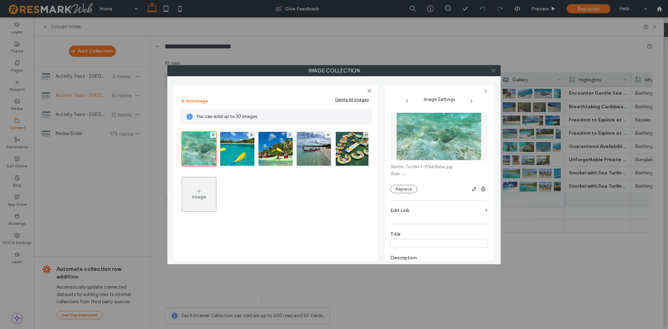
click at [496, 71] on icon at bounding box center [493, 70] width 5 height 5
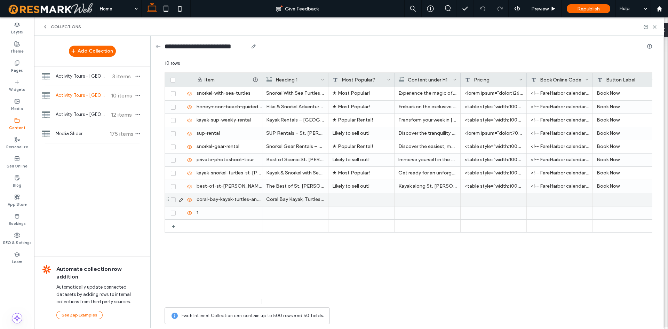
click at [399, 38] on div "**********" at bounding box center [409, 48] width 488 height 24
click at [371, 198] on div at bounding box center [361, 199] width 66 height 13
click at [434, 205] on div at bounding box center [427, 199] width 58 height 13
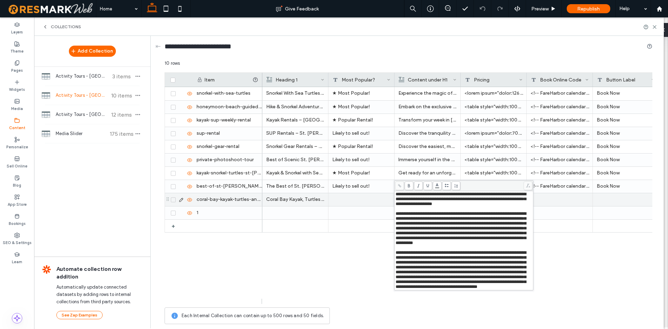
click at [375, 202] on div at bounding box center [361, 199] width 66 height 13
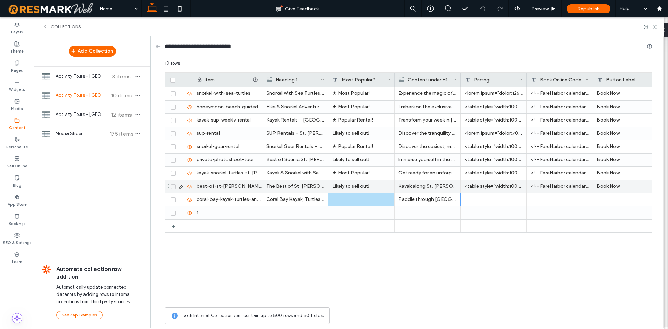
click at [490, 183] on div "<table style="width:100%; height:100%; font-family: roboto;"> <tbody> <tr> <td …" at bounding box center [493, 186] width 66 height 13
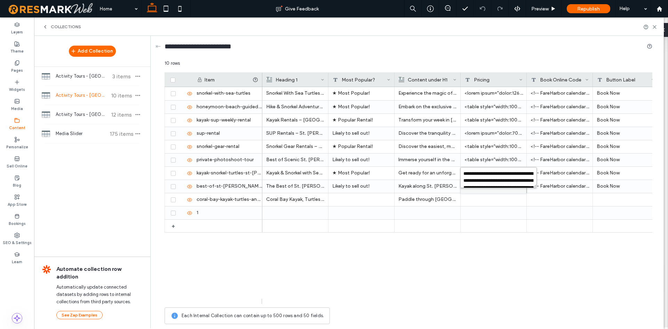
click at [497, 185] on textarea "**********" at bounding box center [498, 177] width 77 height 21
click at [498, 180] on textarea "**********" at bounding box center [498, 177] width 77 height 21
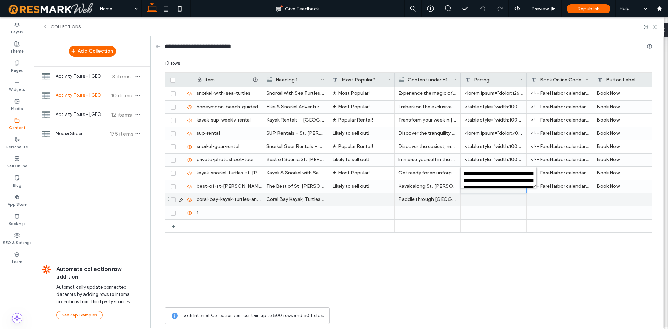
click at [515, 204] on div at bounding box center [493, 199] width 66 height 13
click at [491, 196] on div at bounding box center [493, 199] width 66 height 13
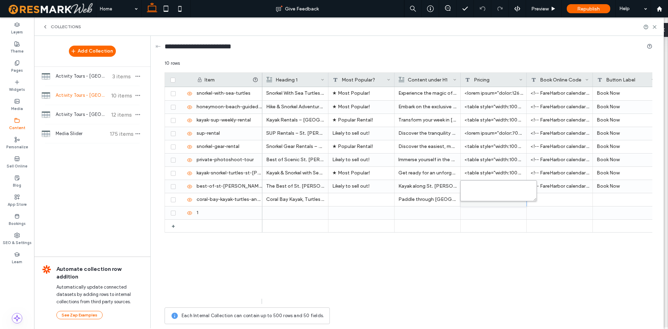
click at [492, 194] on textarea "plain-text-cell" at bounding box center [498, 190] width 77 height 21
paste textarea "**********"
type textarea "**********"
click at [512, 38] on div "**********" at bounding box center [409, 48] width 488 height 24
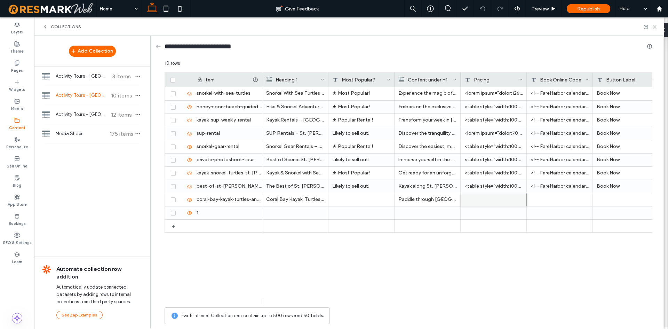
click at [653, 26] on icon at bounding box center [654, 26] width 5 height 5
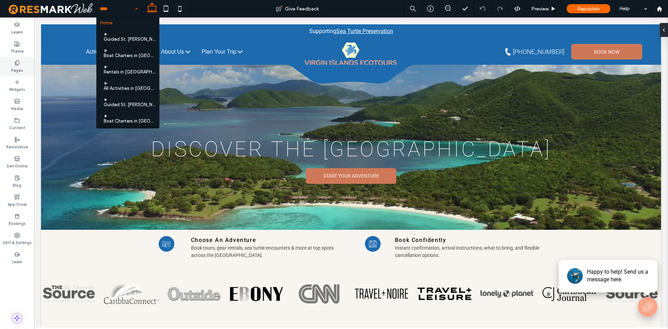
click at [7, 69] on div "Pages" at bounding box center [17, 66] width 34 height 19
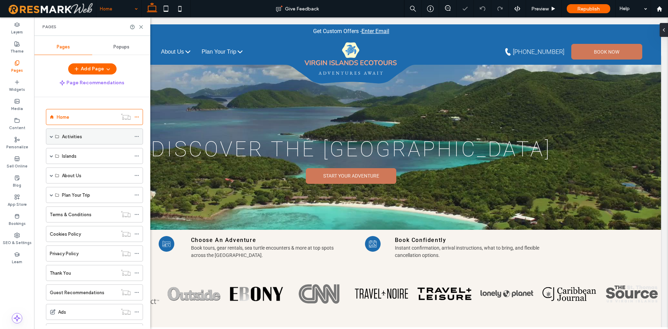
click at [51, 135] on span at bounding box center [51, 136] width 3 height 3
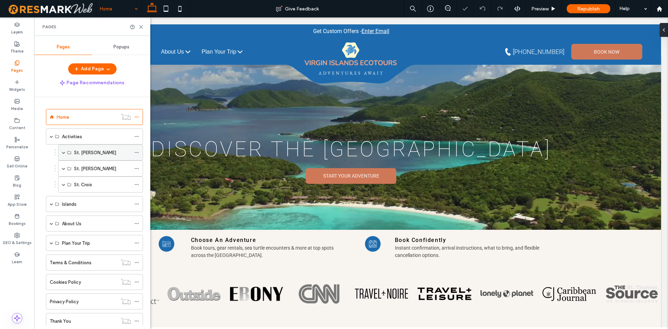
click at [63, 152] on span at bounding box center [63, 152] width 3 height 3
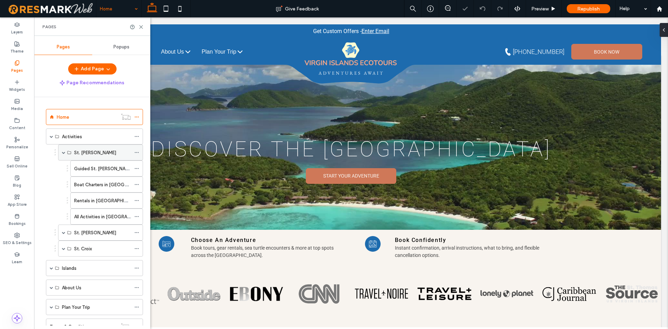
click at [62, 153] on span at bounding box center [63, 152] width 3 height 3
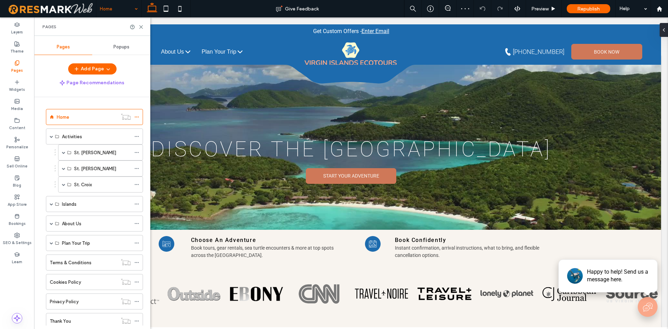
scroll to position [138, 0]
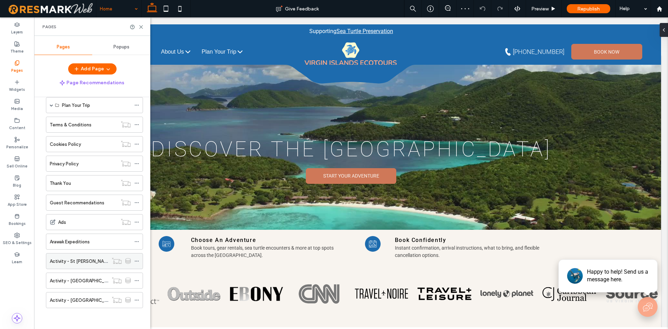
click at [97, 262] on div "Activity - St Thomas" at bounding box center [79, 260] width 58 height 7
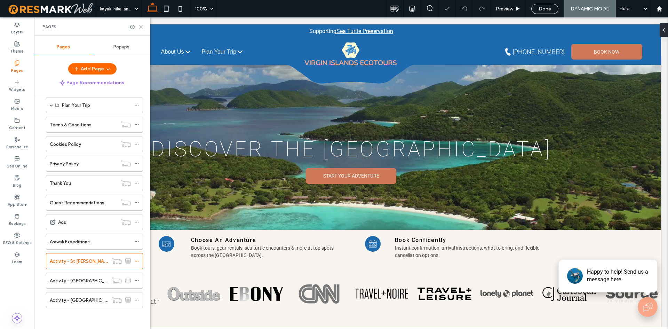
click at [144, 26] on div "Pages" at bounding box center [92, 26] width 116 height 18
click at [143, 26] on icon at bounding box center [140, 26] width 5 height 5
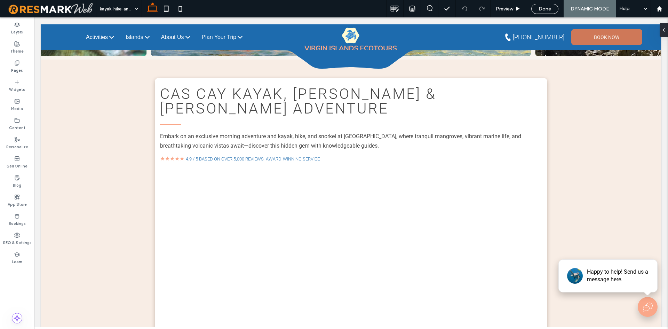
click at [122, 3] on input at bounding box center [117, 8] width 35 height 17
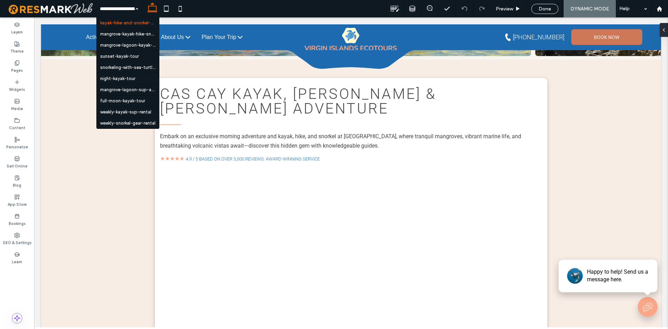
paste input "**********"
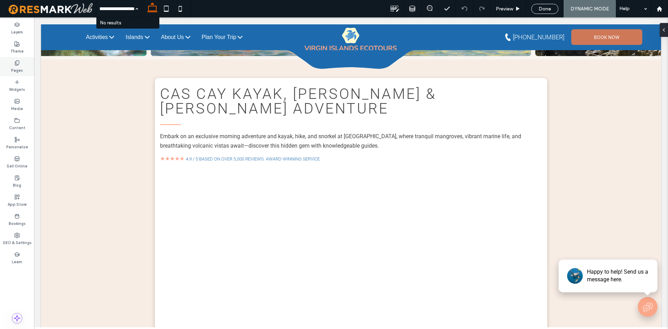
type input "**********"
click at [16, 60] on icon at bounding box center [17, 63] width 6 height 6
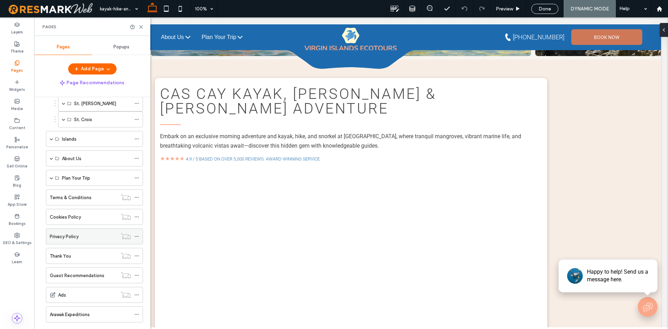
scroll to position [138, 0]
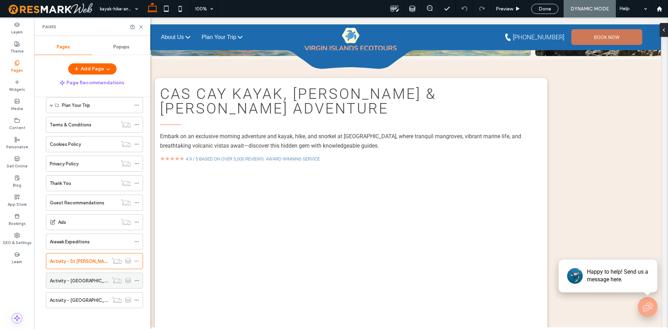
click at [90, 277] on div "Activity - St John" at bounding box center [79, 280] width 58 height 7
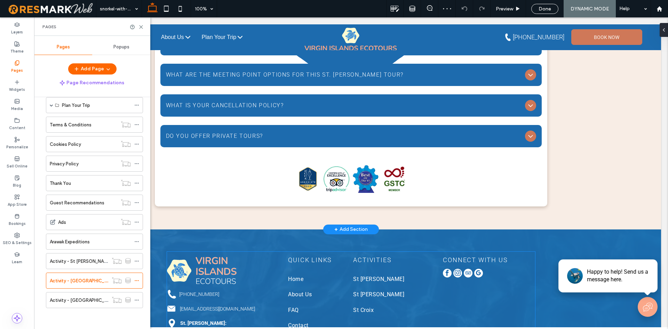
scroll to position [939, 0]
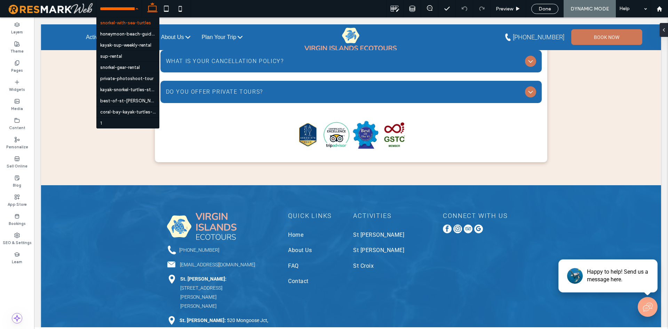
paste input "**********"
type input "**********"
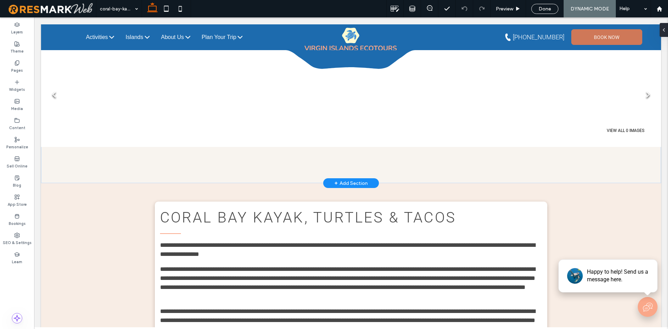
scroll to position [0, 0]
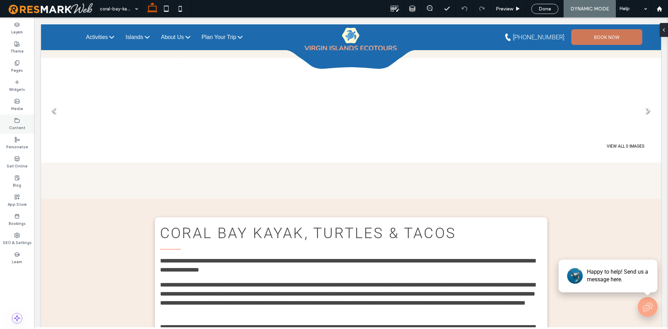
click at [21, 128] on label "Content" at bounding box center [17, 127] width 16 height 8
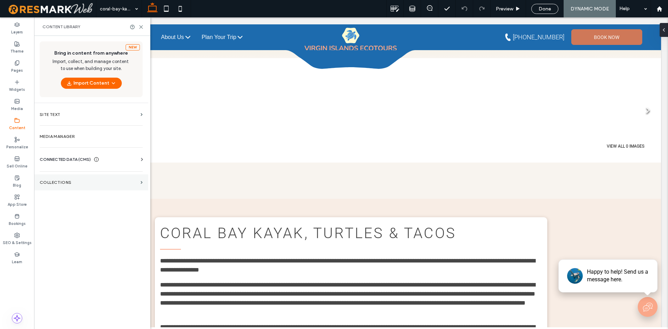
click at [69, 185] on section "Collections" at bounding box center [91, 182] width 114 height 16
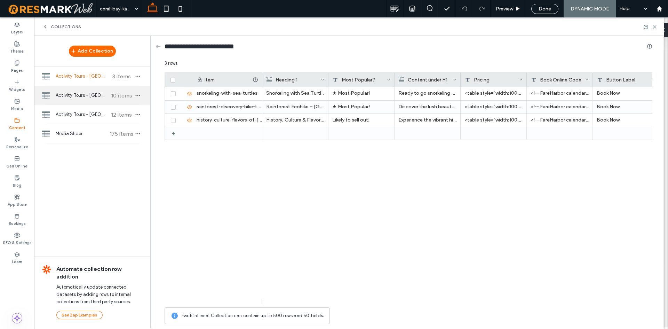
click at [104, 100] on div "Activity Tours - St John 10 items" at bounding box center [92, 95] width 116 height 19
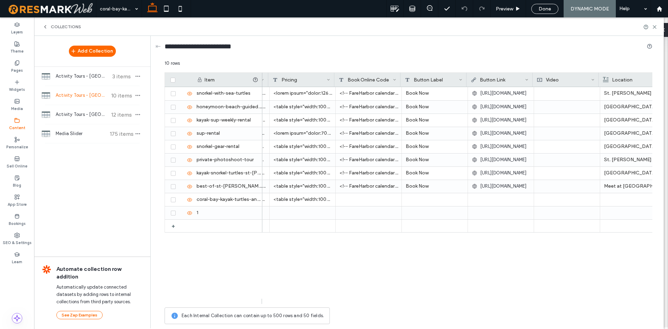
scroll to position [0, 192]
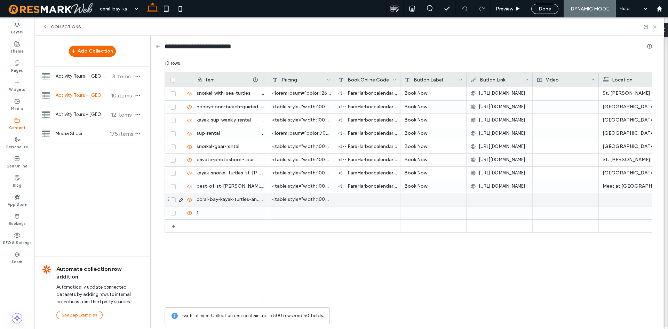
click at [381, 201] on div at bounding box center [367, 199] width 66 height 13
click at [487, 198] on div at bounding box center [499, 199] width 58 height 13
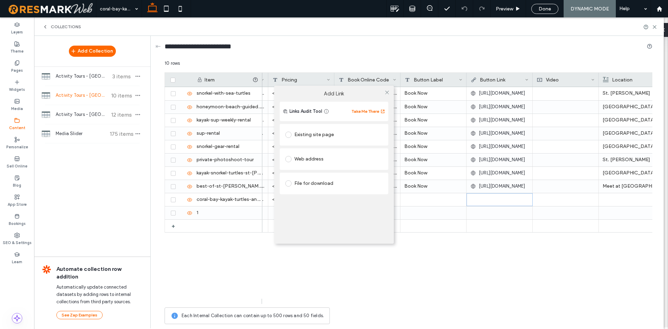
click at [246, 199] on div "Add Link Links Audit Tool Take Me There Existing site page Web address File for…" at bounding box center [334, 164] width 668 height 329
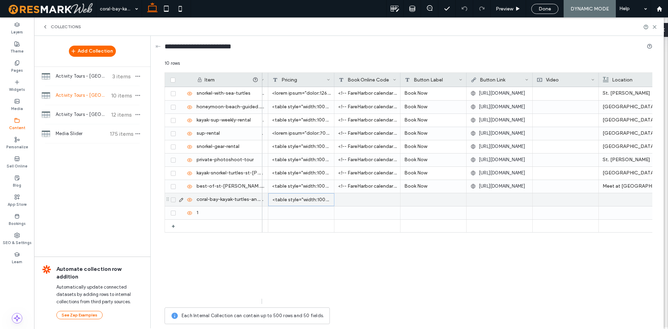
click at [269, 200] on div "<table style="width:100%; height:100%; font-family: roboto;"> <tbody> <tr> <td …" at bounding box center [301, 199] width 66 height 13
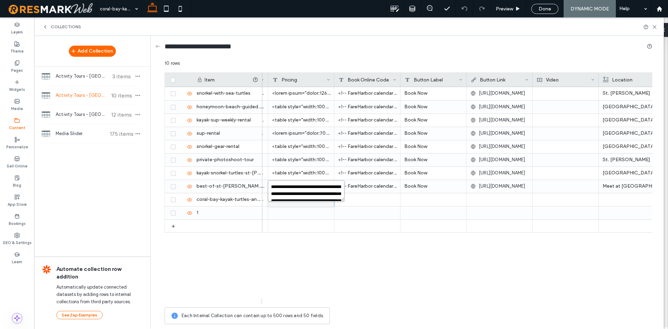
click at [298, 196] on textarea "**********" at bounding box center [306, 190] width 77 height 21
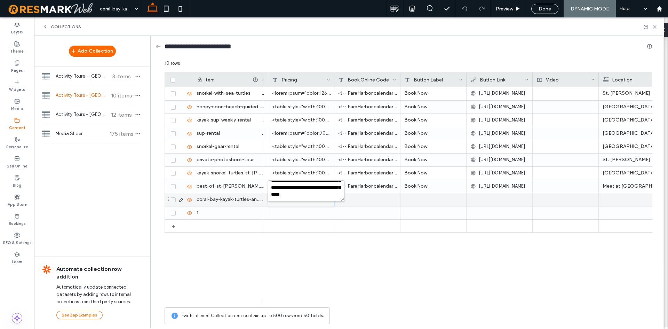
click at [378, 198] on div at bounding box center [367, 199] width 66 height 13
drag, startPoint x: 369, startPoint y: 193, endPoint x: 379, endPoint y: 193, distance: 9.4
click at [369, 193] on div at bounding box center [367, 199] width 66 height 13
click at [374, 198] on div at bounding box center [367, 199] width 66 height 13
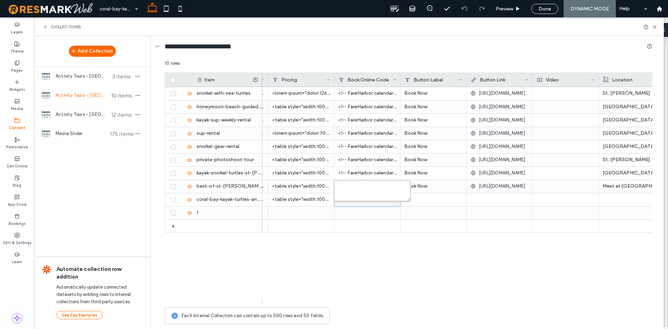
click at [379, 193] on textarea "plain-text-cell" at bounding box center [372, 190] width 77 height 21
click at [379, 191] on textarea "plain-text-cell" at bounding box center [372, 190] width 77 height 21
paste textarea "**********"
type textarea "**********"
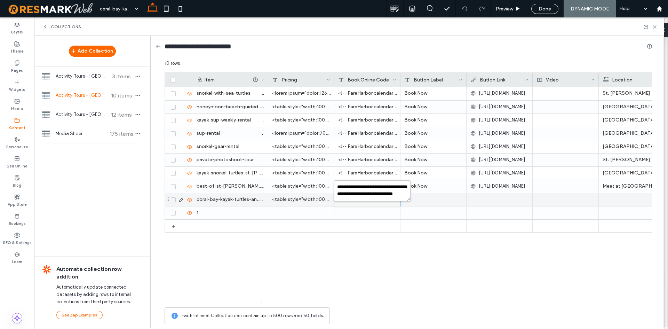
click at [430, 199] on div at bounding box center [433, 199] width 66 height 13
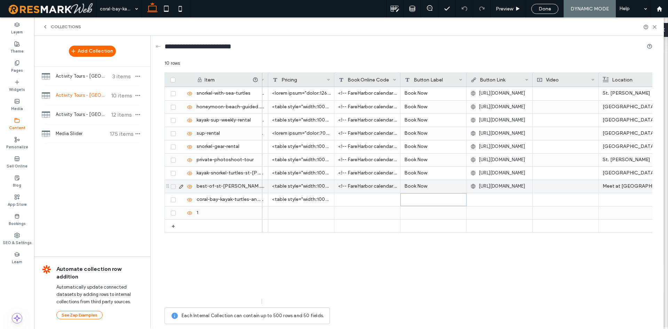
click at [428, 191] on div "Book Now" at bounding box center [433, 186] width 66 height 13
click at [428, 189] on div "Book Now" at bounding box center [433, 186] width 66 height 13
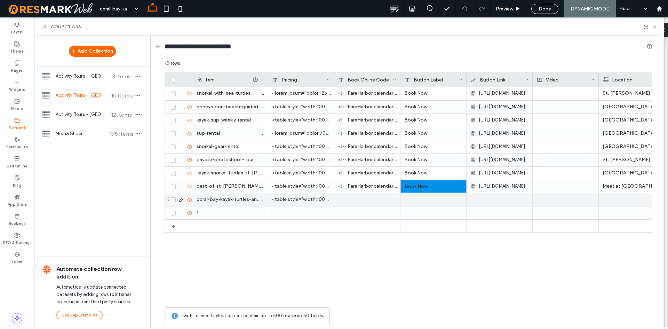
click at [432, 198] on div at bounding box center [433, 199] width 66 height 13
click at [385, 201] on div at bounding box center [367, 199] width 66 height 13
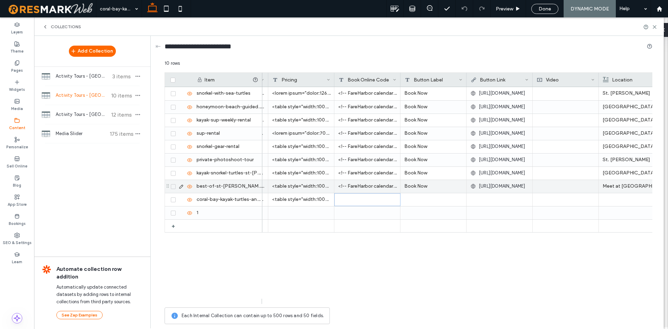
click at [379, 184] on div "<!-- FareHarbor calendar of item --> <script src="https://fareharbor.com/embeds…" at bounding box center [367, 186] width 66 height 13
click at [386, 182] on textarea "**********" at bounding box center [372, 177] width 77 height 21
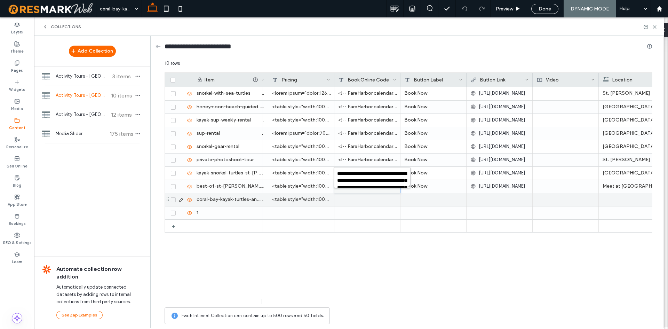
click at [436, 198] on div at bounding box center [433, 199] width 66 height 13
click at [373, 199] on div at bounding box center [367, 199] width 66 height 13
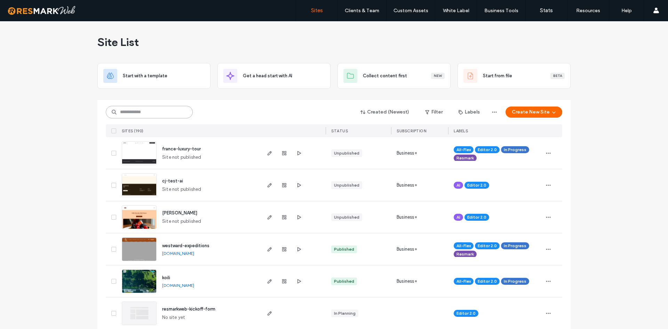
click at [160, 112] on input at bounding box center [149, 112] width 87 height 13
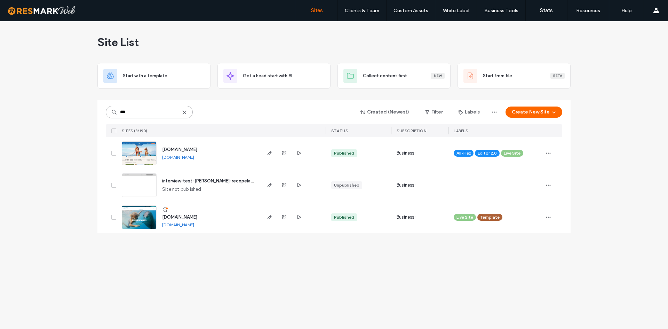
type input "***"
click at [152, 155] on img at bounding box center [139, 165] width 34 height 47
